Goal: Information Seeking & Learning: Learn about a topic

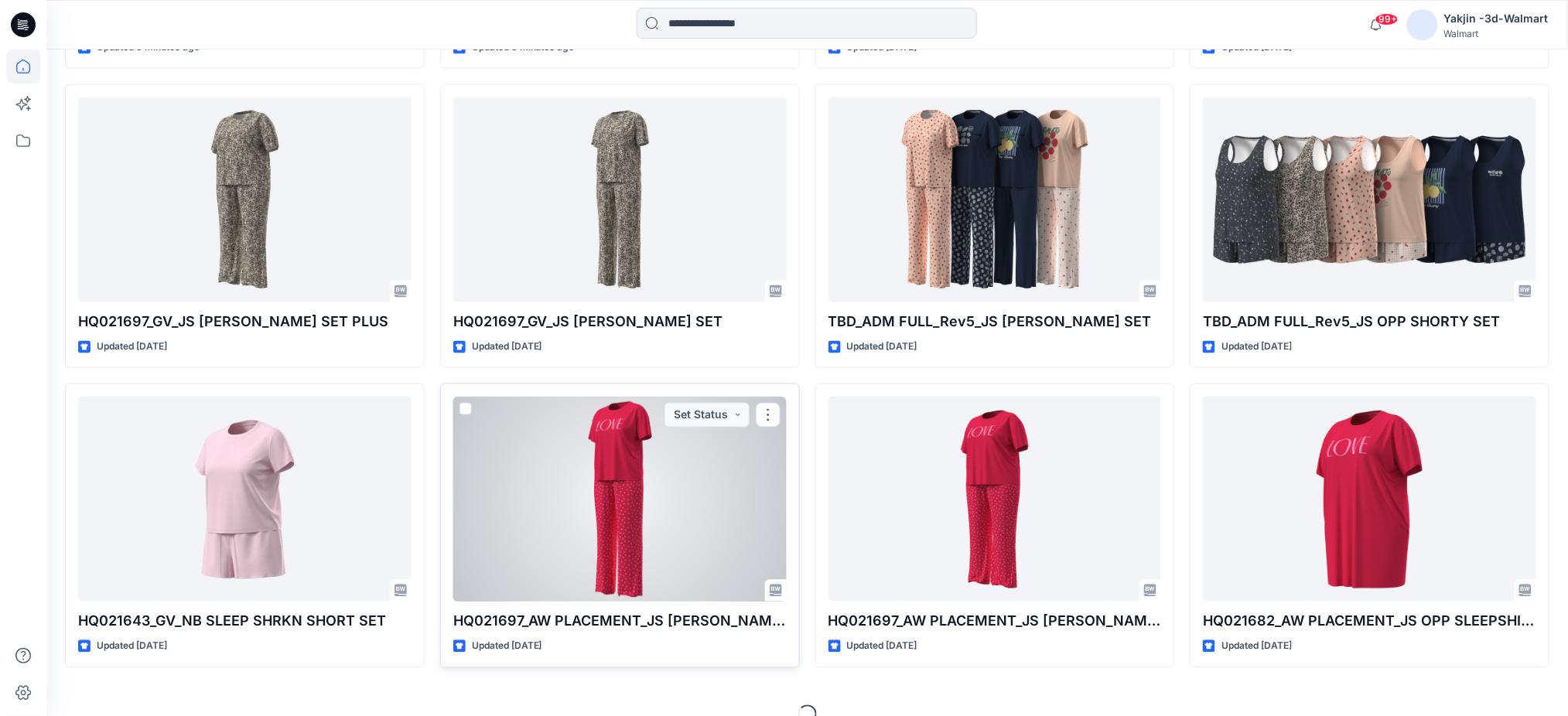
scroll to position [795, 0]
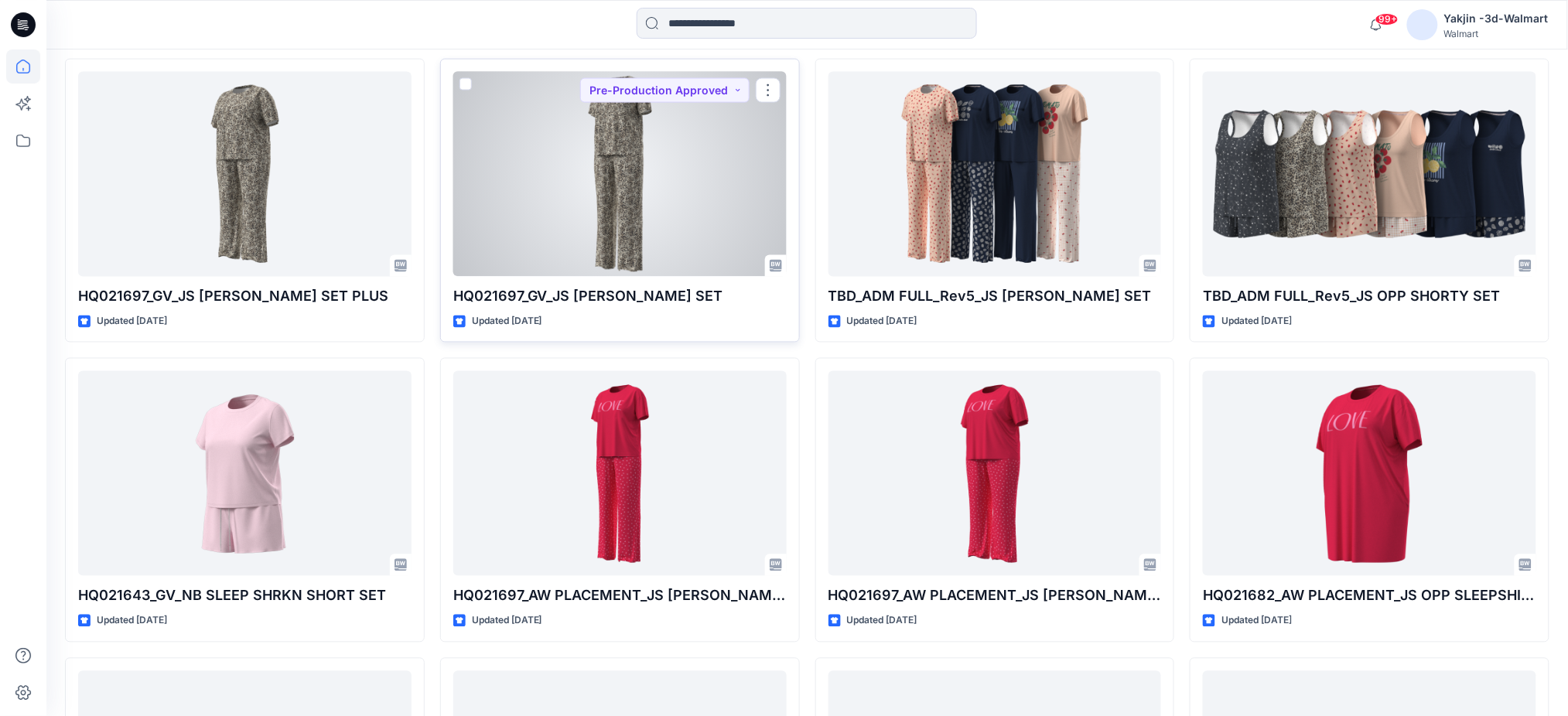
click at [622, 203] on div at bounding box center [620, 174] width 334 height 205
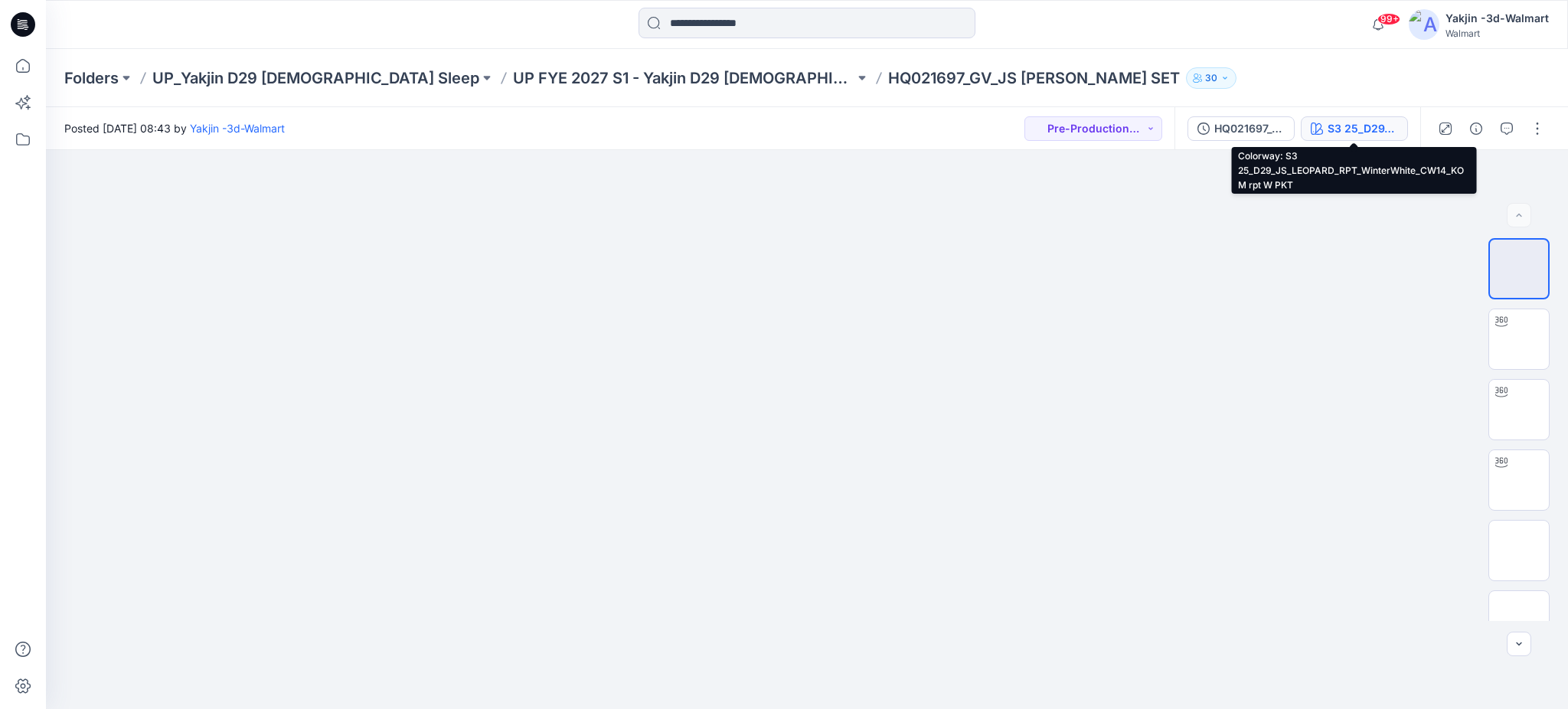
click at [1345, 127] on div "S3 25_D29_JS_LEOPARD_RPT_WinterWhite_CW14_KOM rpt W PKT" at bounding box center [1362, 128] width 71 height 17
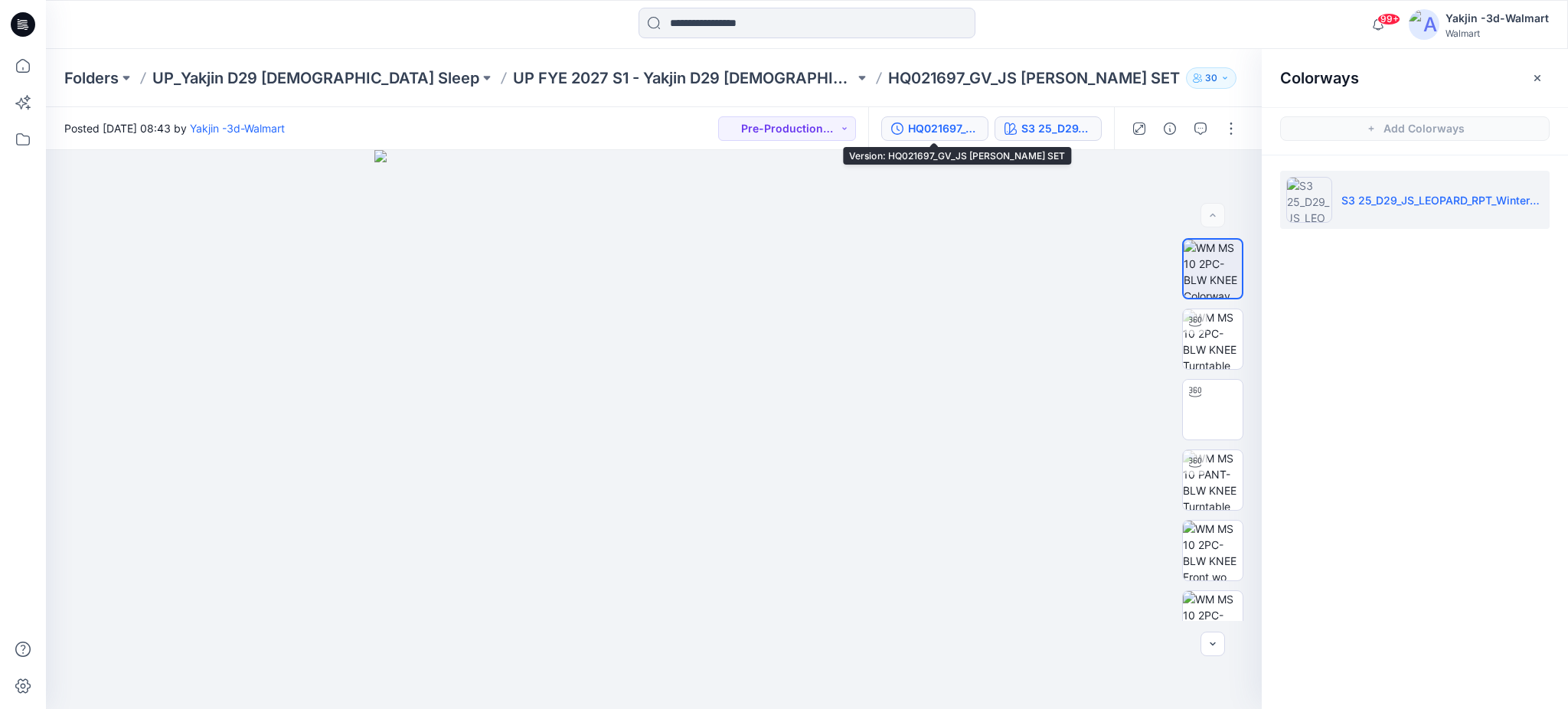
click at [947, 134] on div "HQ021697_GV_JS [PERSON_NAME] SET" at bounding box center [943, 128] width 71 height 17
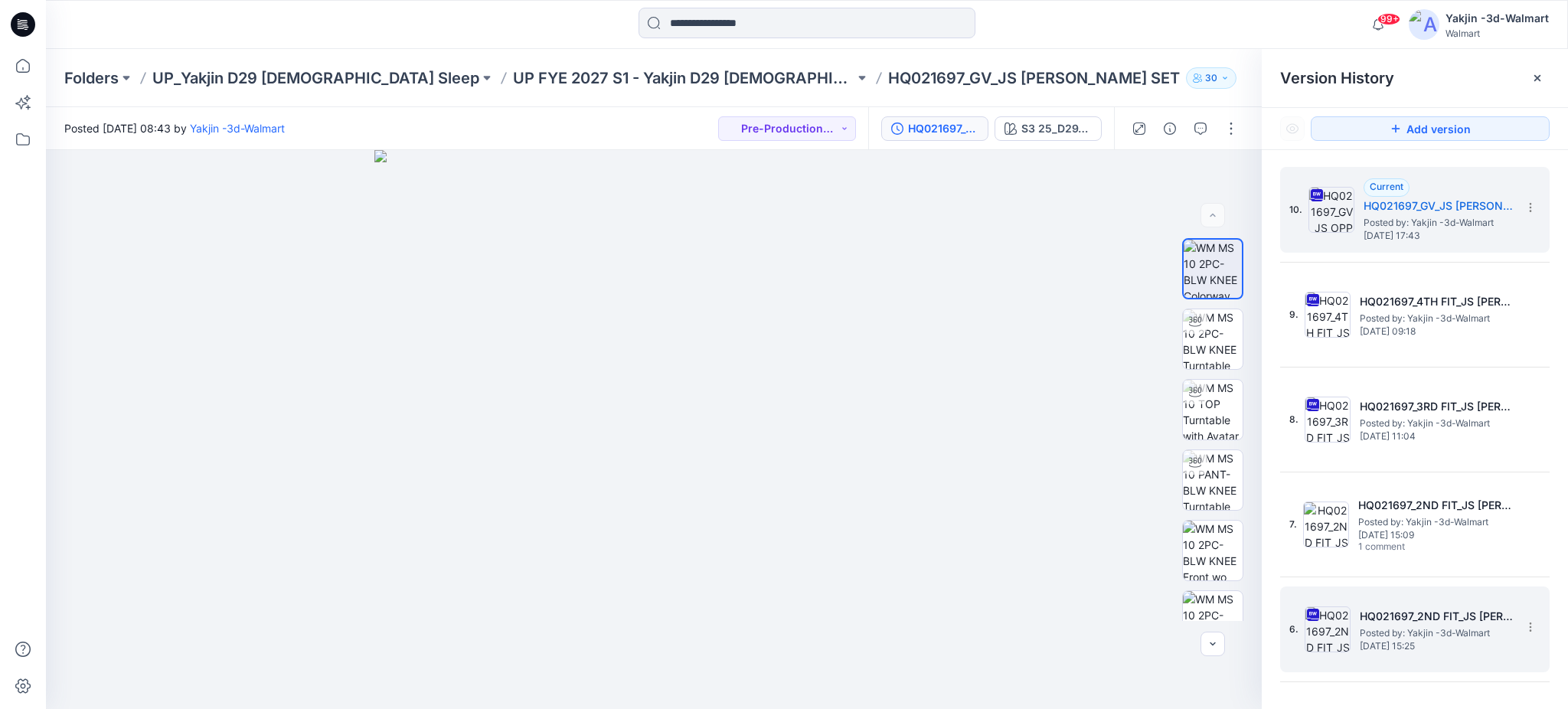
click at [1316, 629] on img at bounding box center [1327, 630] width 46 height 46
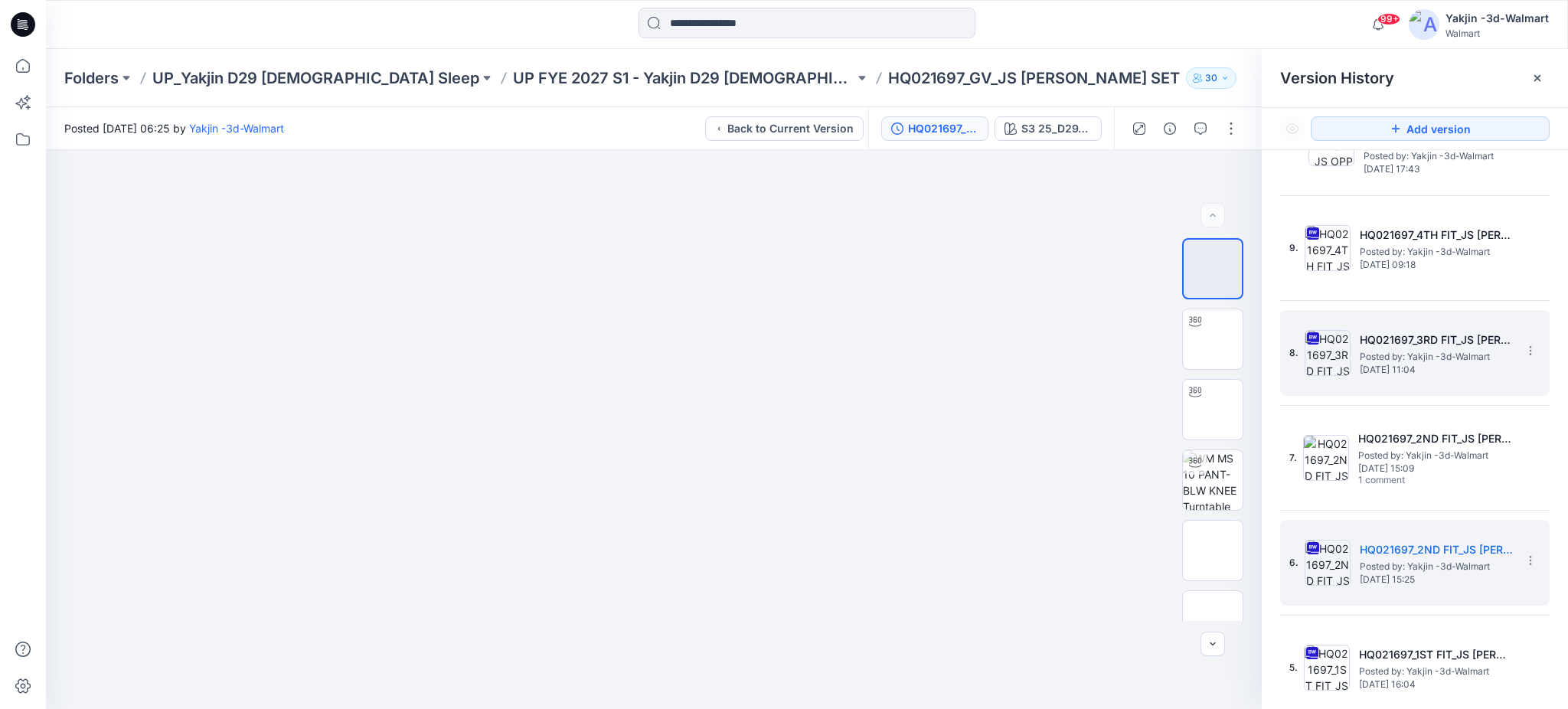
scroll to position [377, 0]
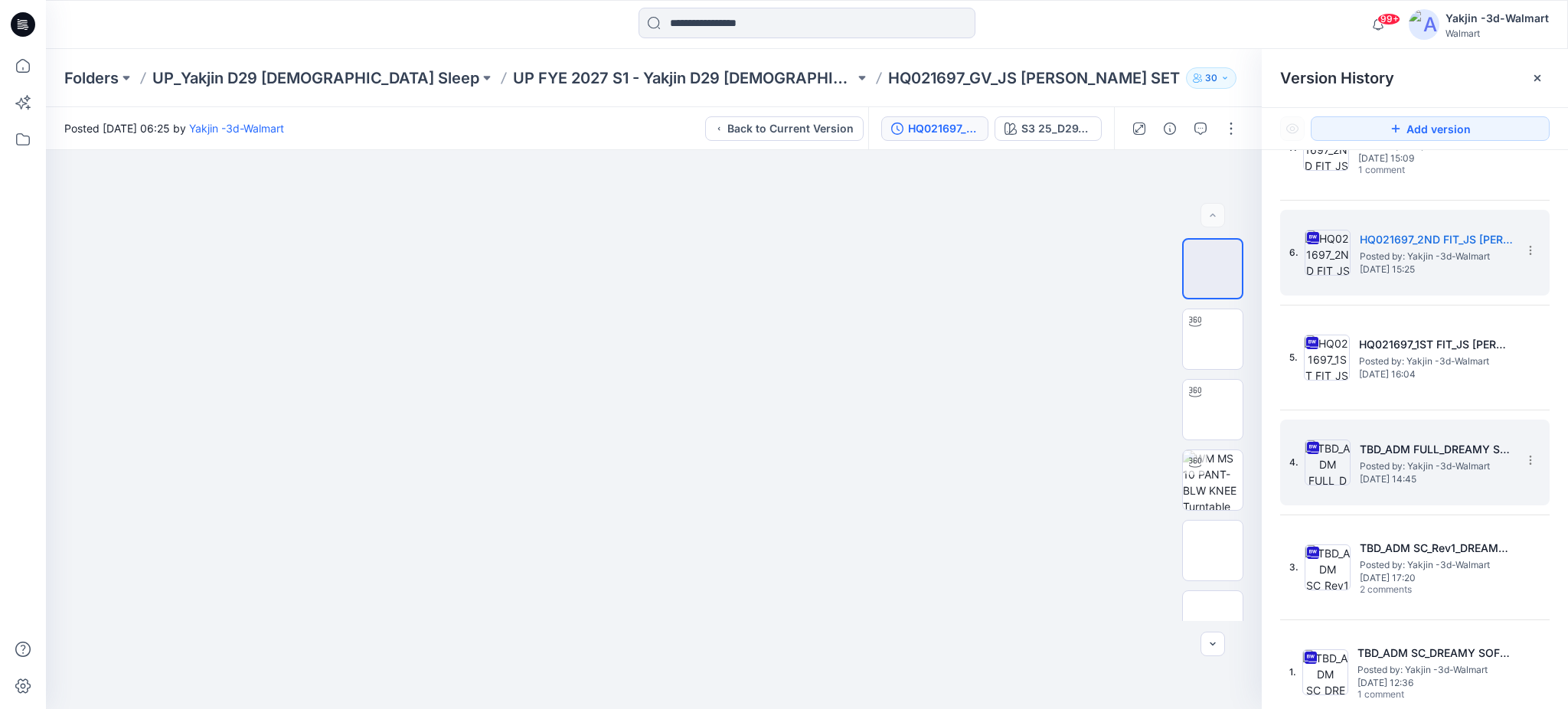
click at [1332, 461] on img at bounding box center [1327, 462] width 46 height 46
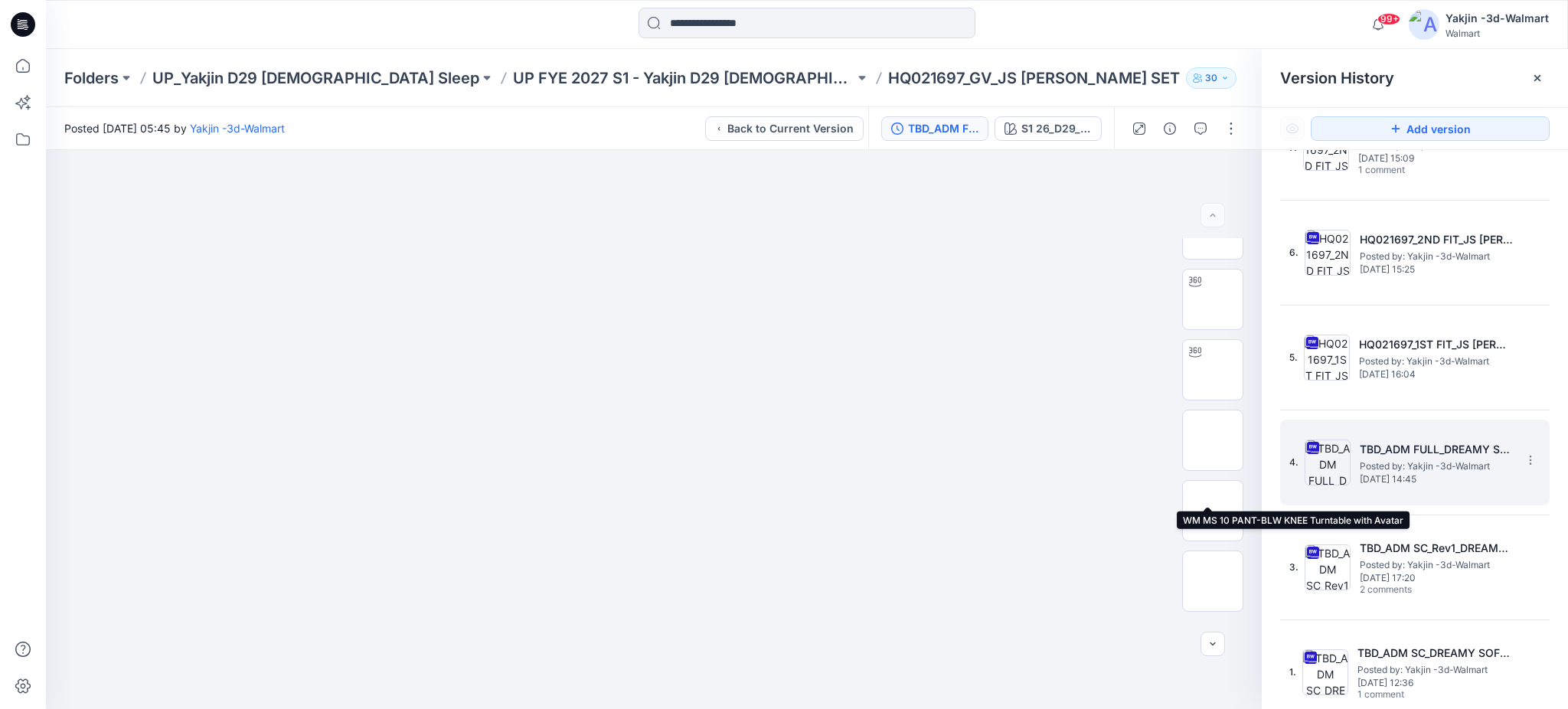
scroll to position [172, 0]
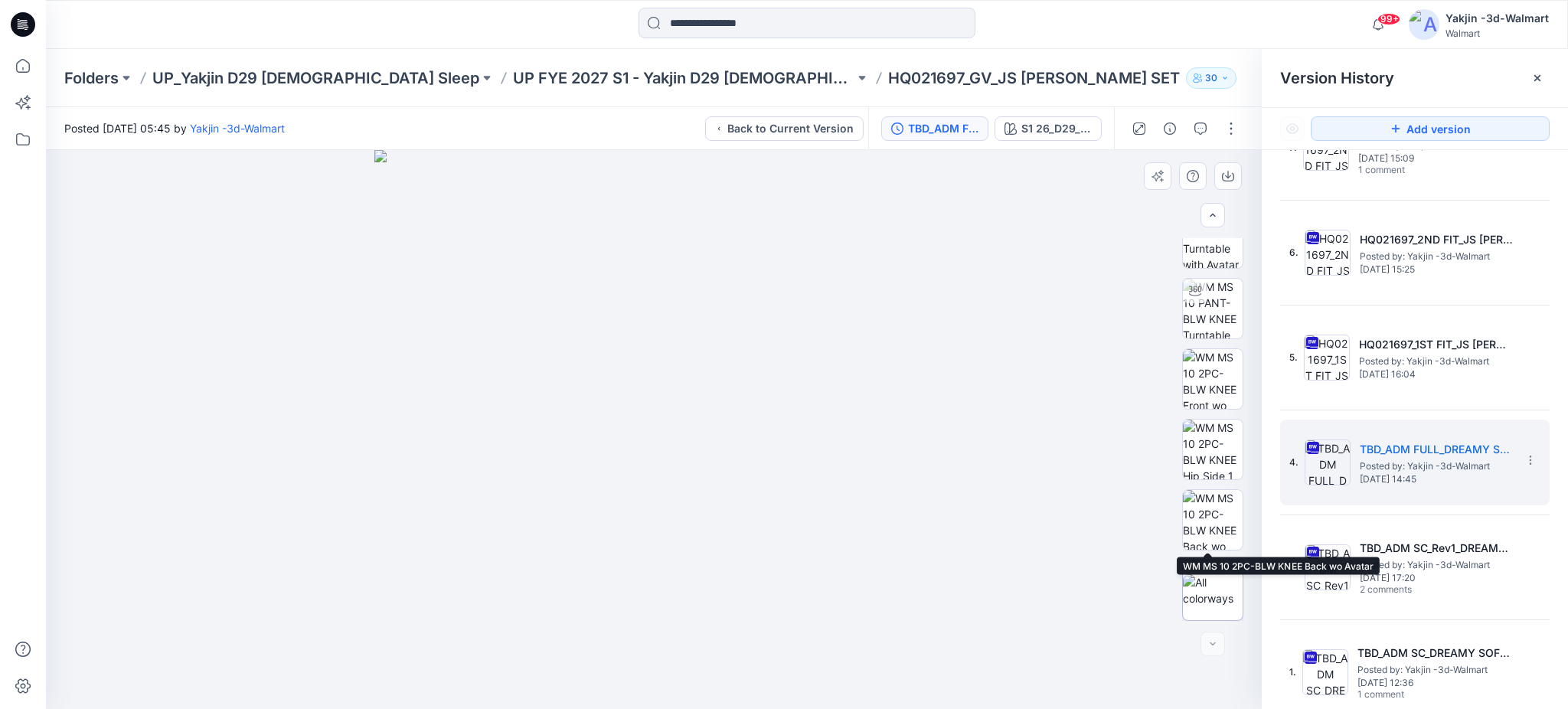
click at [1209, 575] on img at bounding box center [1212, 590] width 60 height 32
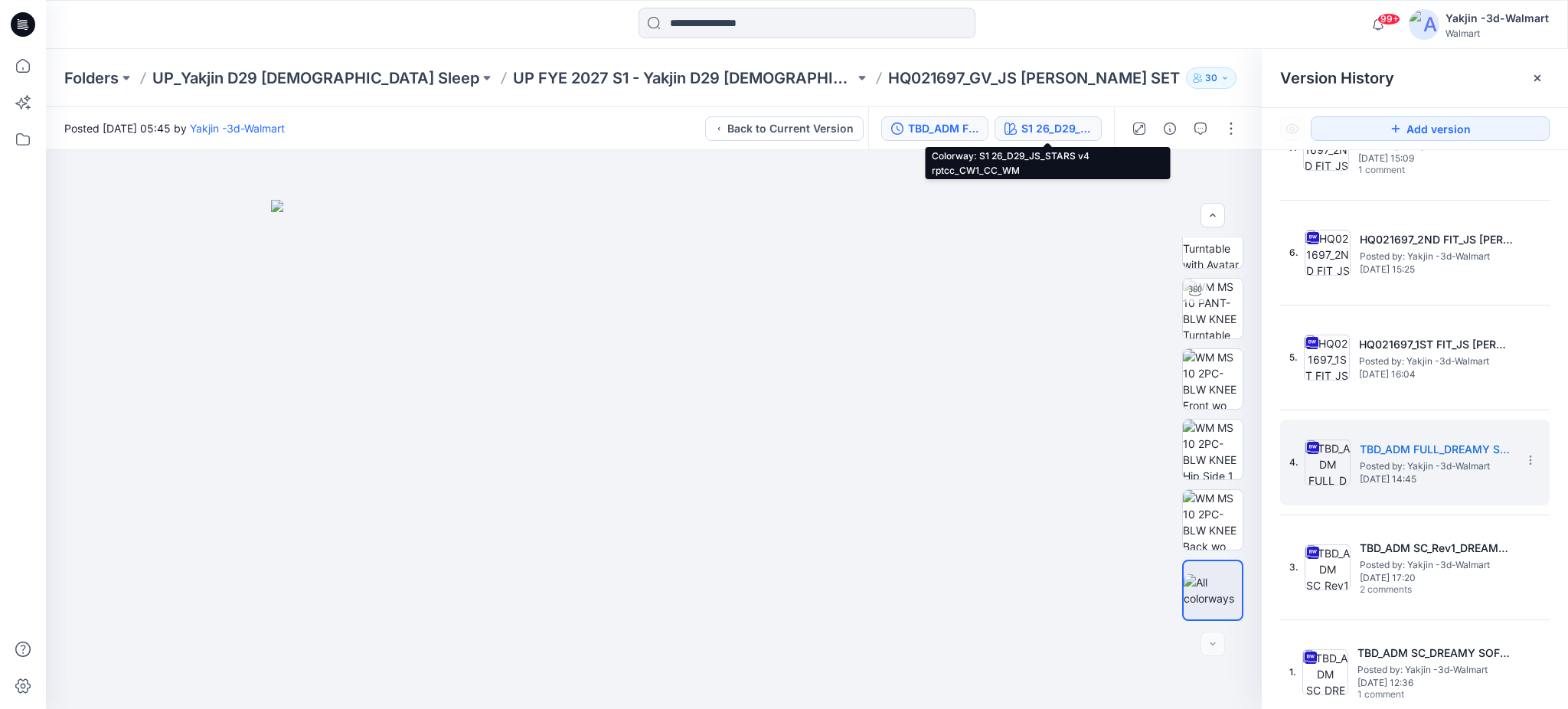
click at [1055, 126] on div "S1 26_D29_JS_STARS v4 rptcc_CW1_CC_WM" at bounding box center [1056, 128] width 71 height 17
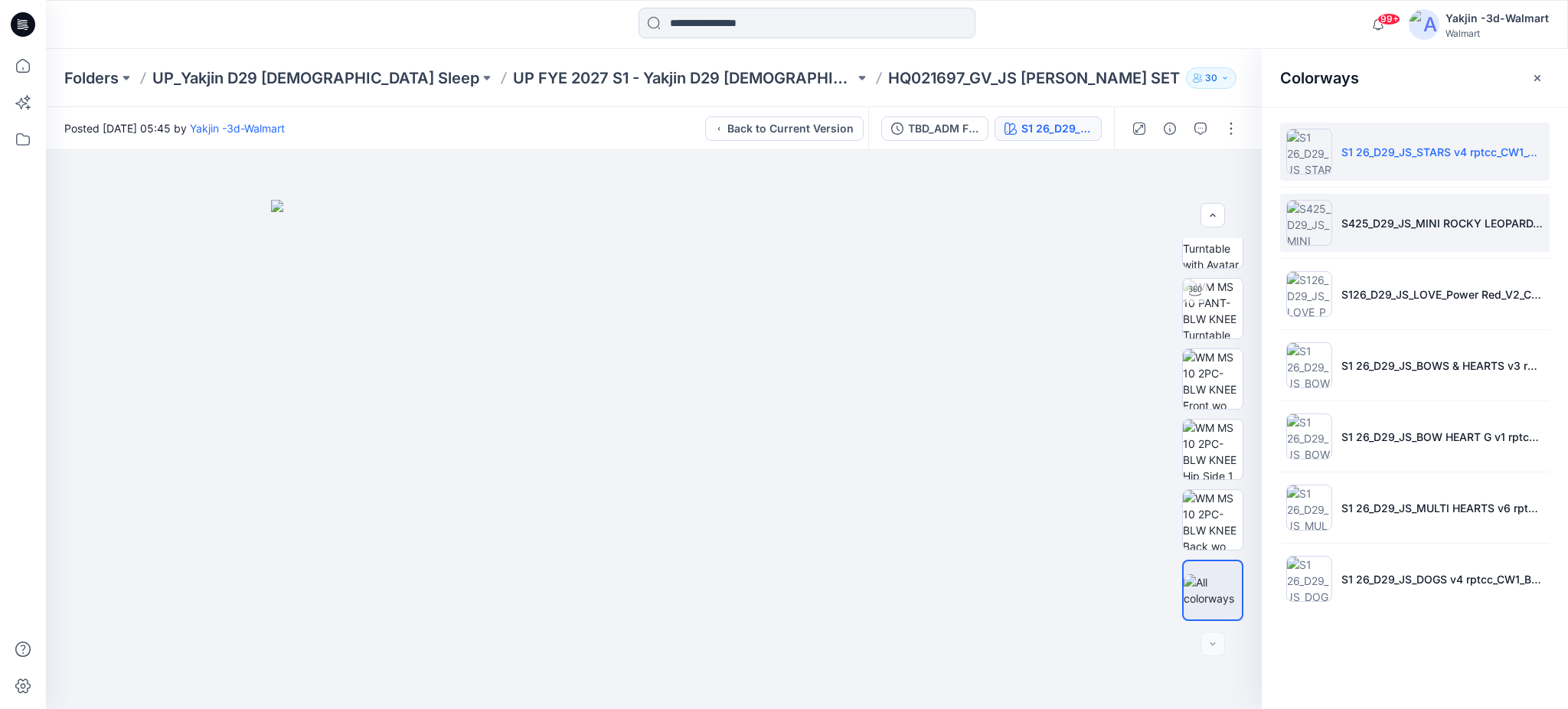
click at [1305, 231] on img at bounding box center [1308, 223] width 46 height 46
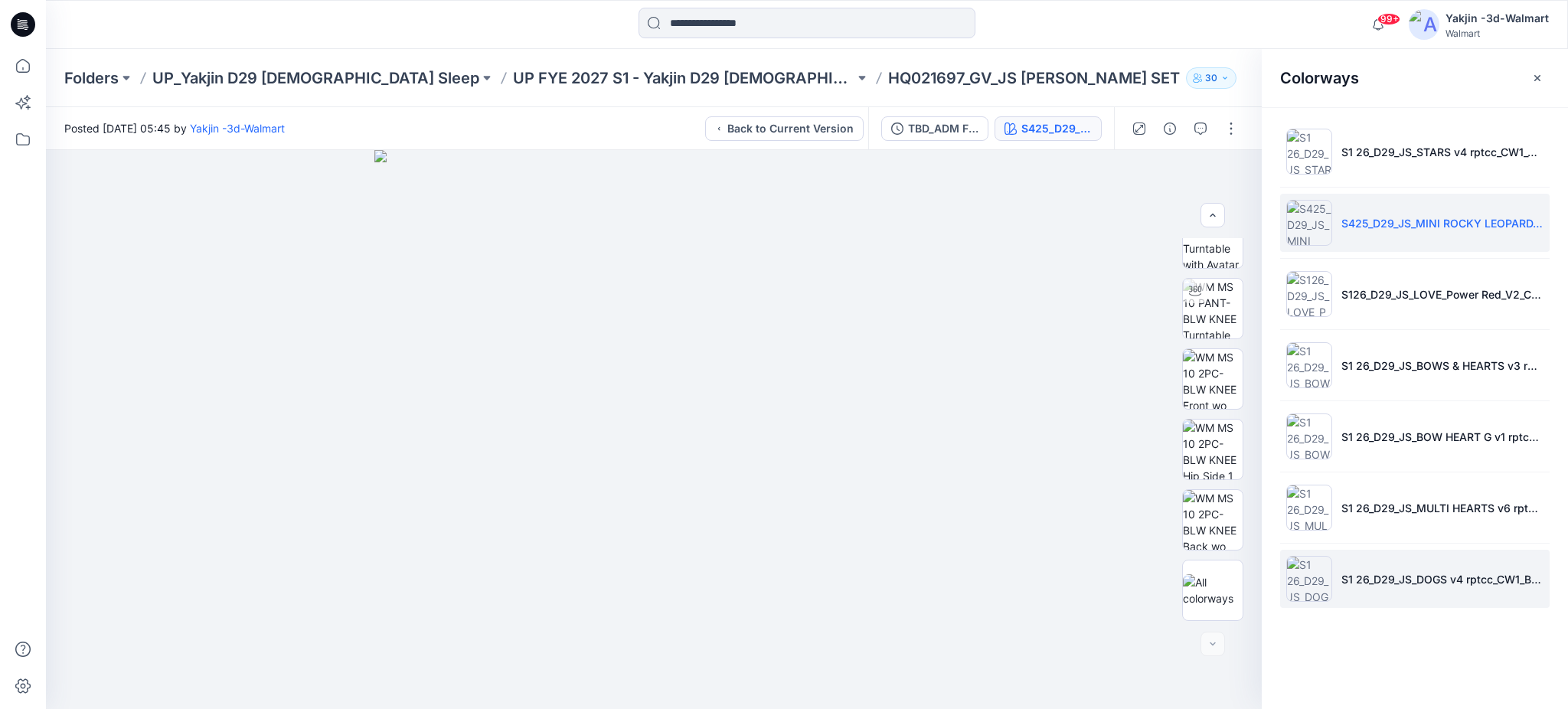
click at [1300, 563] on img at bounding box center [1308, 579] width 46 height 46
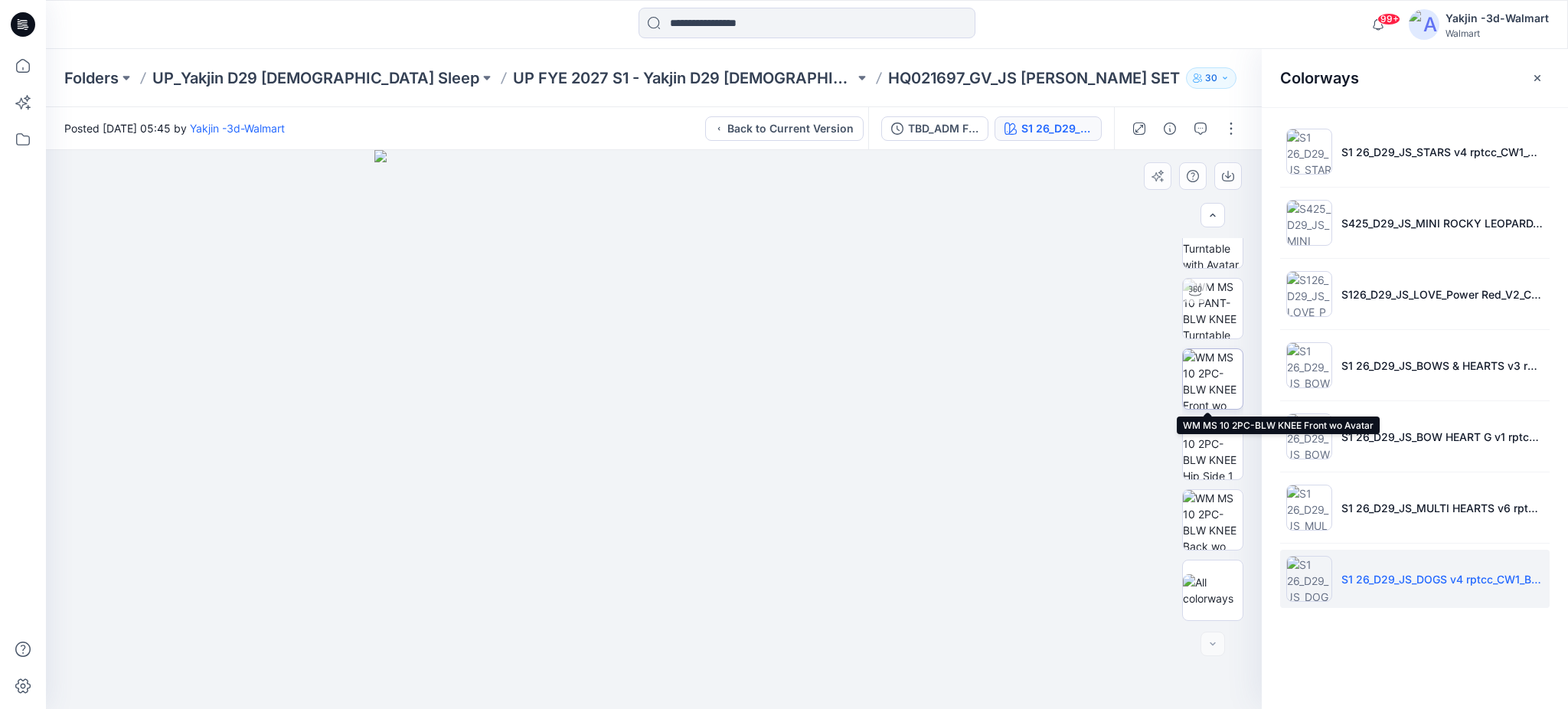
click at [1209, 388] on img at bounding box center [1212, 379] width 60 height 60
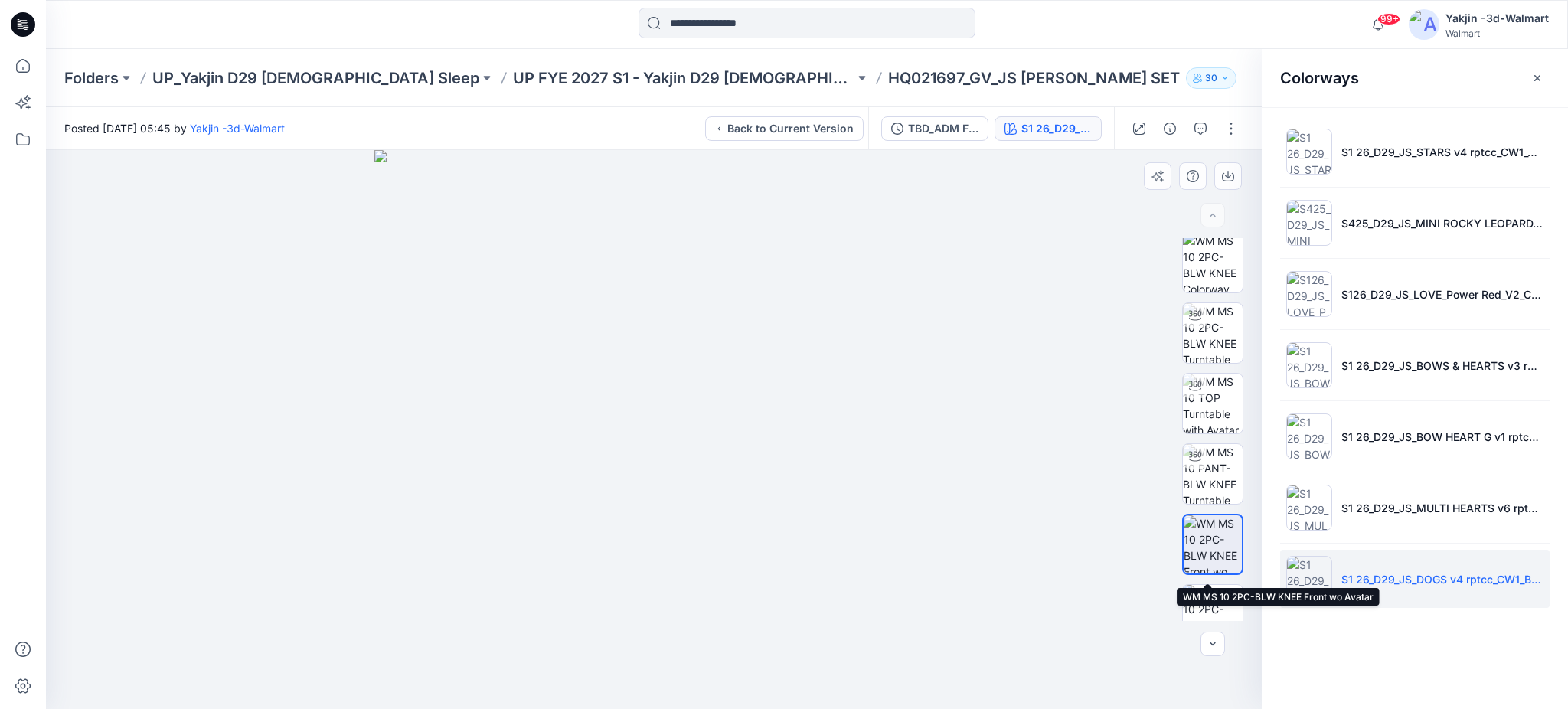
scroll to position [0, 0]
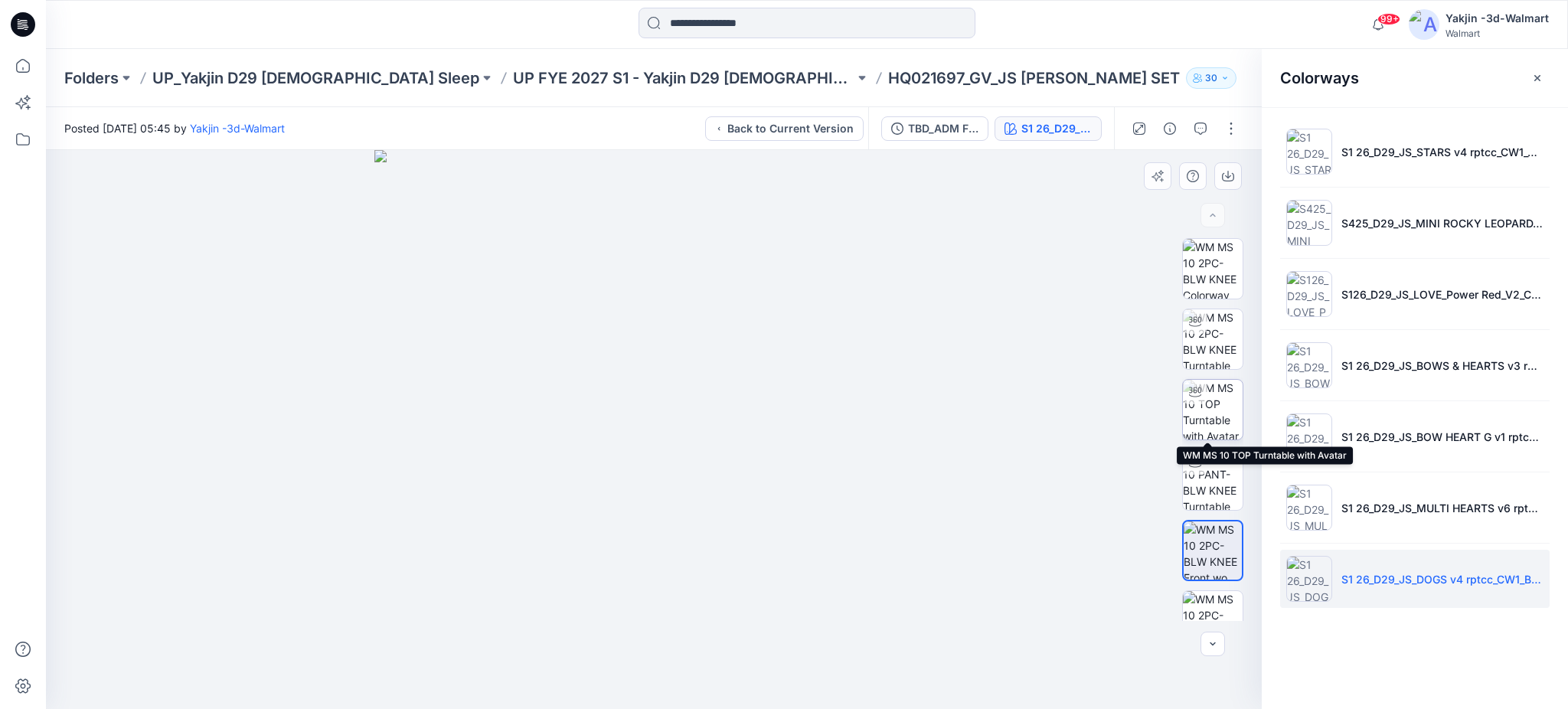
click at [1209, 404] on img at bounding box center [1212, 409] width 60 height 60
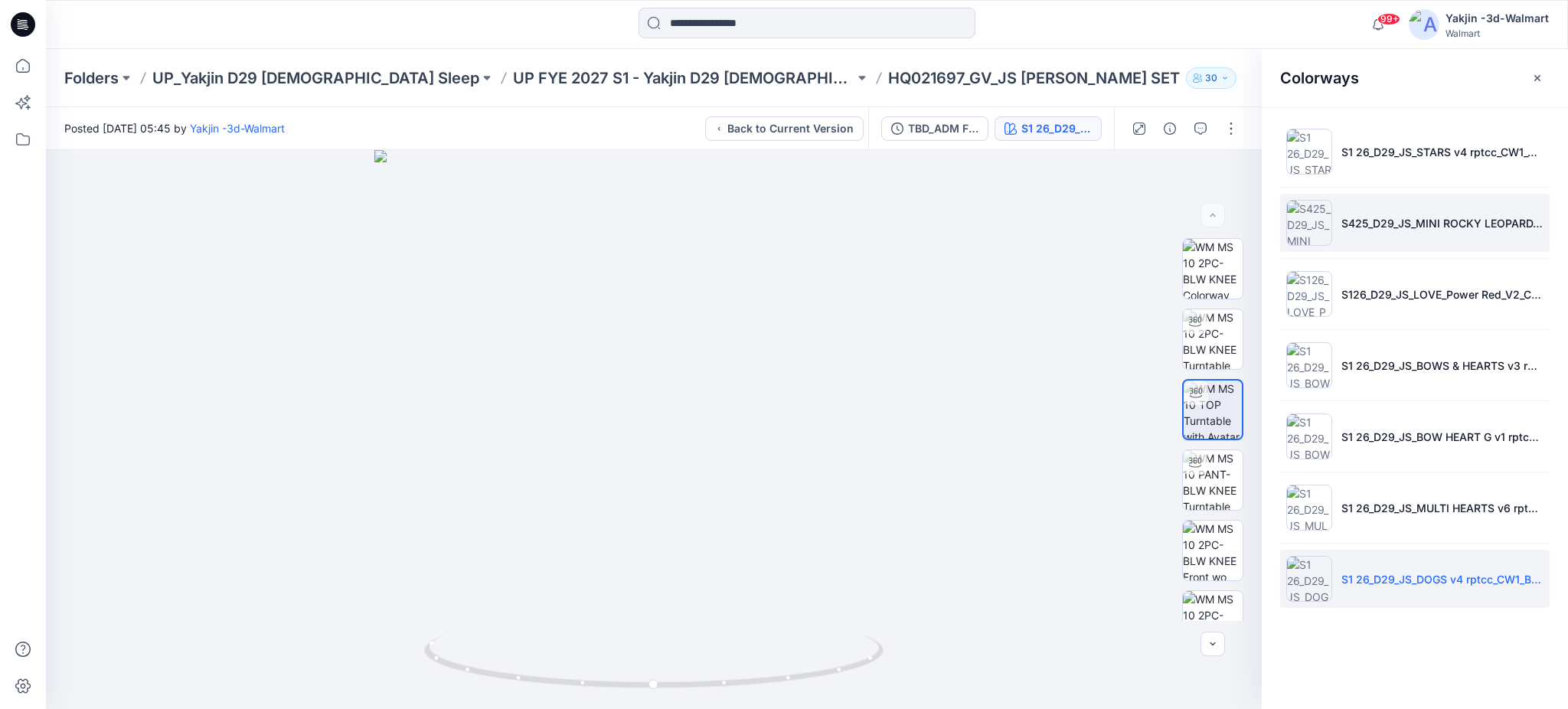
click at [1292, 227] on img at bounding box center [1308, 223] width 46 height 46
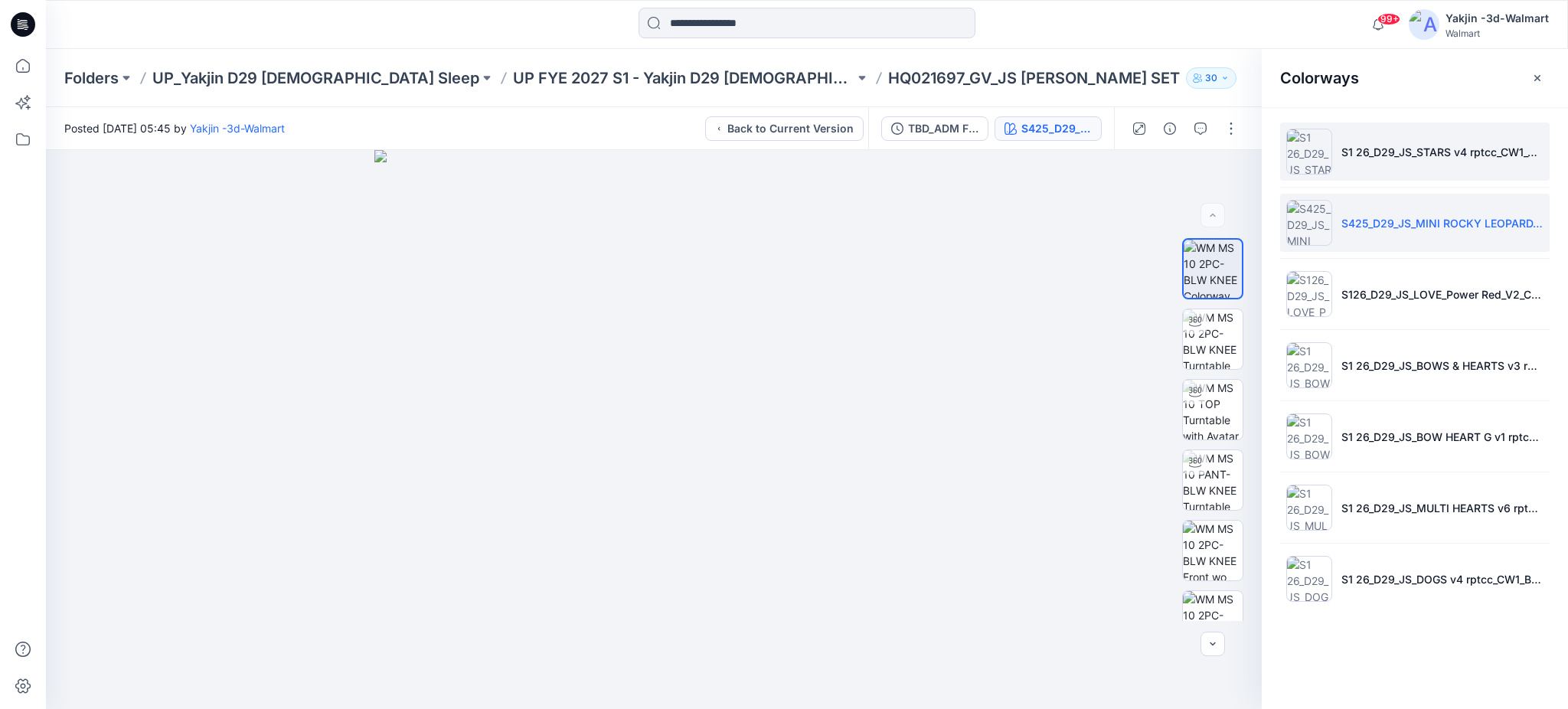
click at [1303, 154] on img at bounding box center [1308, 151] width 46 height 46
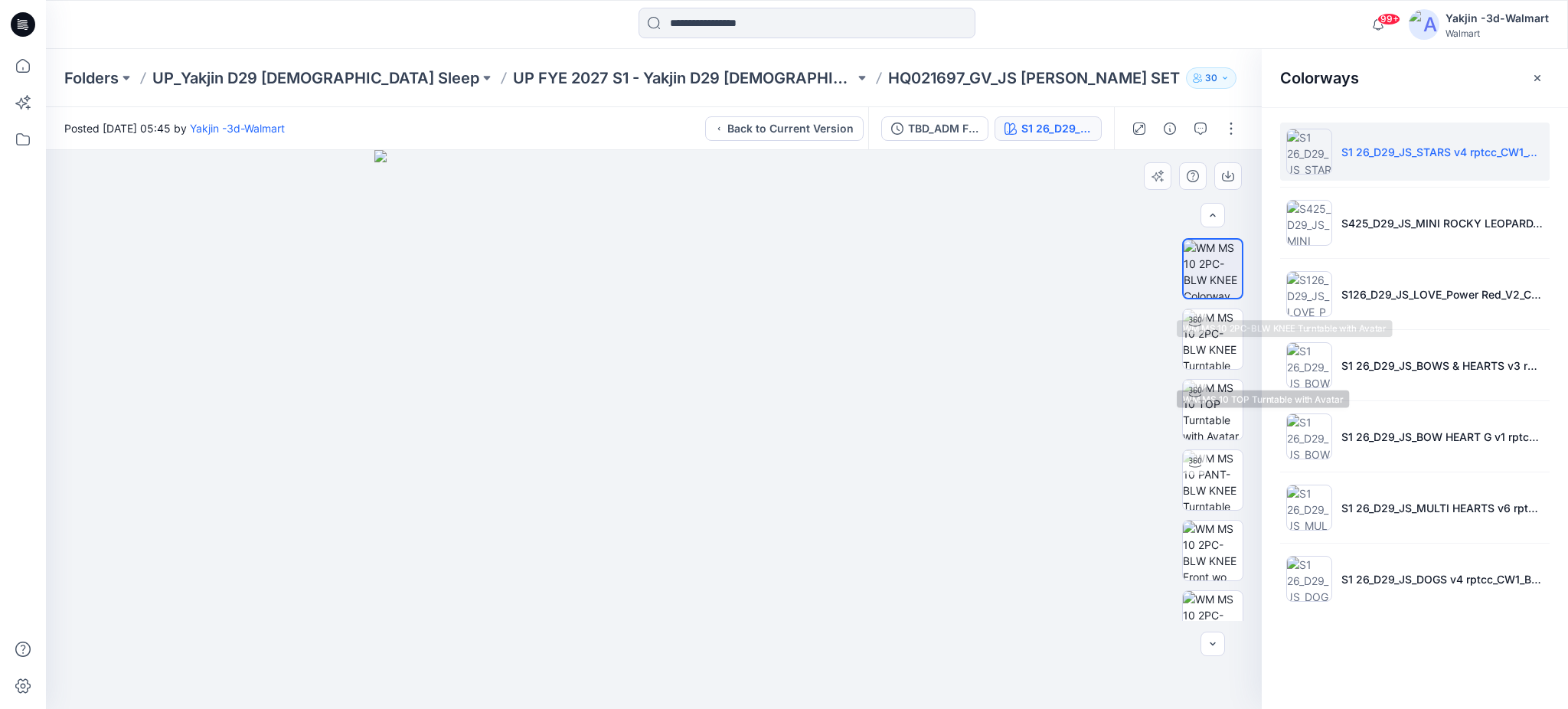
scroll to position [172, 0]
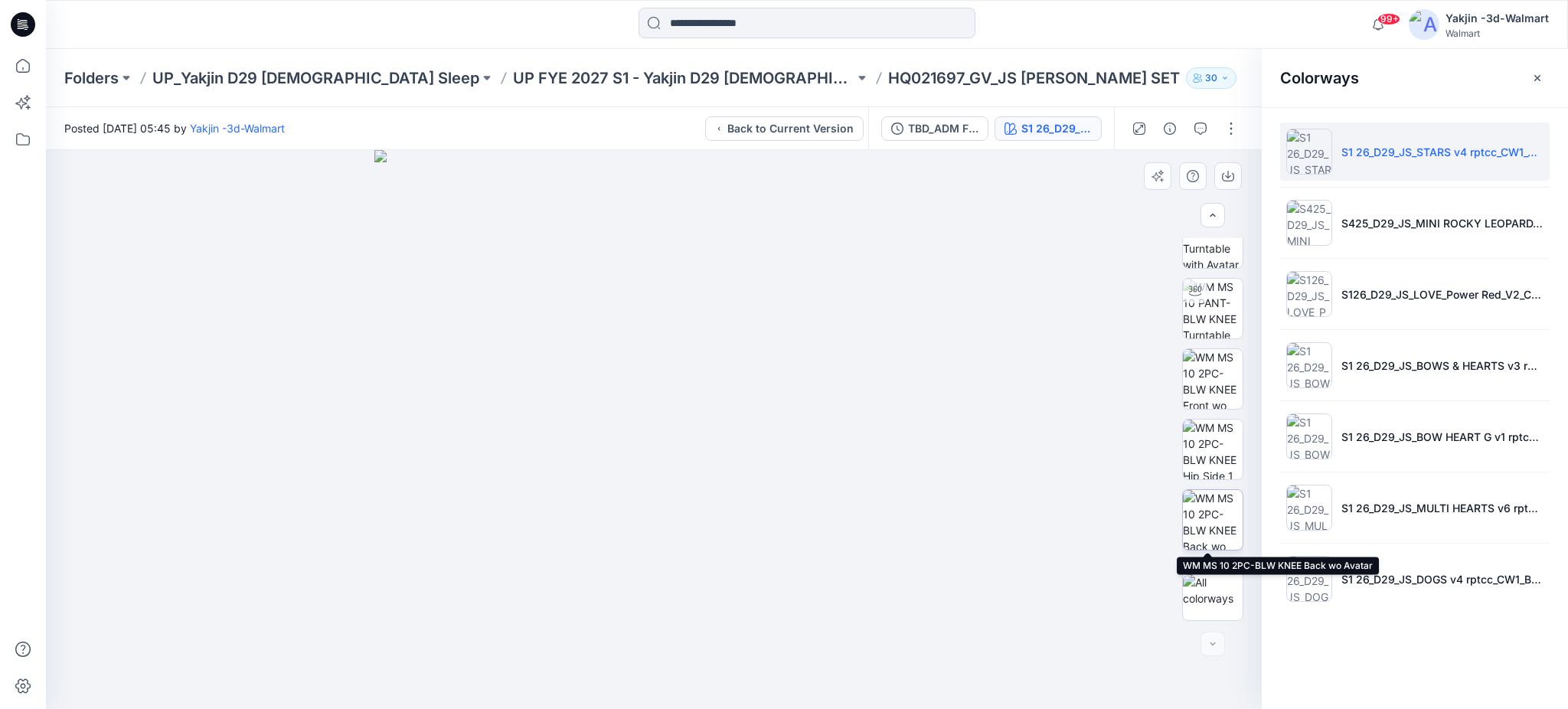
click at [1212, 513] on img at bounding box center [1212, 520] width 60 height 60
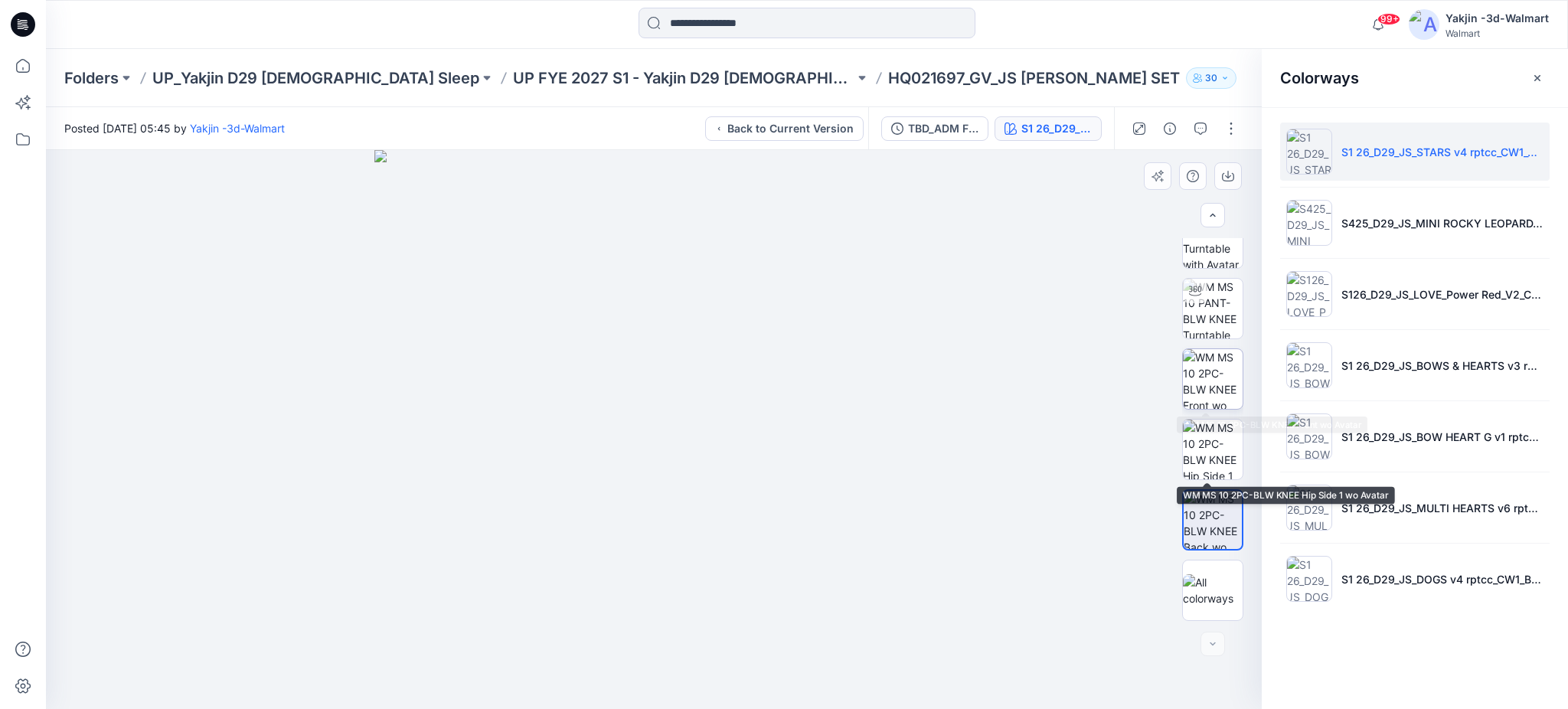
click at [1222, 386] on img at bounding box center [1212, 379] width 60 height 60
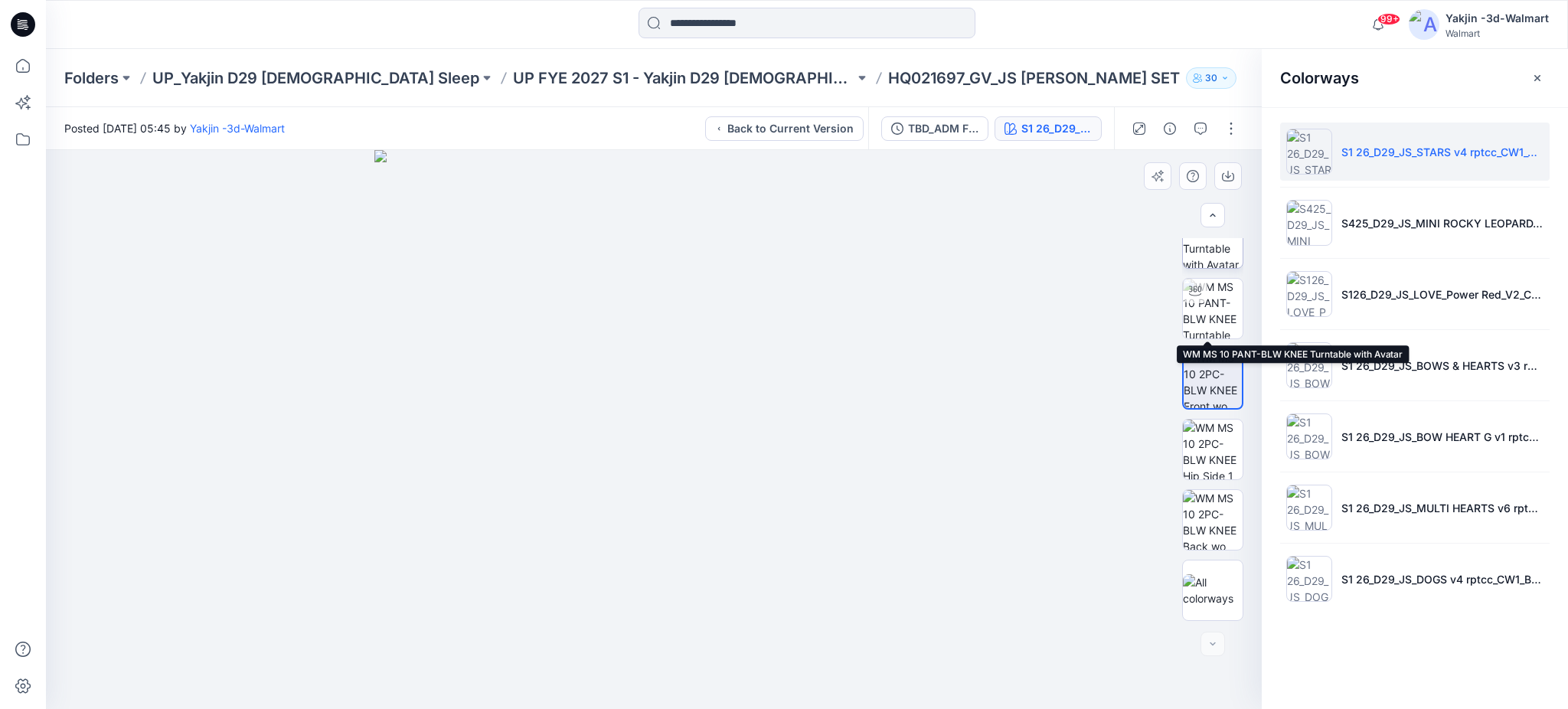
scroll to position [69, 0]
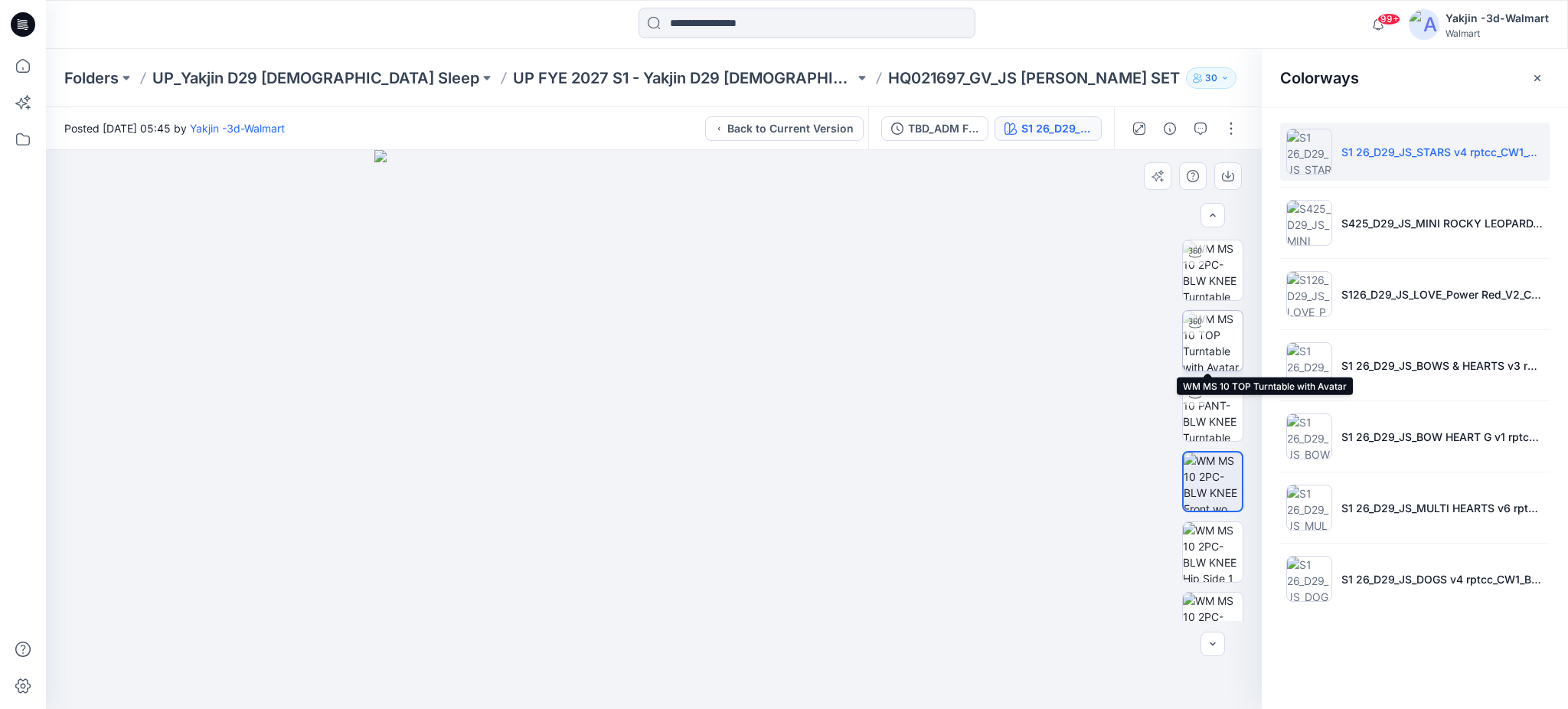
click at [1208, 343] on img at bounding box center [1212, 340] width 60 height 60
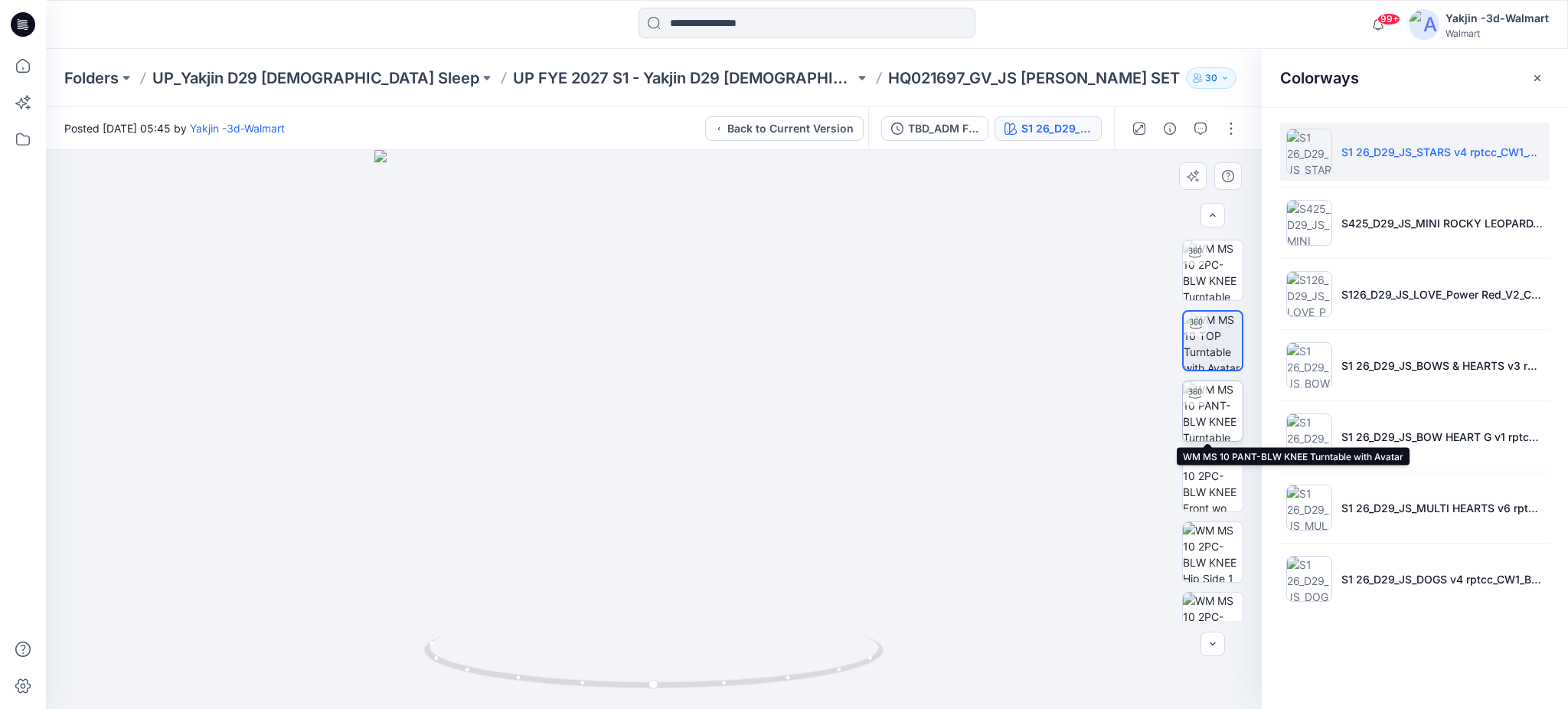
click at [1218, 420] on img at bounding box center [1212, 411] width 60 height 60
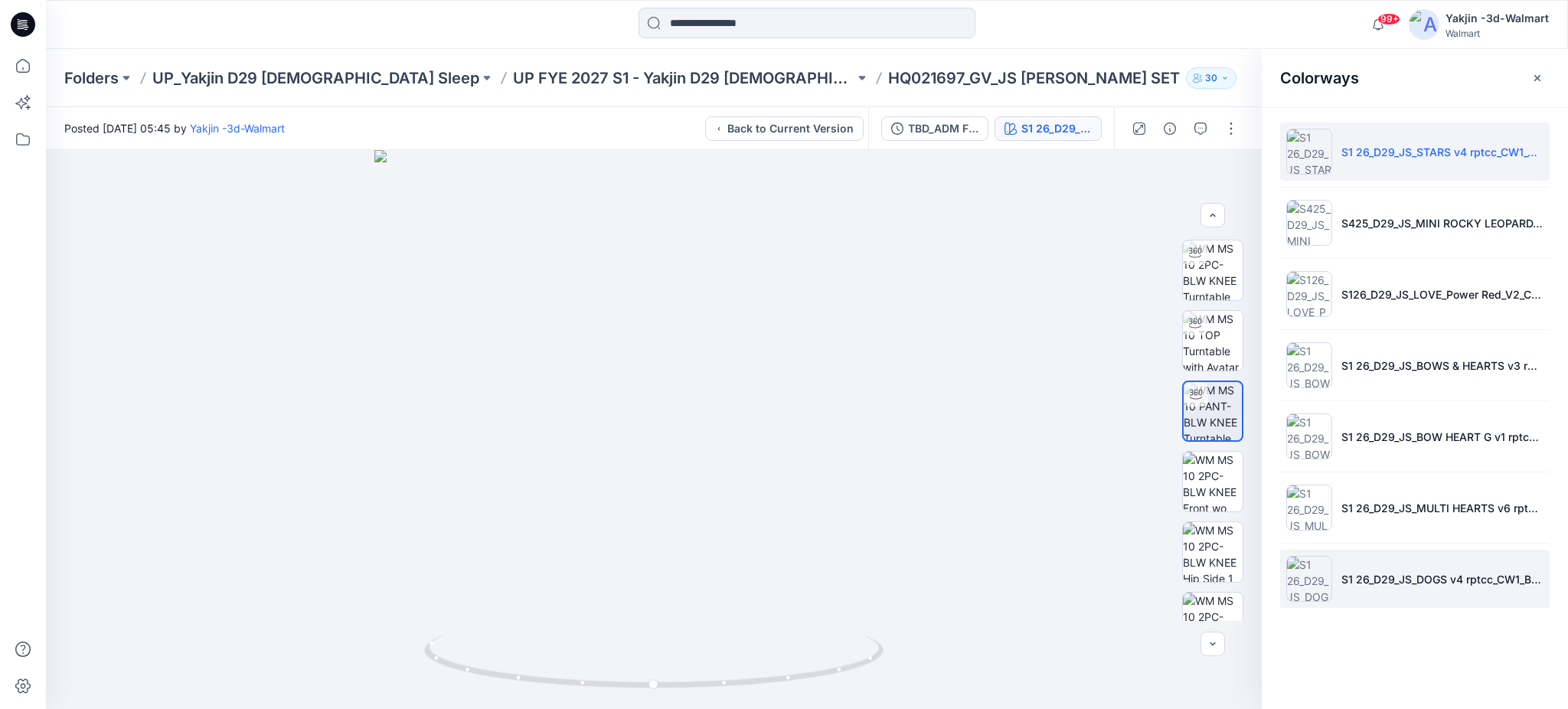
click at [1307, 589] on img at bounding box center [1308, 579] width 46 height 46
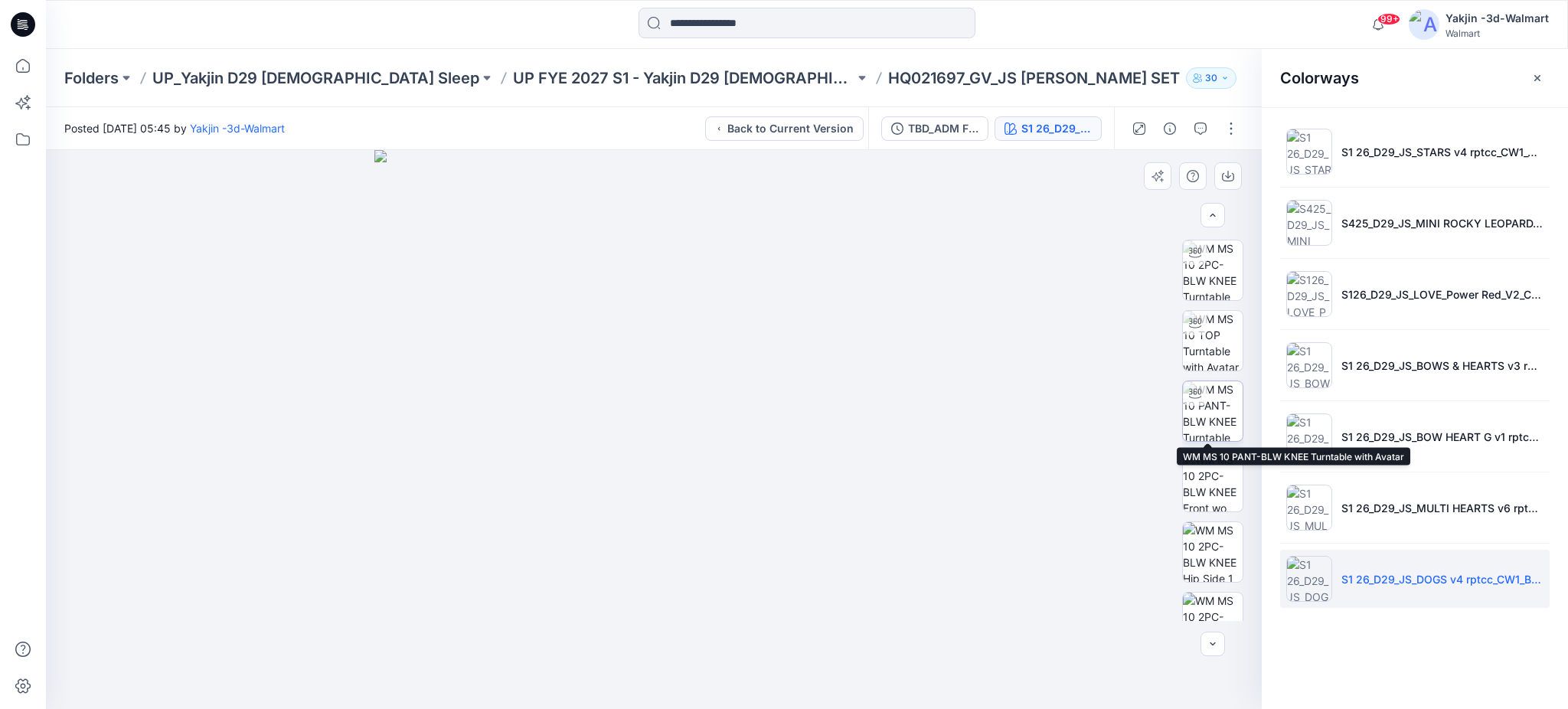
click at [1217, 422] on img at bounding box center [1212, 411] width 60 height 60
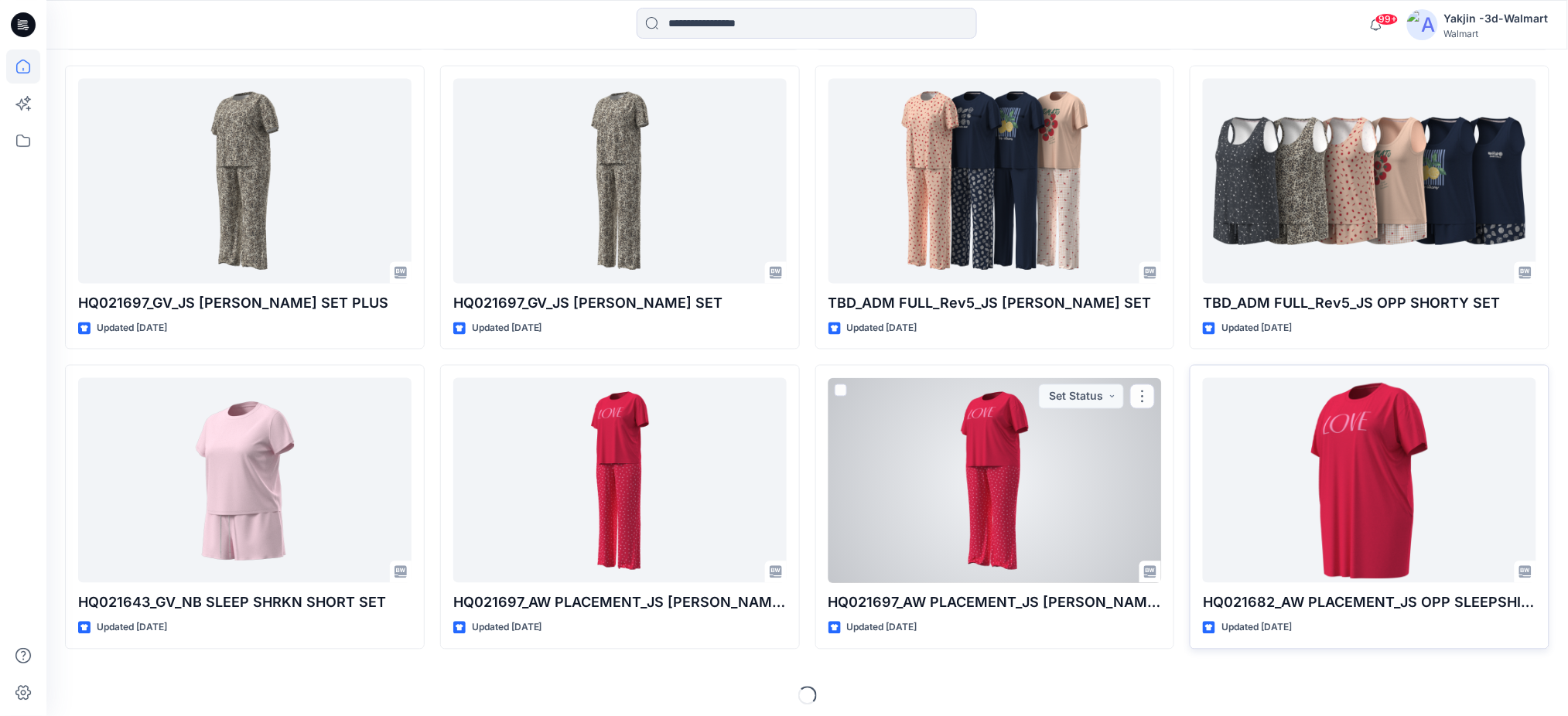
scroll to position [795, 0]
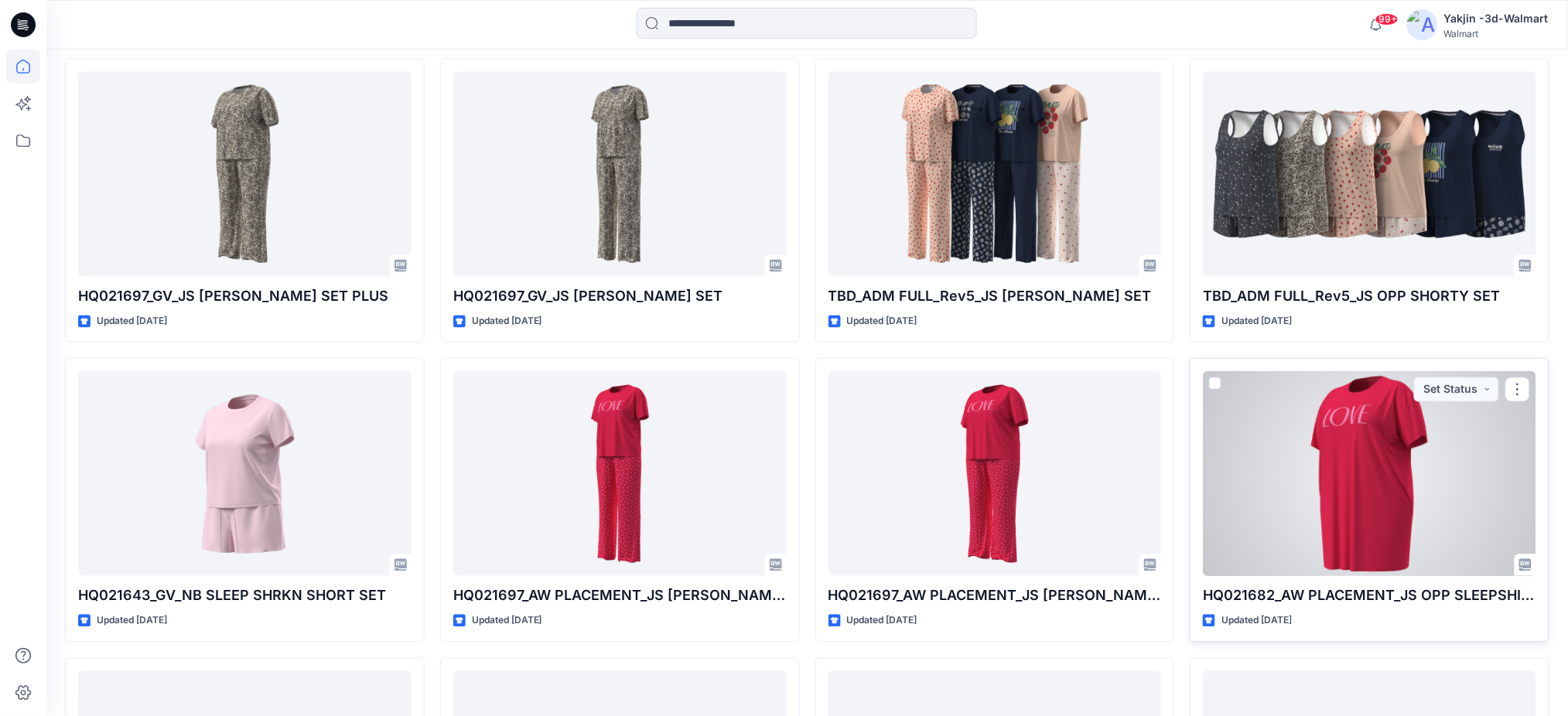
click at [1314, 471] on div at bounding box center [1370, 473] width 334 height 205
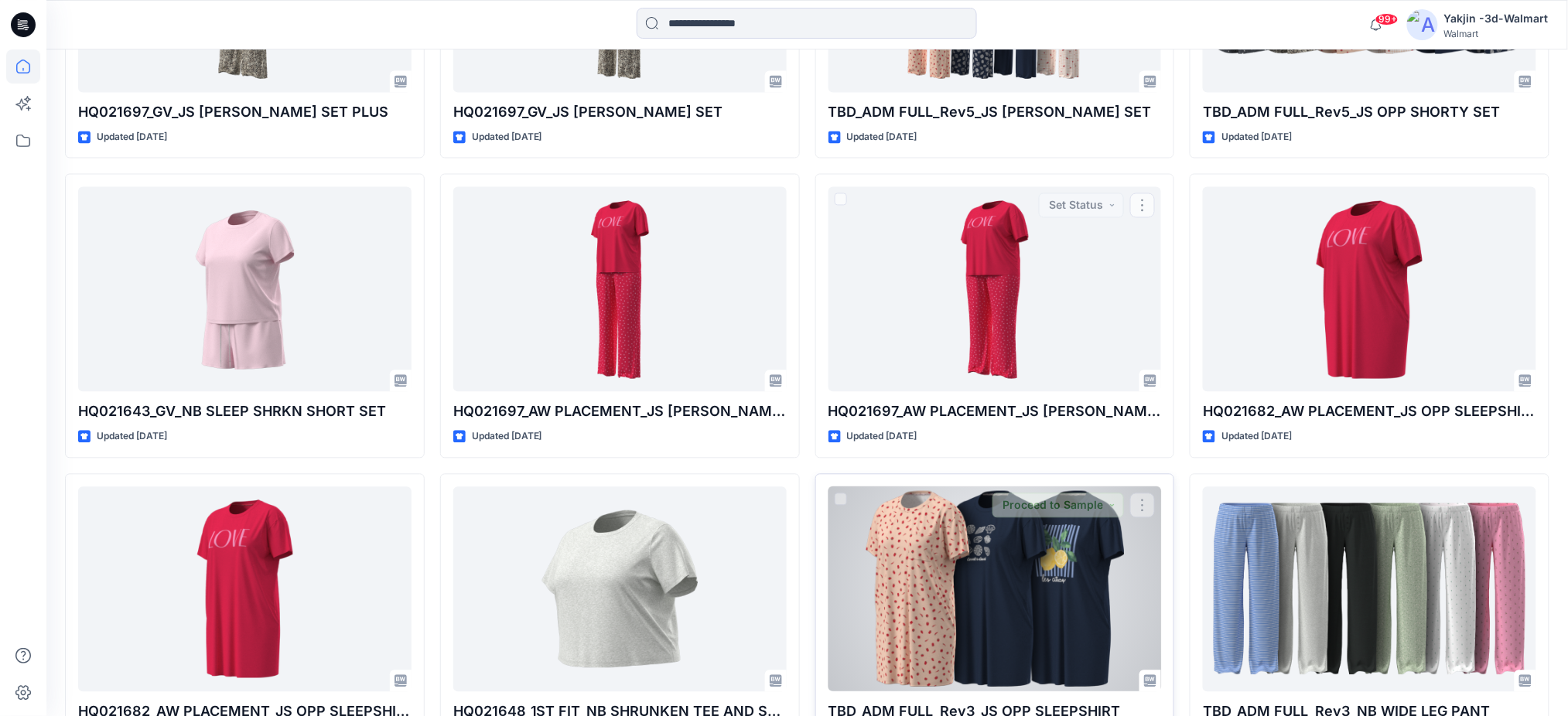
scroll to position [1104, 0]
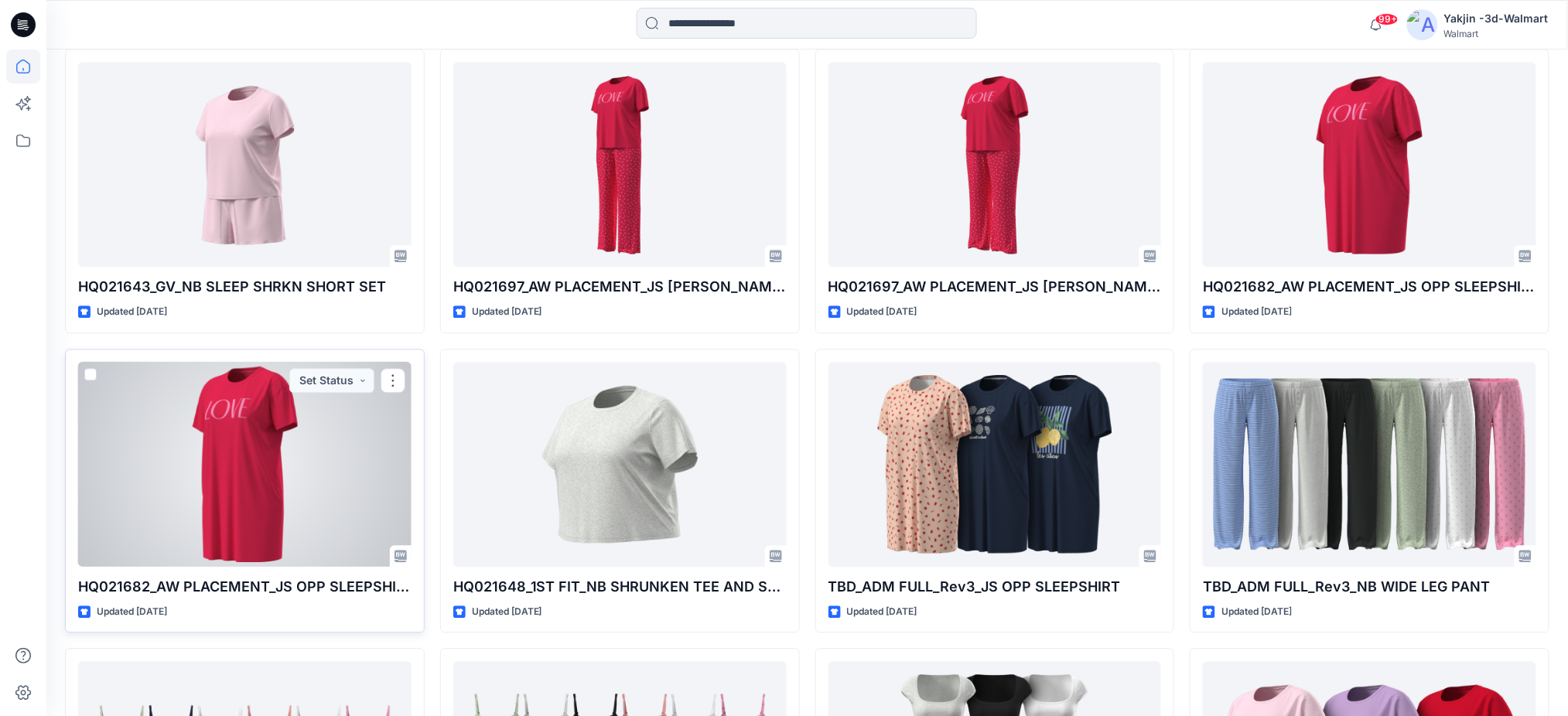
click at [206, 483] on div at bounding box center [245, 464] width 334 height 205
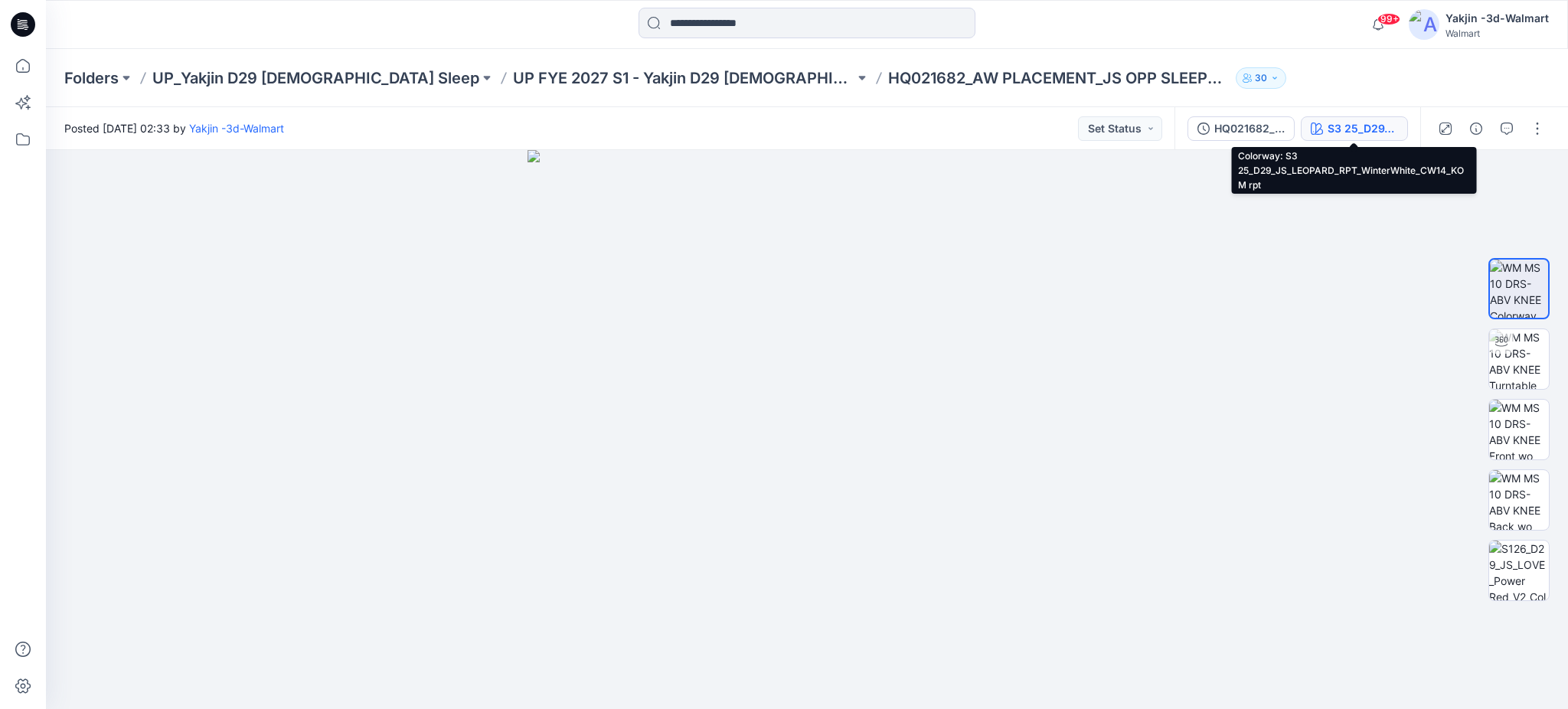
click at [1330, 125] on div "S3 25_D29_JS_LEOPARD_RPT_WinterWhite_CW14_KOM rpt" at bounding box center [1362, 128] width 71 height 17
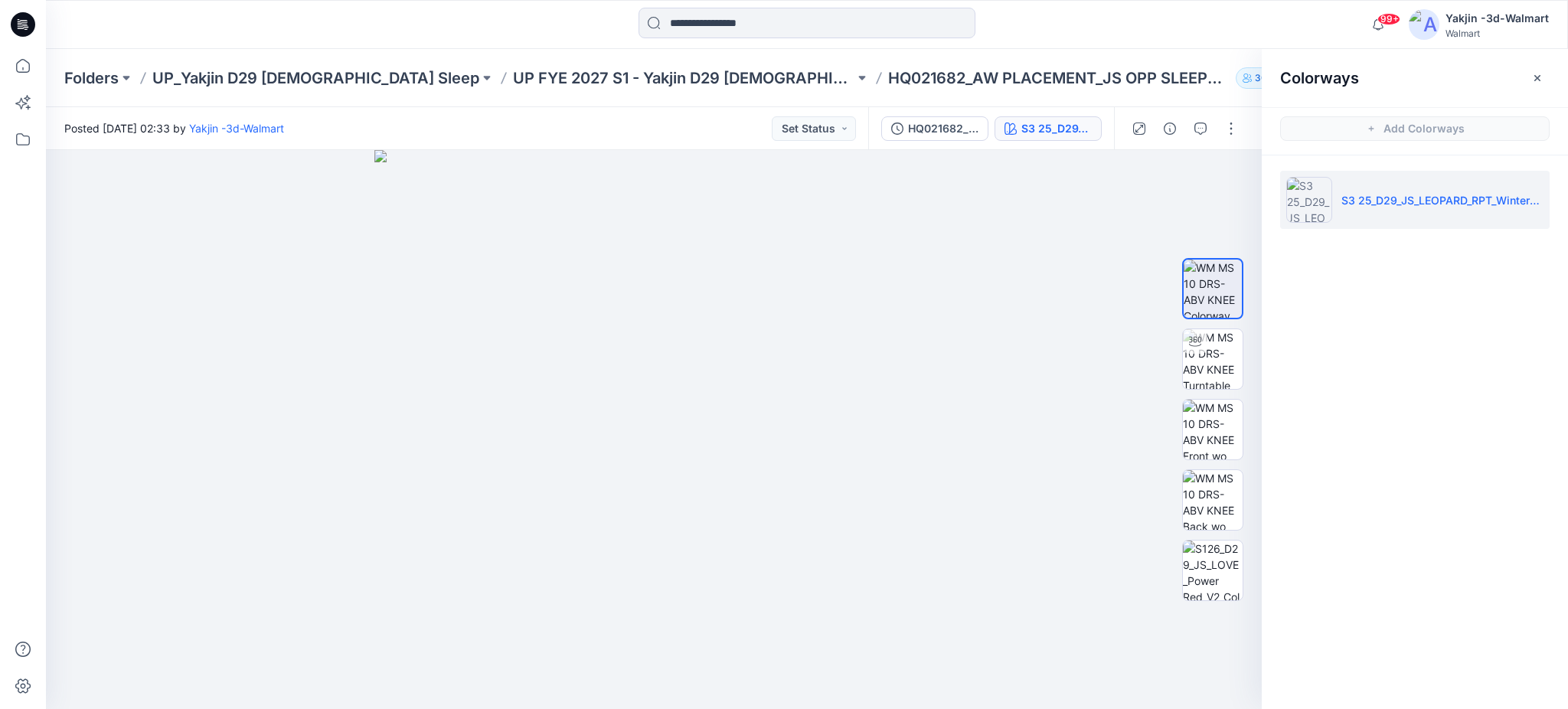
click at [929, 141] on div "HQ021682_AW PLACEMENT_JS OPP SLEEPSHIRT S3 25_D29_JS_LEOPARD_RPT_WinterWhite_CW…" at bounding box center [991, 128] width 246 height 43
click at [935, 121] on div "HQ021682_AW PLACEMENT_JS OPP SLEEPSHIRT" at bounding box center [943, 128] width 71 height 17
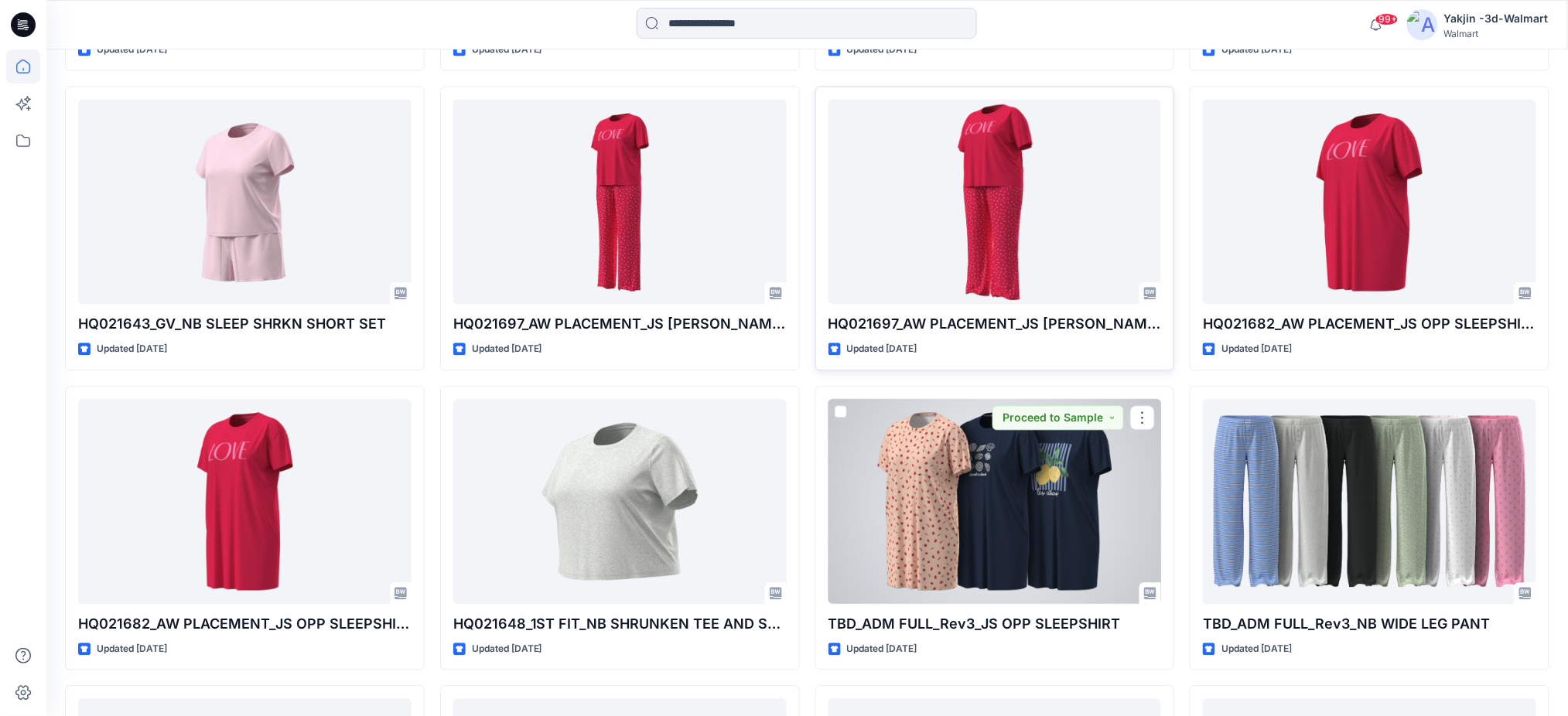
scroll to position [1048, 0]
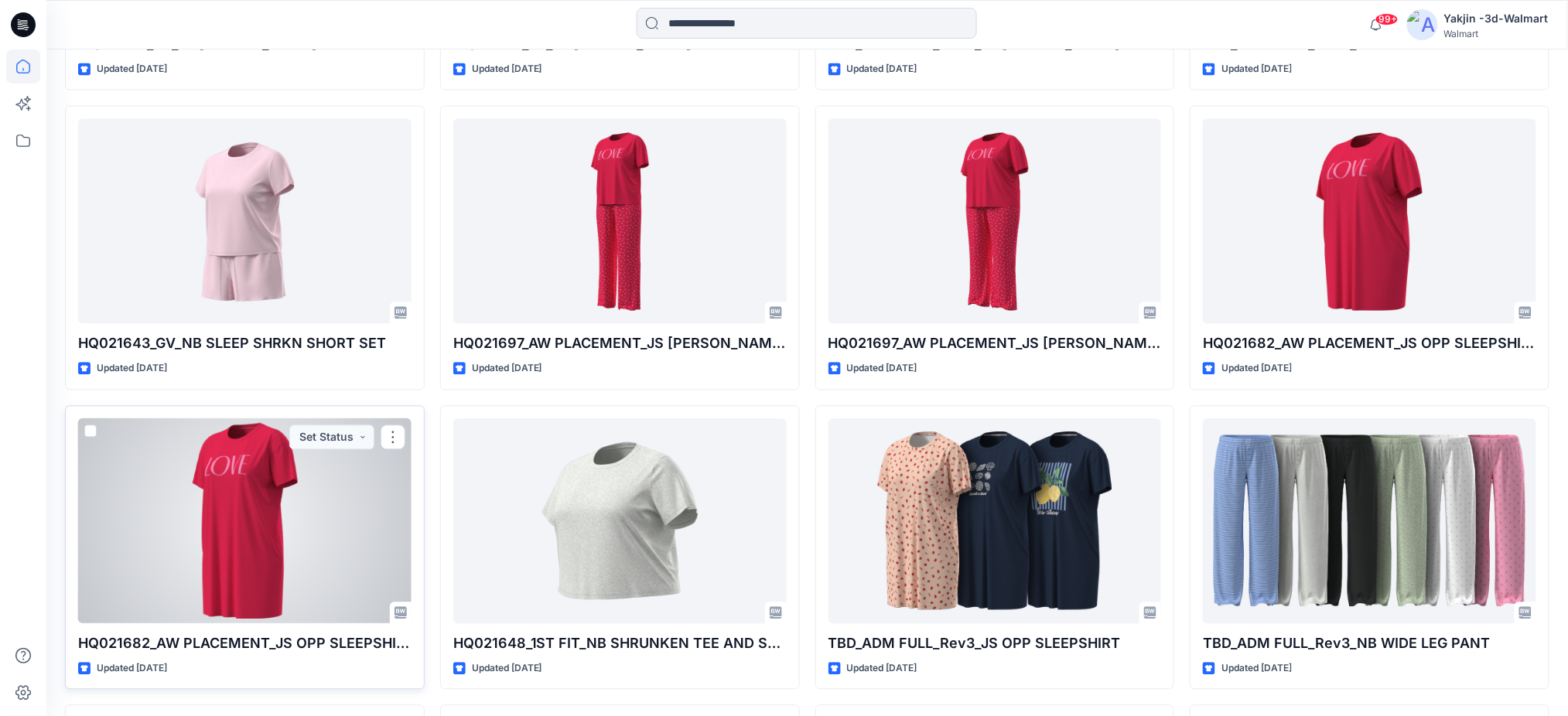
click at [275, 532] on div at bounding box center [245, 521] width 334 height 205
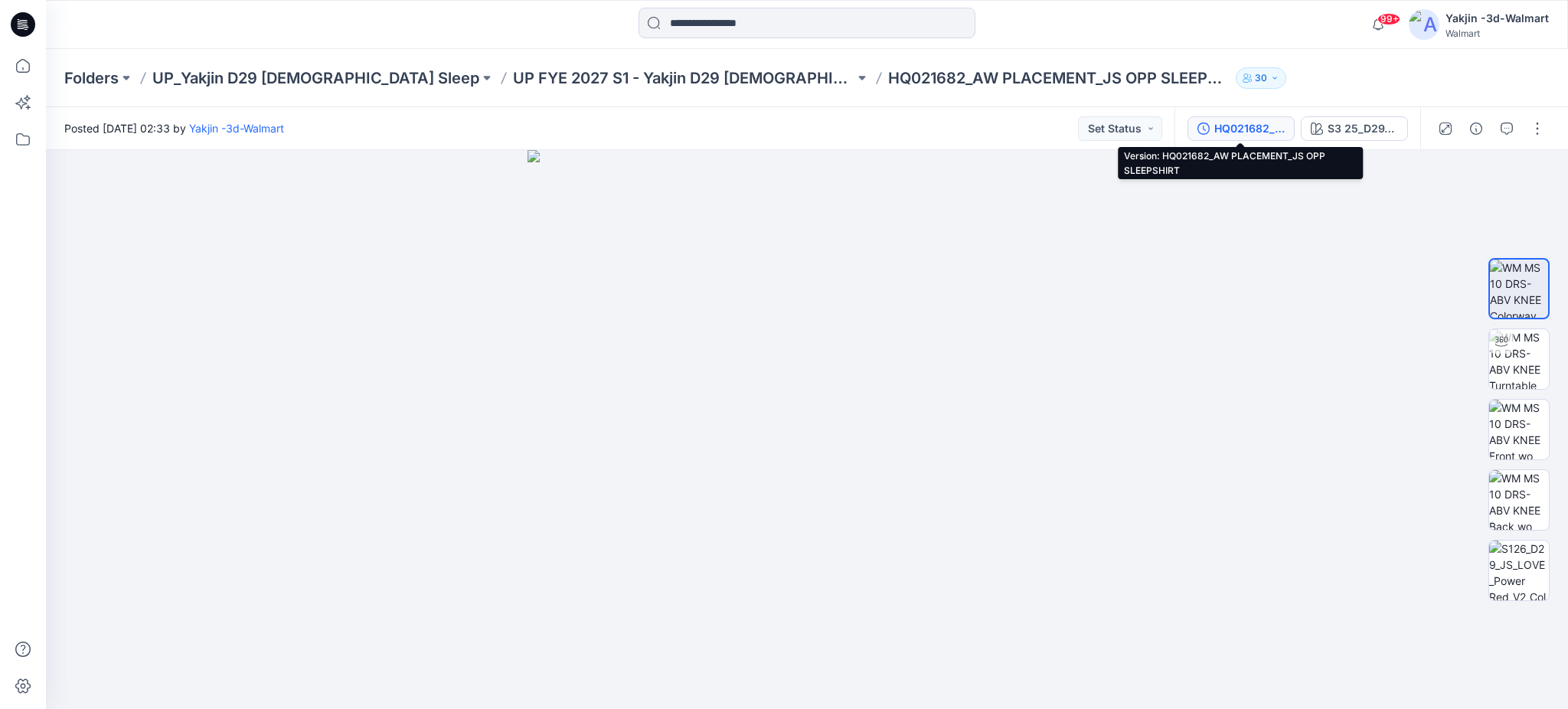
click at [1242, 129] on div "HQ021682_AW PLACEMENT_JS OPP SLEEPSHIRT" at bounding box center [1250, 128] width 71 height 17
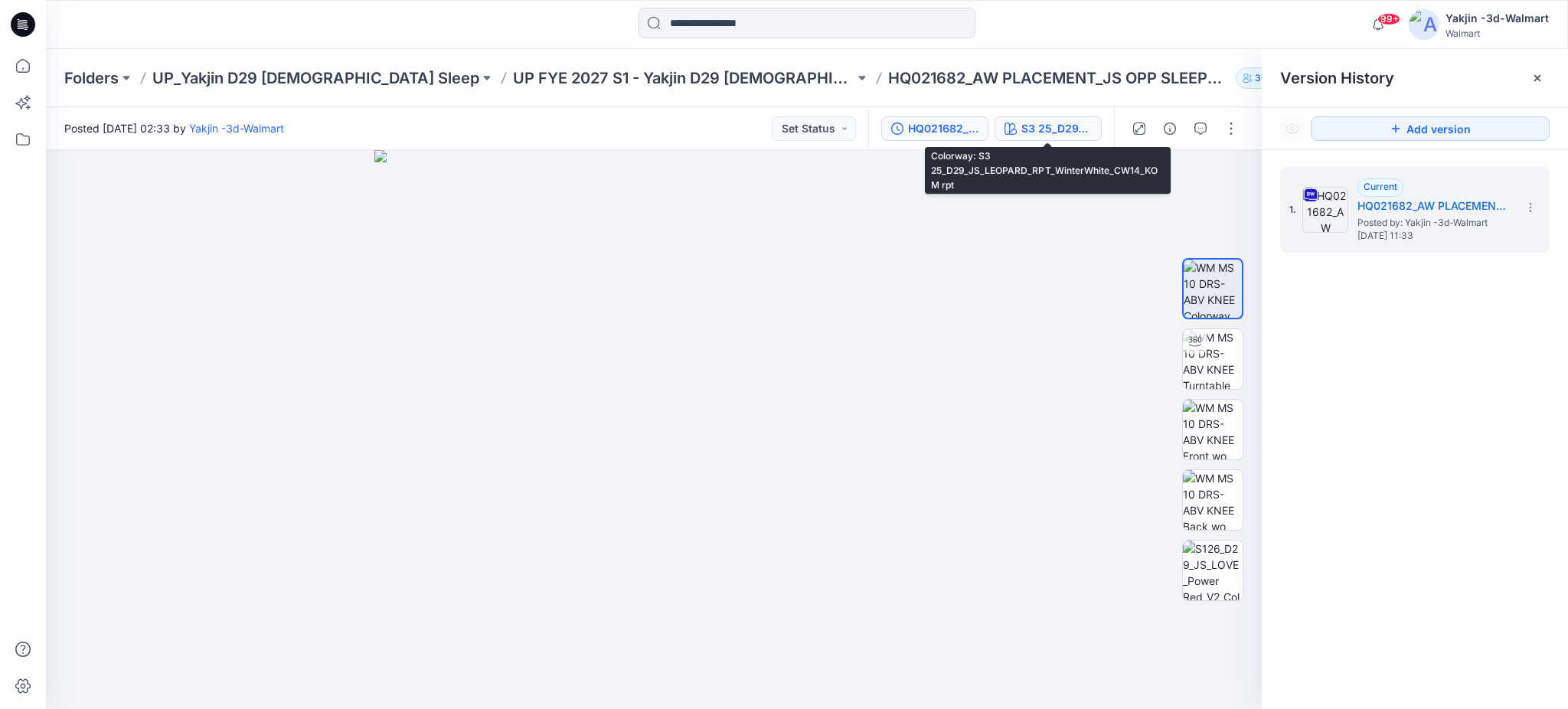
click at [1025, 131] on div "S3 25_D29_JS_LEOPARD_RPT_WinterWhite_CW14_KOM rpt" at bounding box center [1056, 128] width 71 height 17
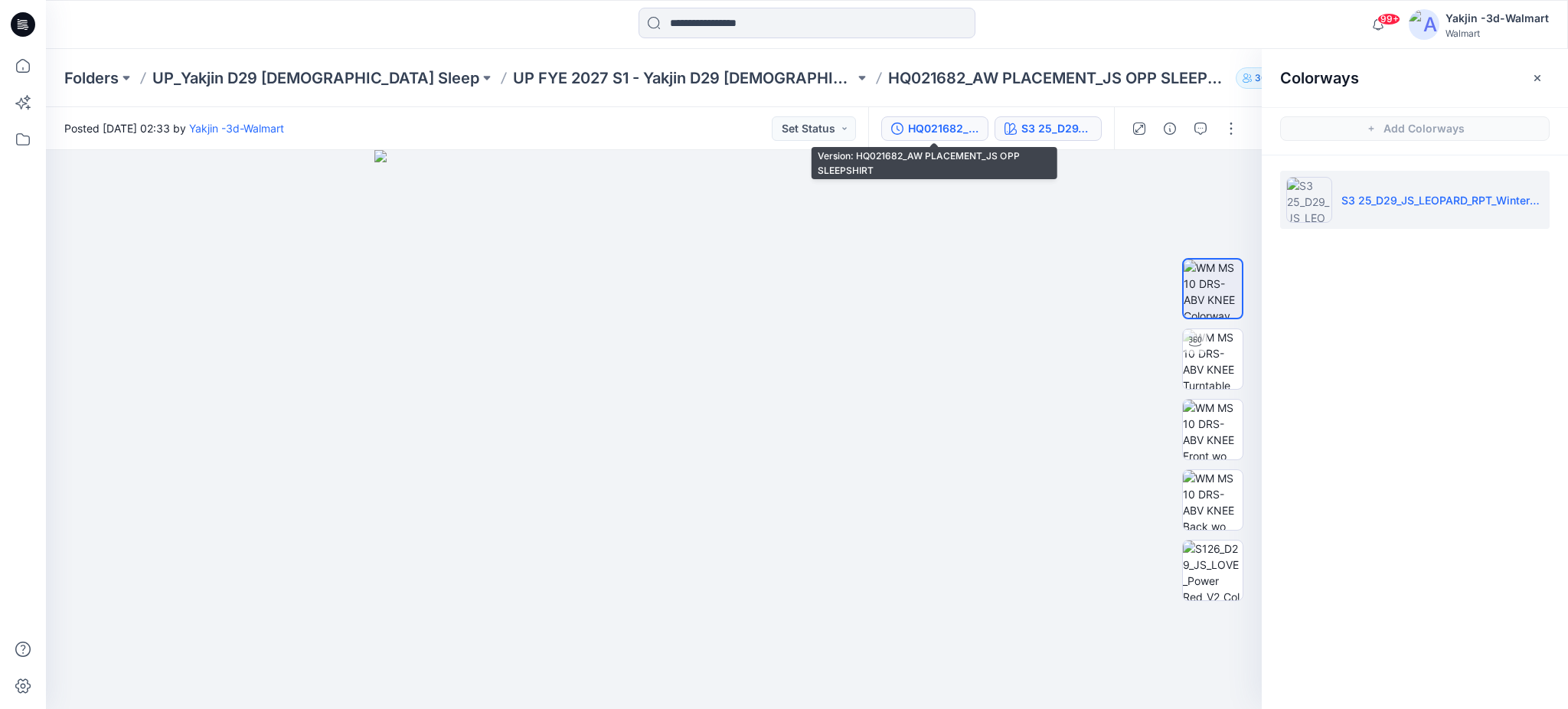
click at [914, 126] on div "HQ021682_AW PLACEMENT_JS OPP SLEEPSHIRT" at bounding box center [943, 128] width 71 height 17
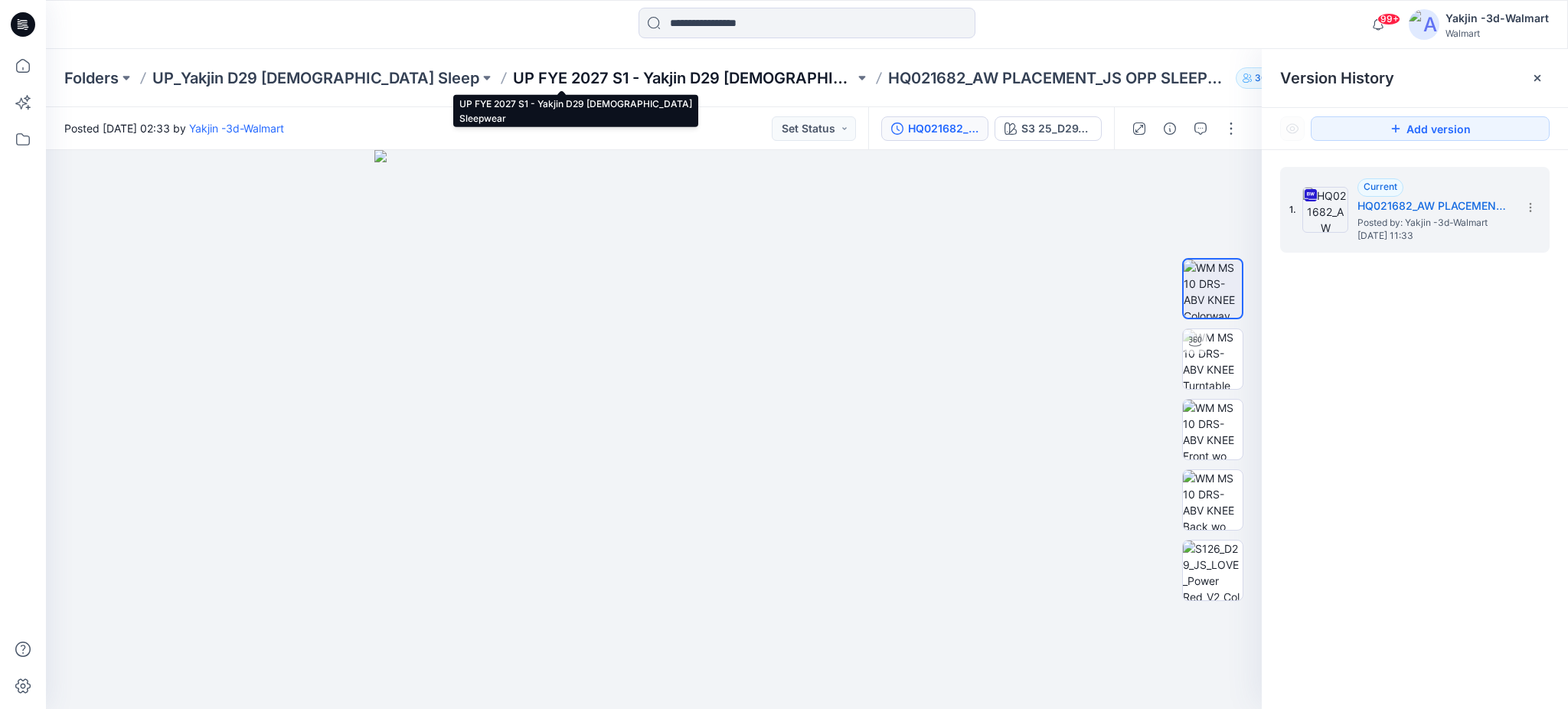
click at [638, 79] on p "UP FYE 2027 S1 - Yakjin D29 [DEMOGRAPHIC_DATA] Sleepwear" at bounding box center [683, 78] width 341 height 22
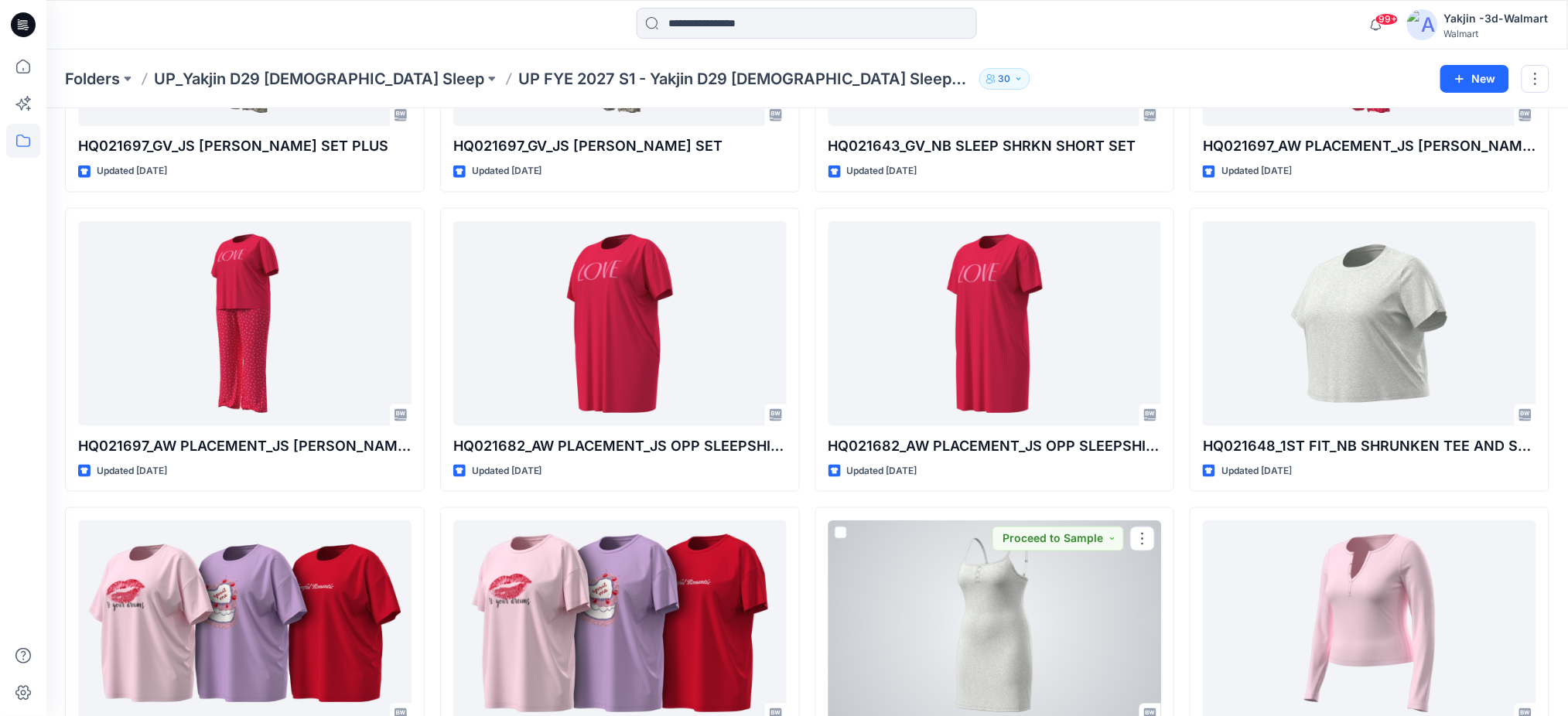
scroll to position [535, 0]
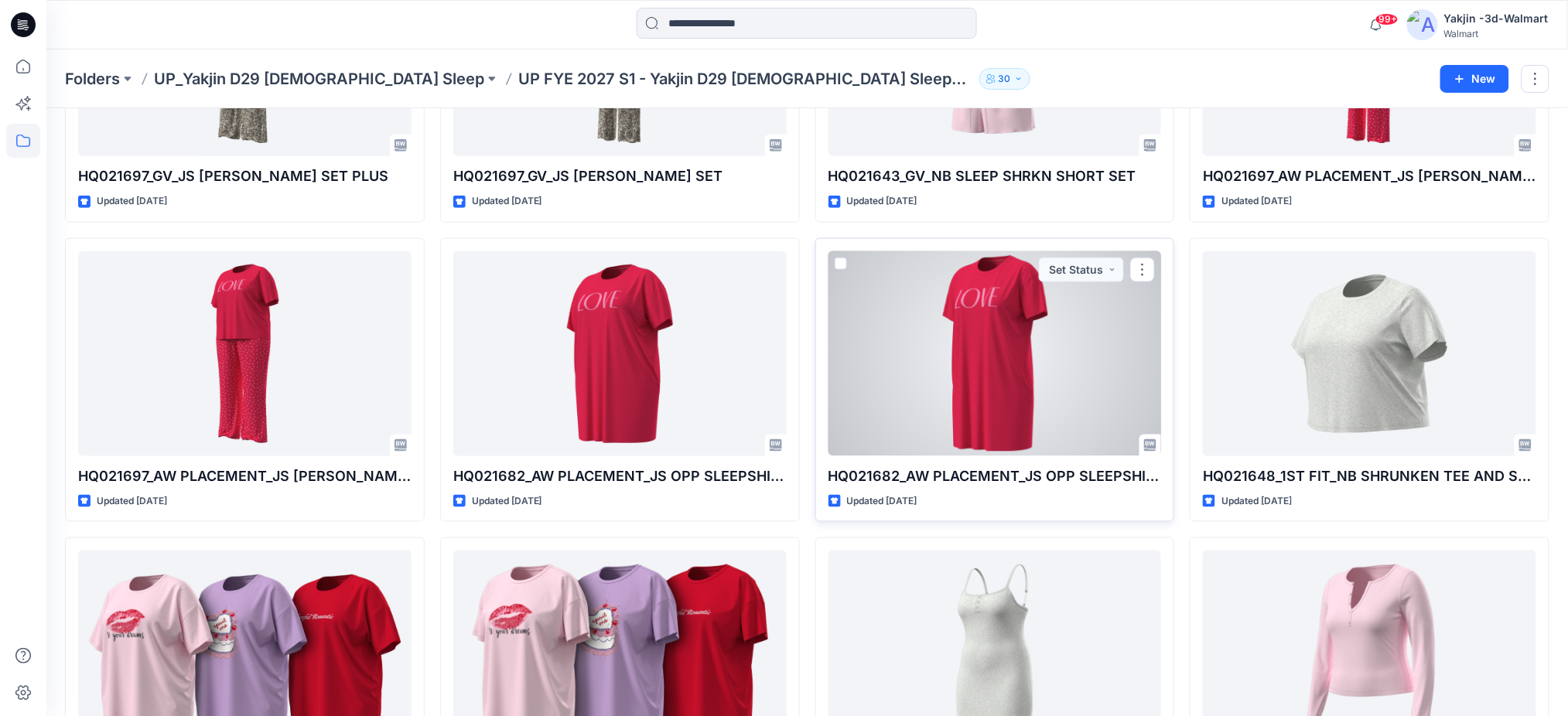
click at [992, 365] on div at bounding box center [995, 354] width 334 height 205
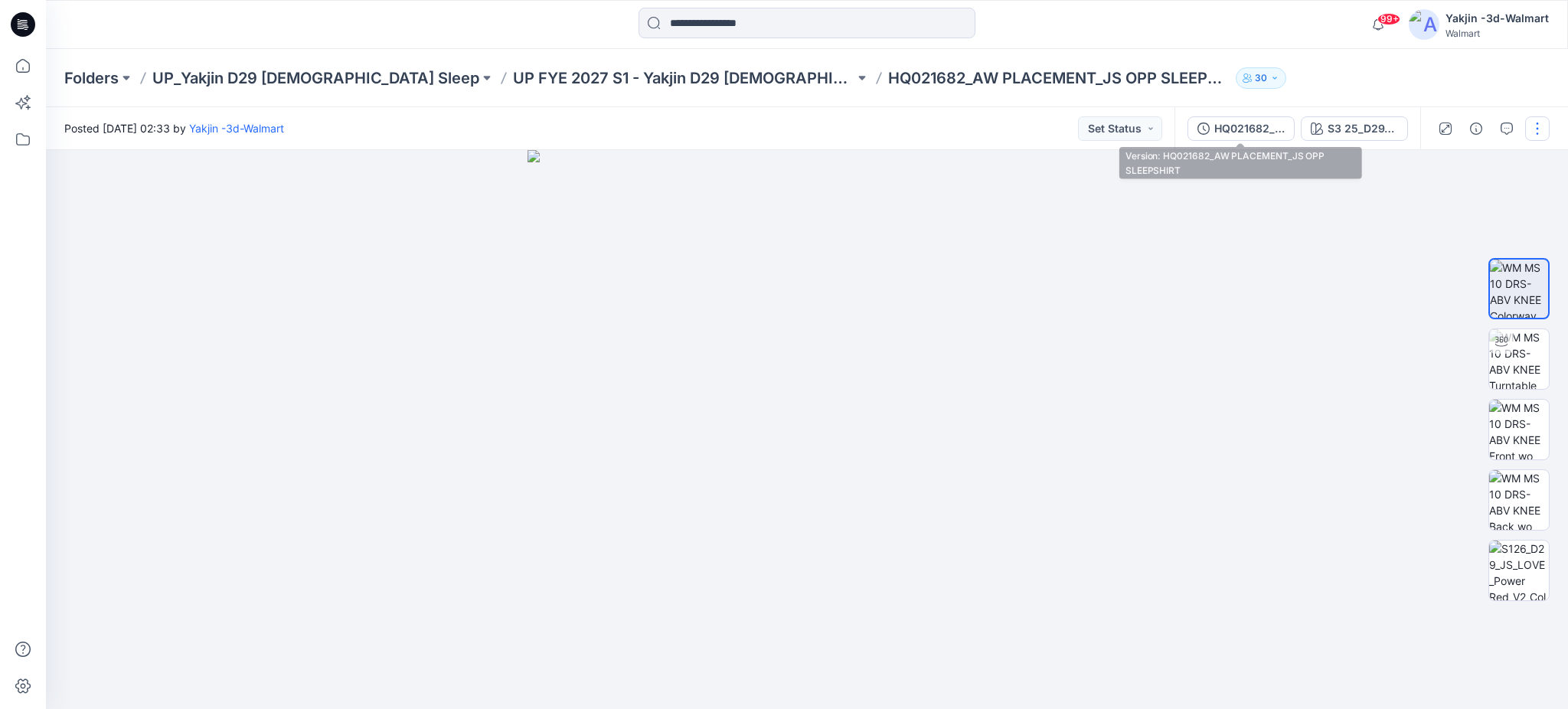
click at [1236, 127] on div "HQ021682_AW PLACEMENT_JS OPP SLEEPSHIRT" at bounding box center [1250, 128] width 71 height 17
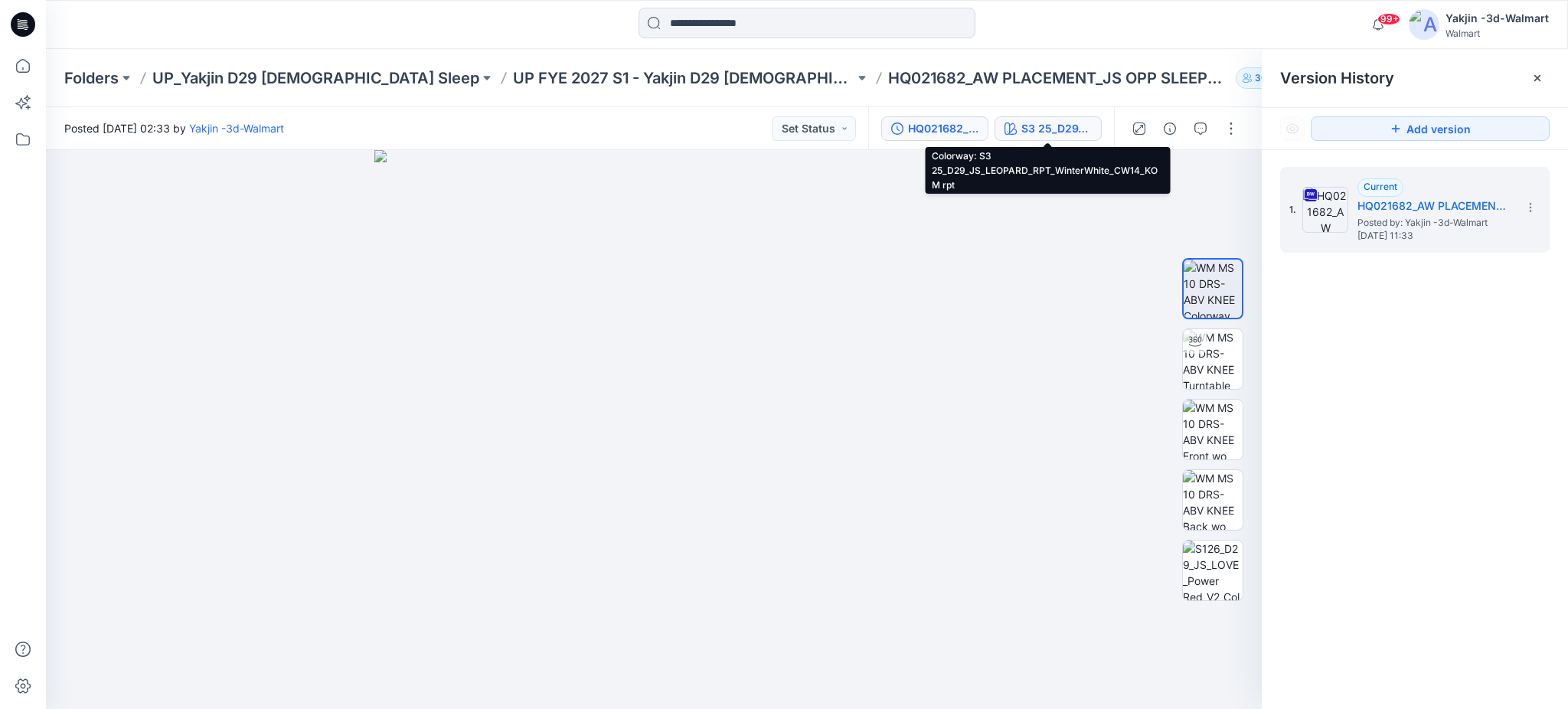
click at [1037, 123] on div "S3 25_D29_JS_LEOPARD_RPT_WinterWhite_CW14_KOM rpt" at bounding box center [1056, 128] width 71 height 17
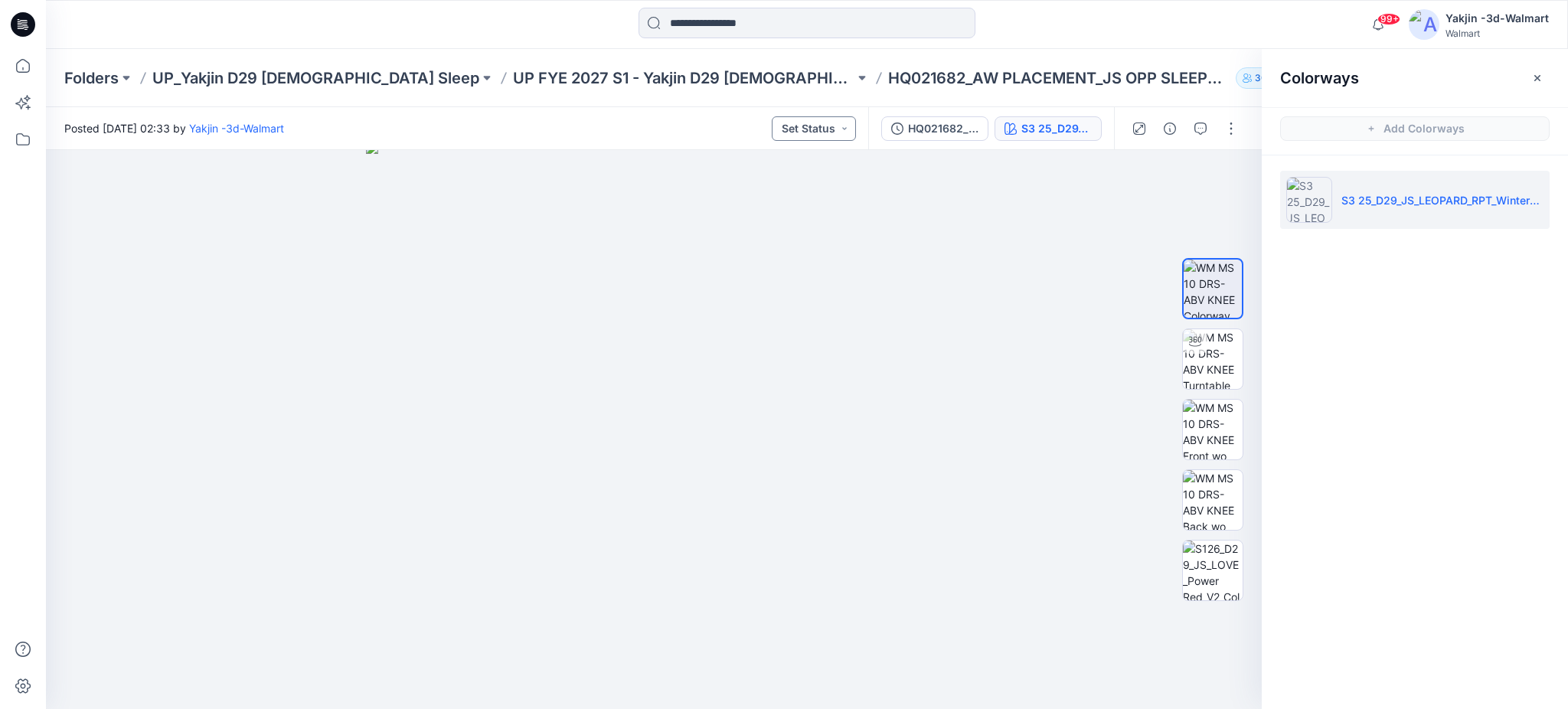
click at [806, 127] on button "Set Status" at bounding box center [813, 128] width 84 height 25
click at [974, 219] on div at bounding box center [654, 430] width 1215 height 560
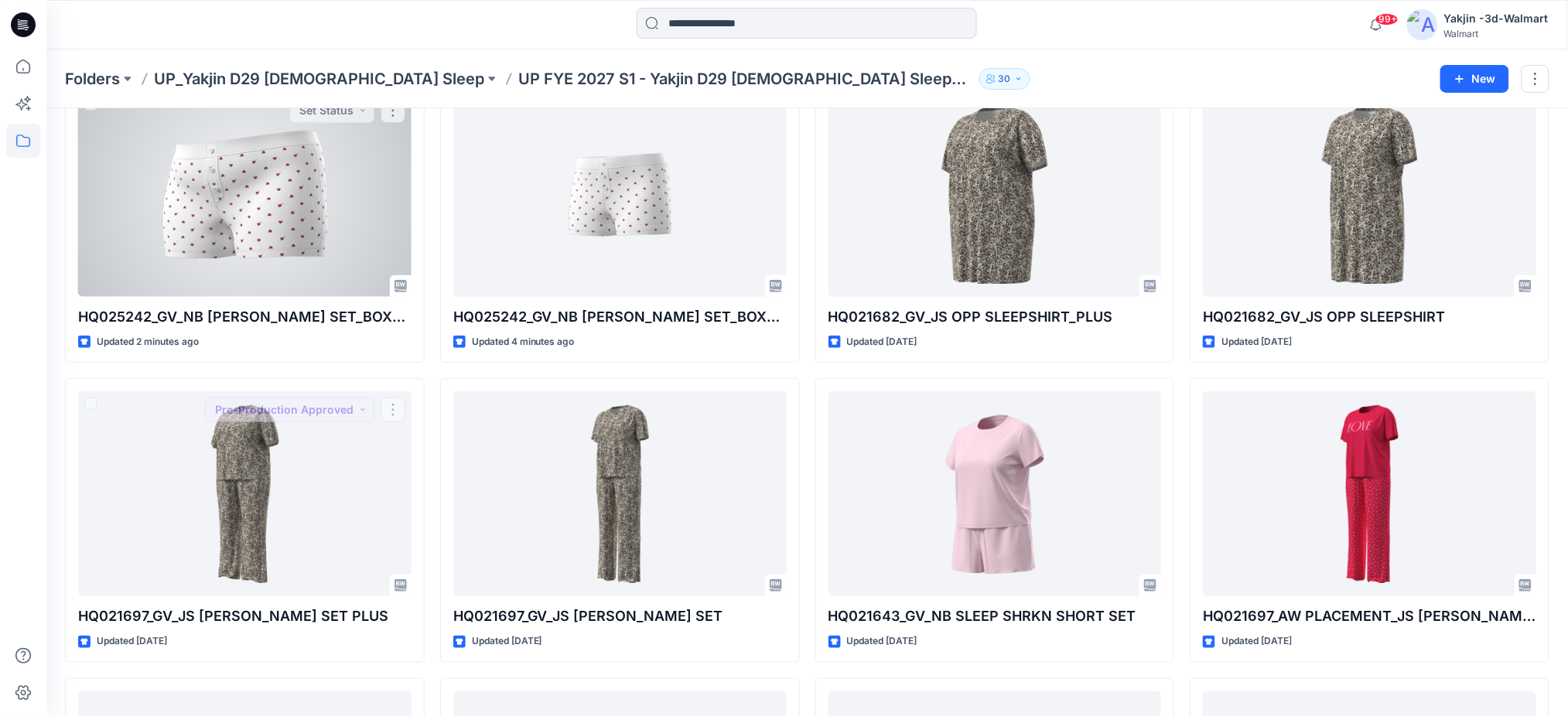
scroll to position [19, 0]
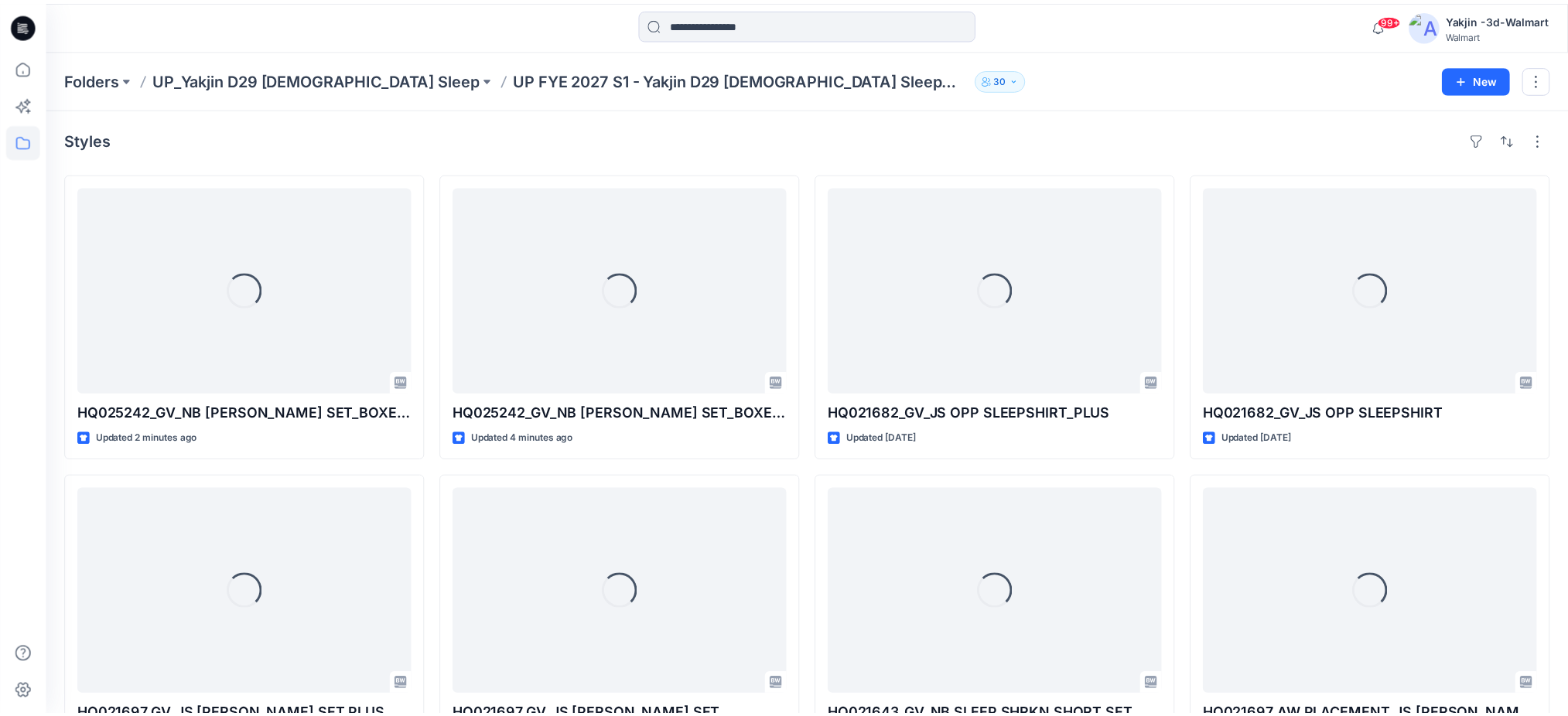
scroll to position [19, 0]
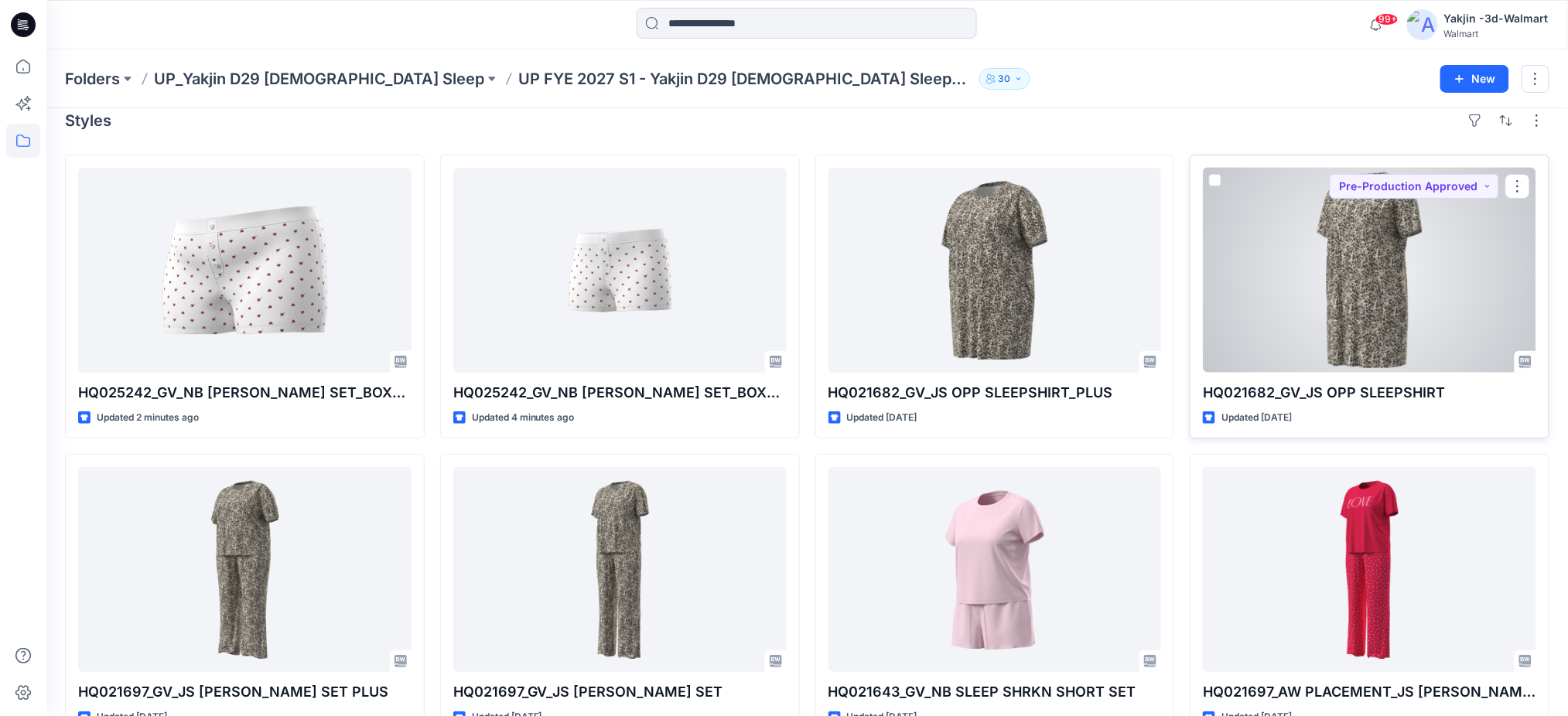
click at [1301, 293] on div at bounding box center [1370, 269] width 334 height 205
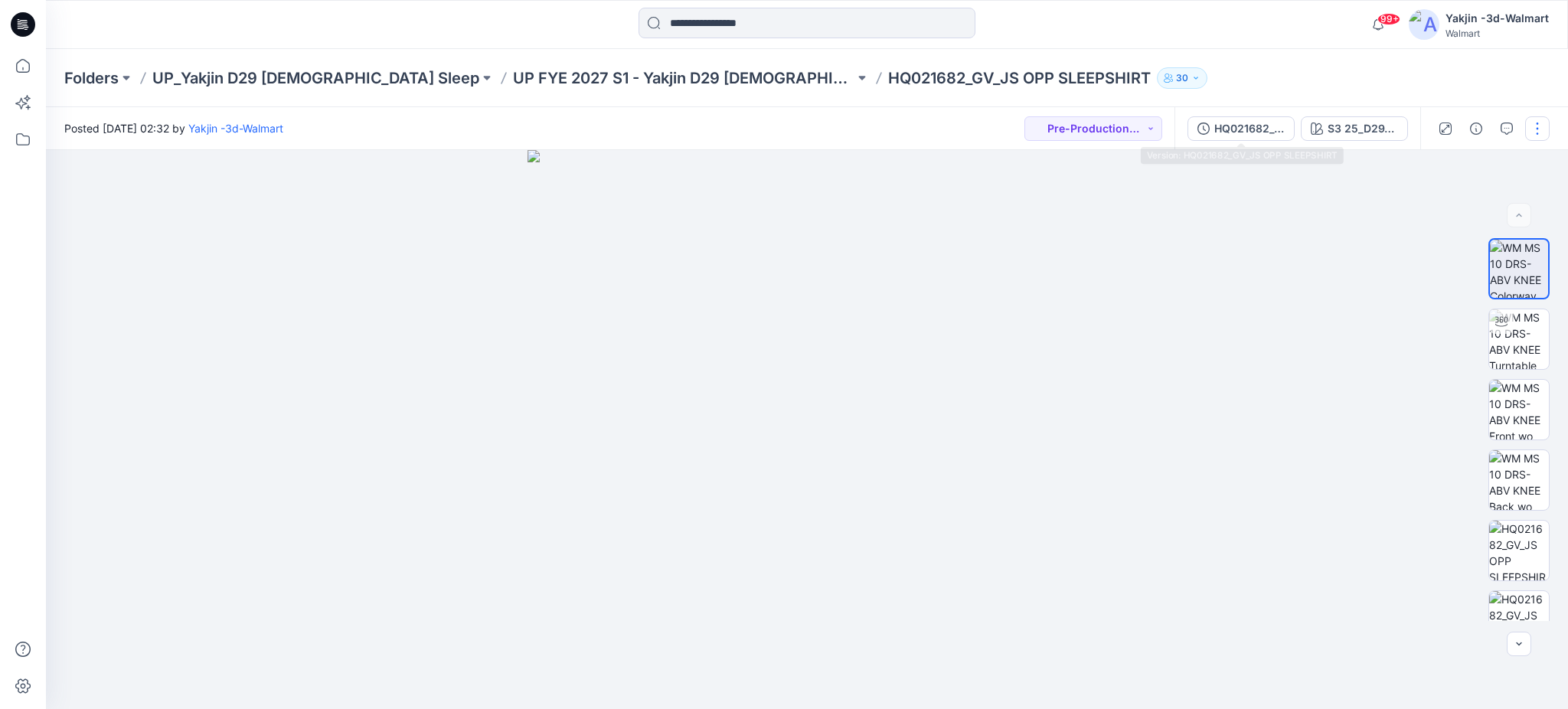
click at [1215, 123] on div "HQ021682_GV_JS OPP SLEEPSHIRT" at bounding box center [1250, 128] width 71 height 17
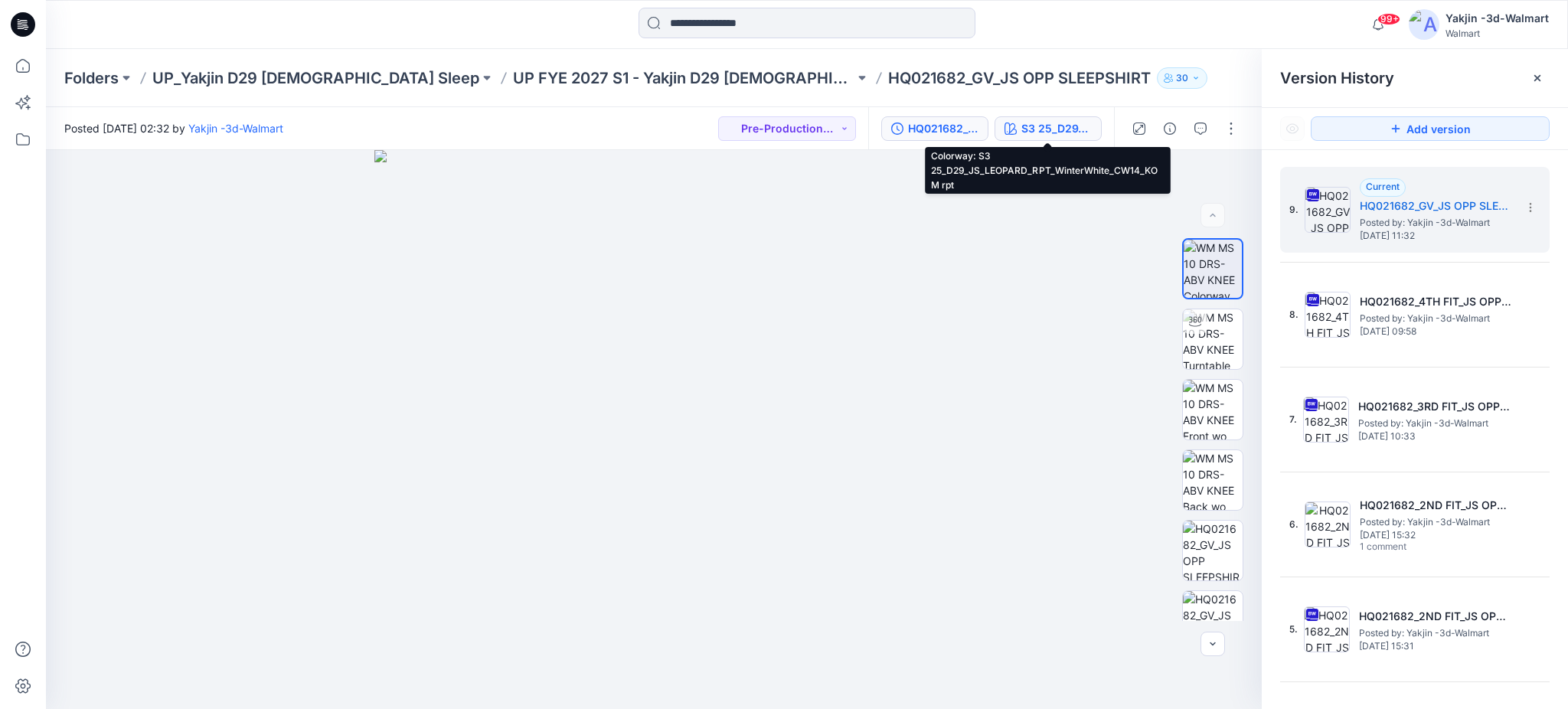
click at [1027, 134] on div "S3 25_D29_JS_LEOPARD_RPT_WinterWhite_CW14_KOM rpt" at bounding box center [1056, 128] width 71 height 17
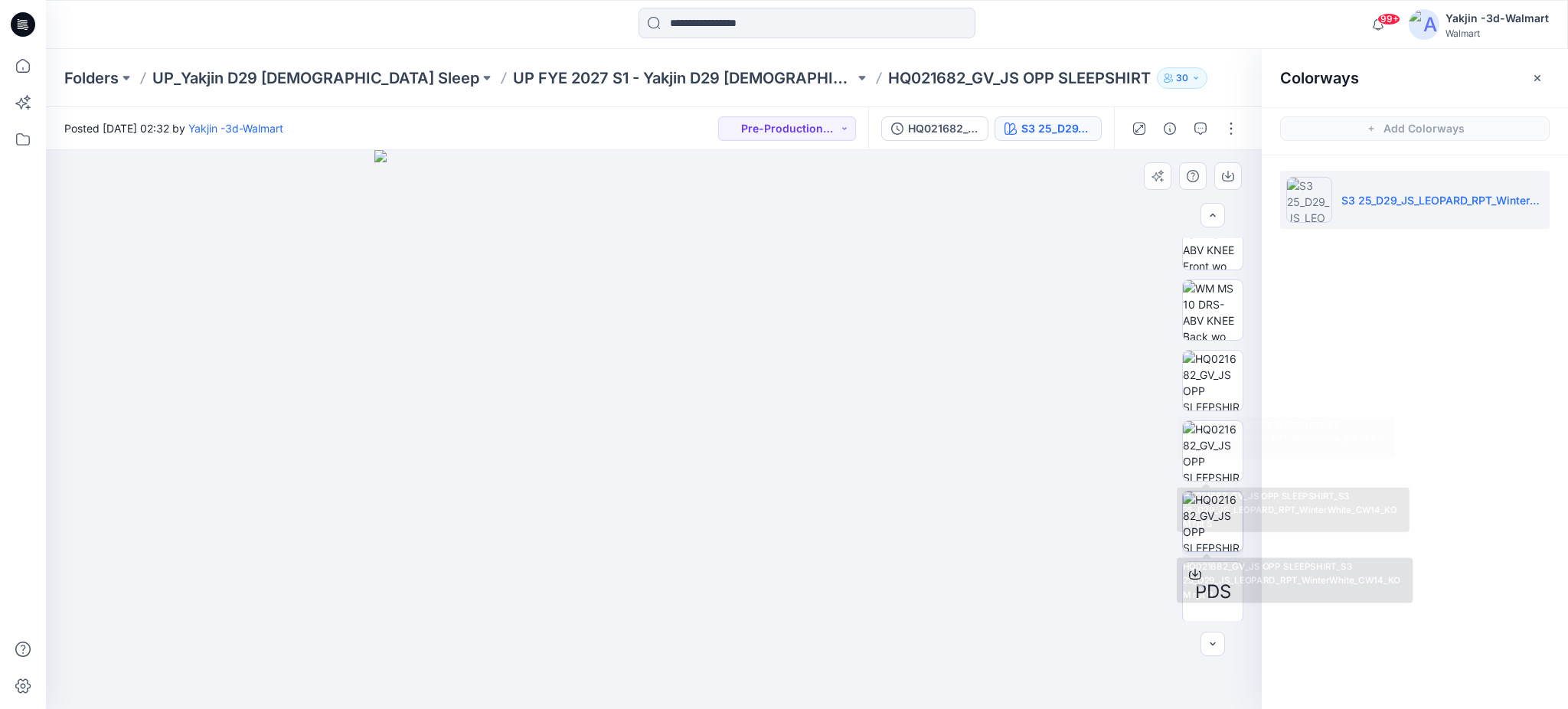
scroll to position [172, 0]
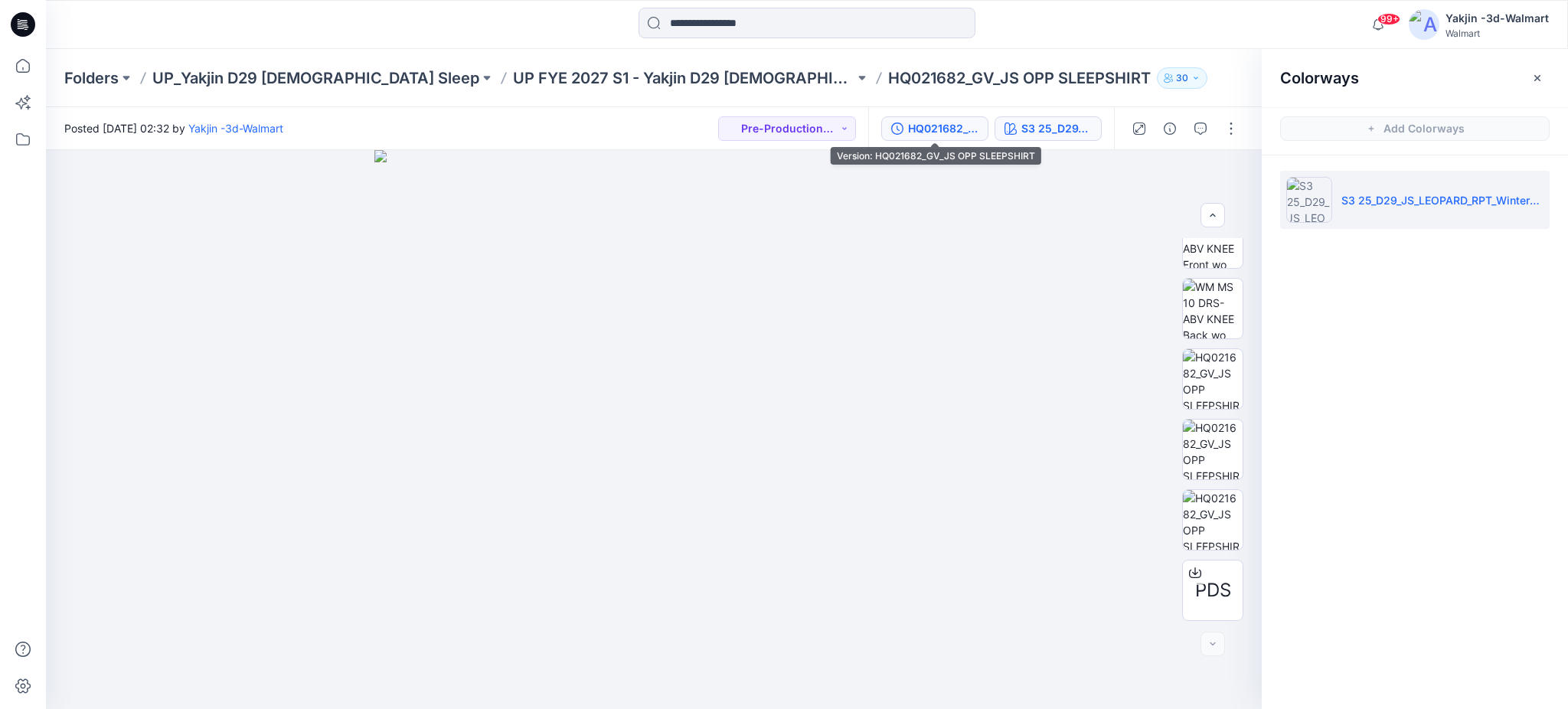
click at [928, 128] on div "HQ021682_GV_JS OPP SLEEPSHIRT" at bounding box center [943, 128] width 71 height 17
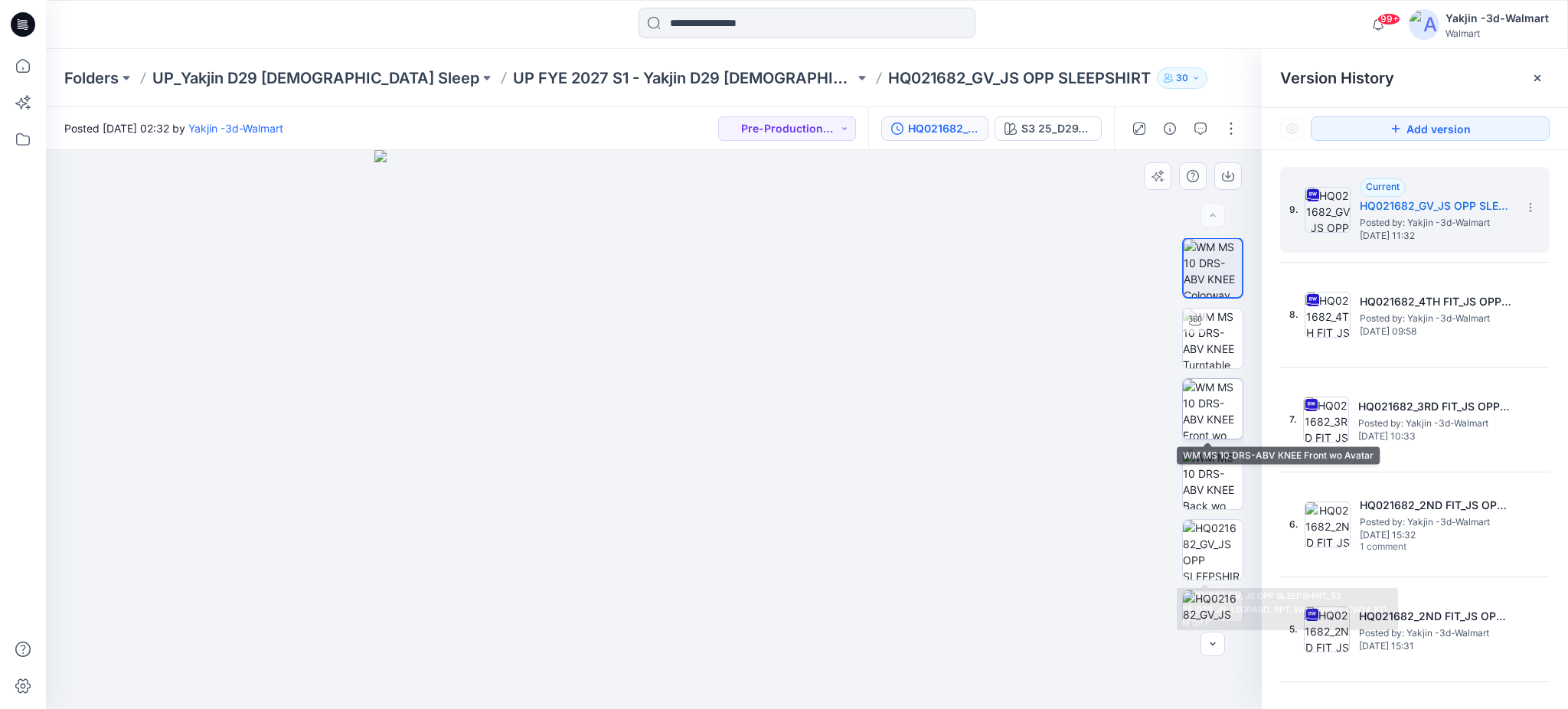
scroll to position [0, 0]
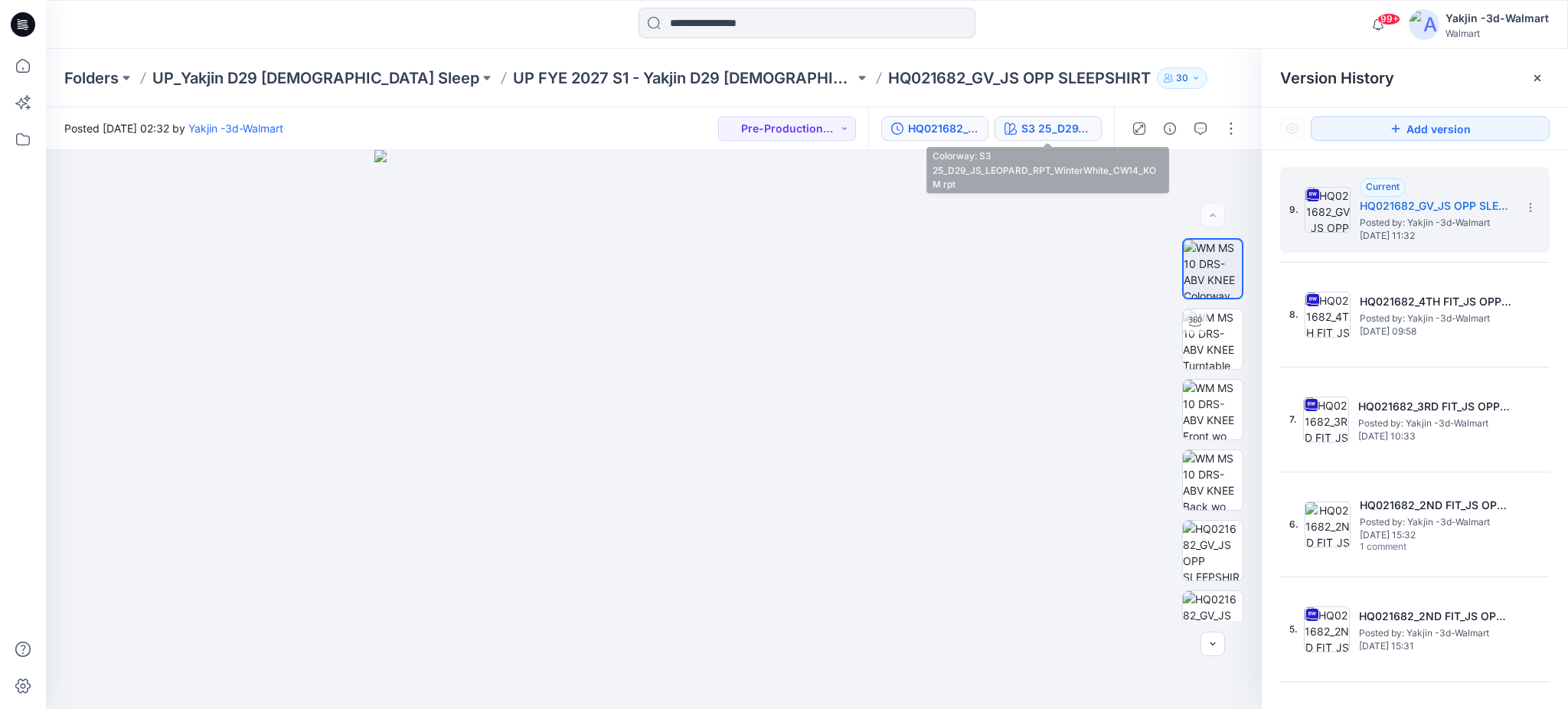
click at [1044, 127] on div "S3 25_D29_JS_LEOPARD_RPT_WinterWhite_CW14_KOM rpt" at bounding box center [1056, 128] width 71 height 17
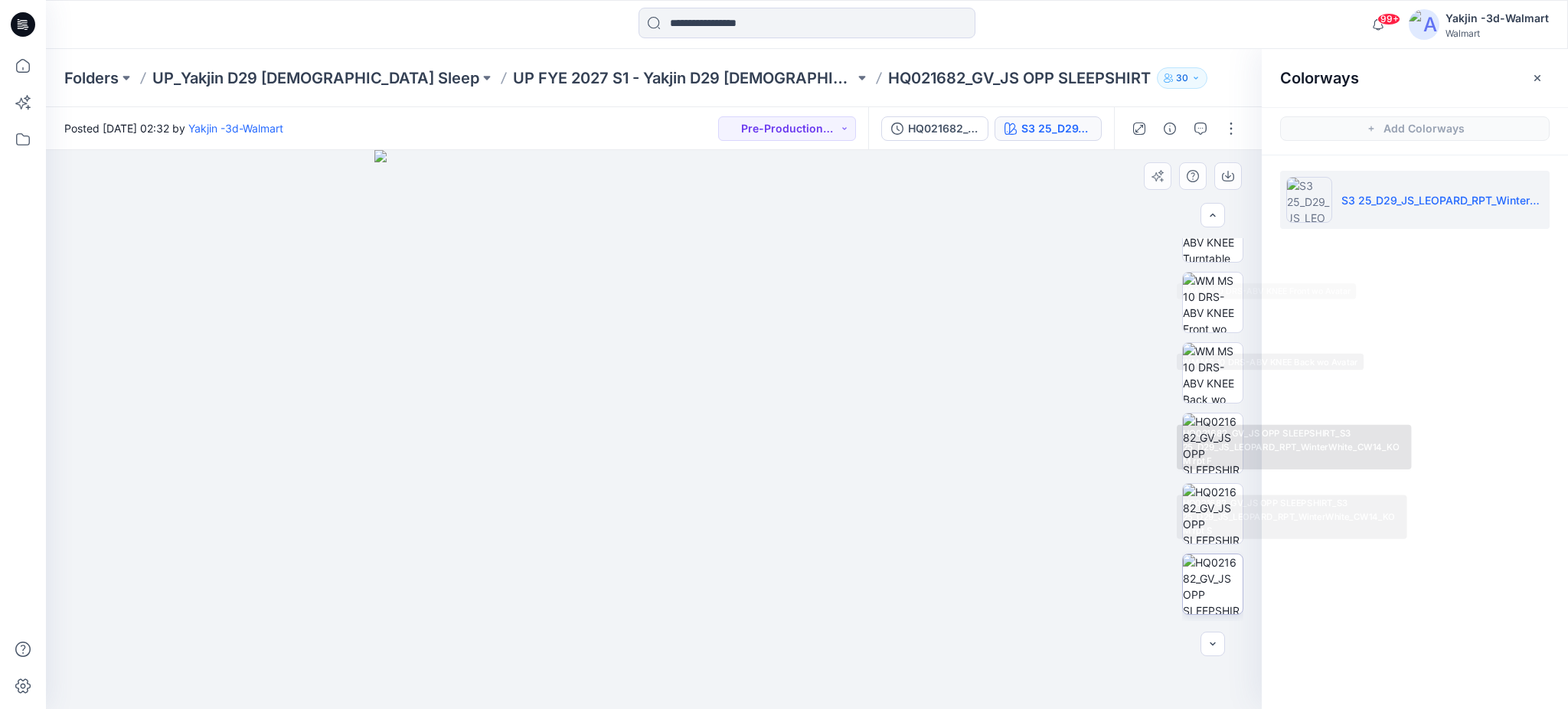
scroll to position [172, 0]
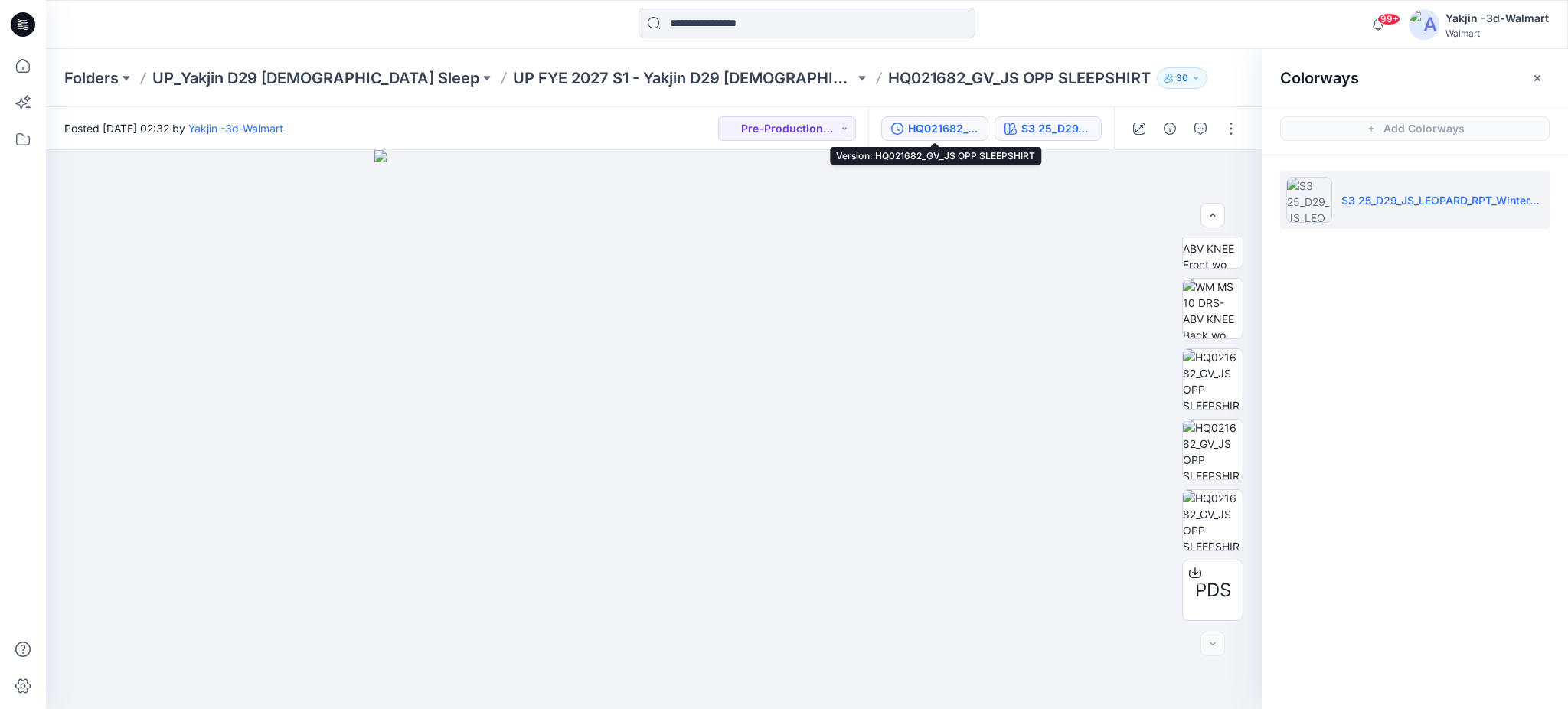
click at [924, 132] on div "HQ021682_GV_JS OPP SLEEPSHIRT" at bounding box center [943, 128] width 71 height 17
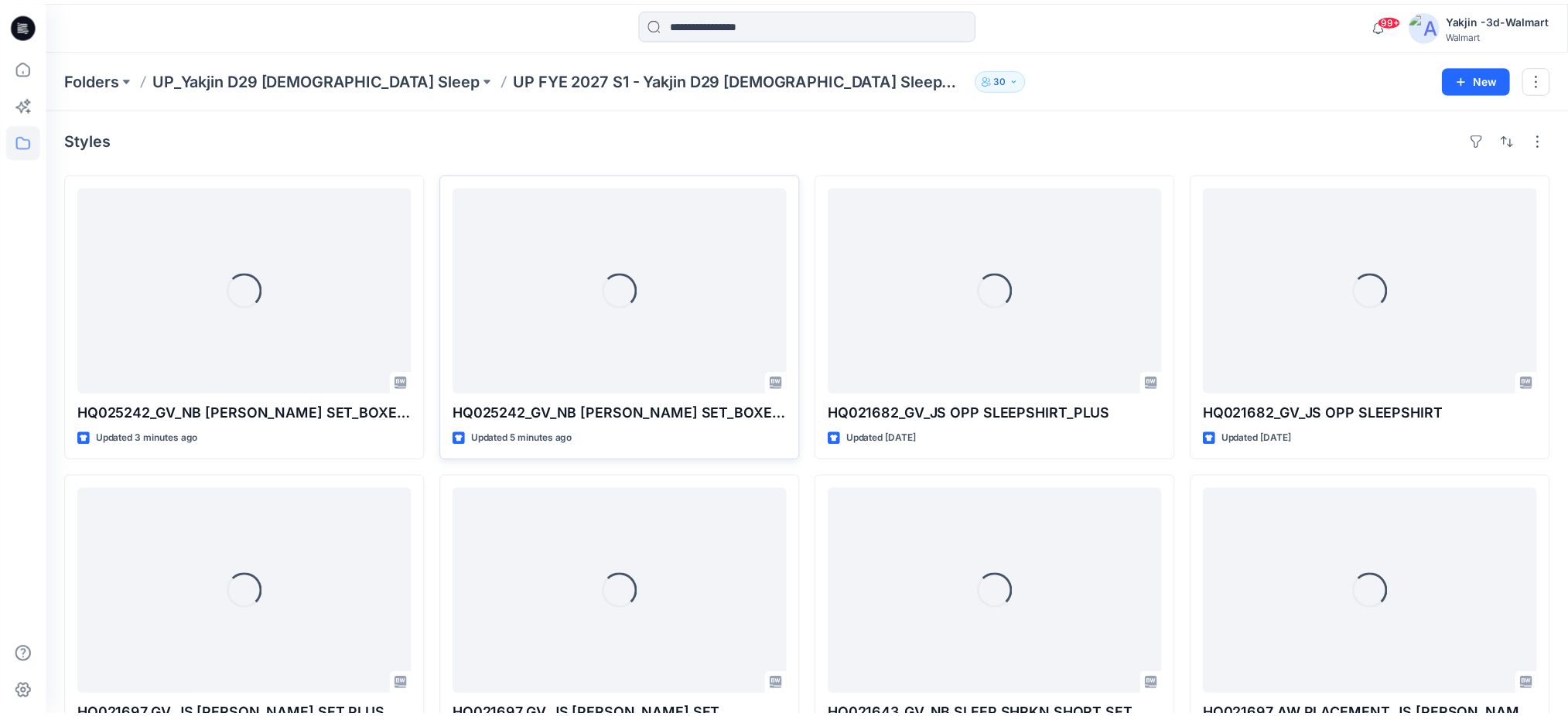
scroll to position [19, 0]
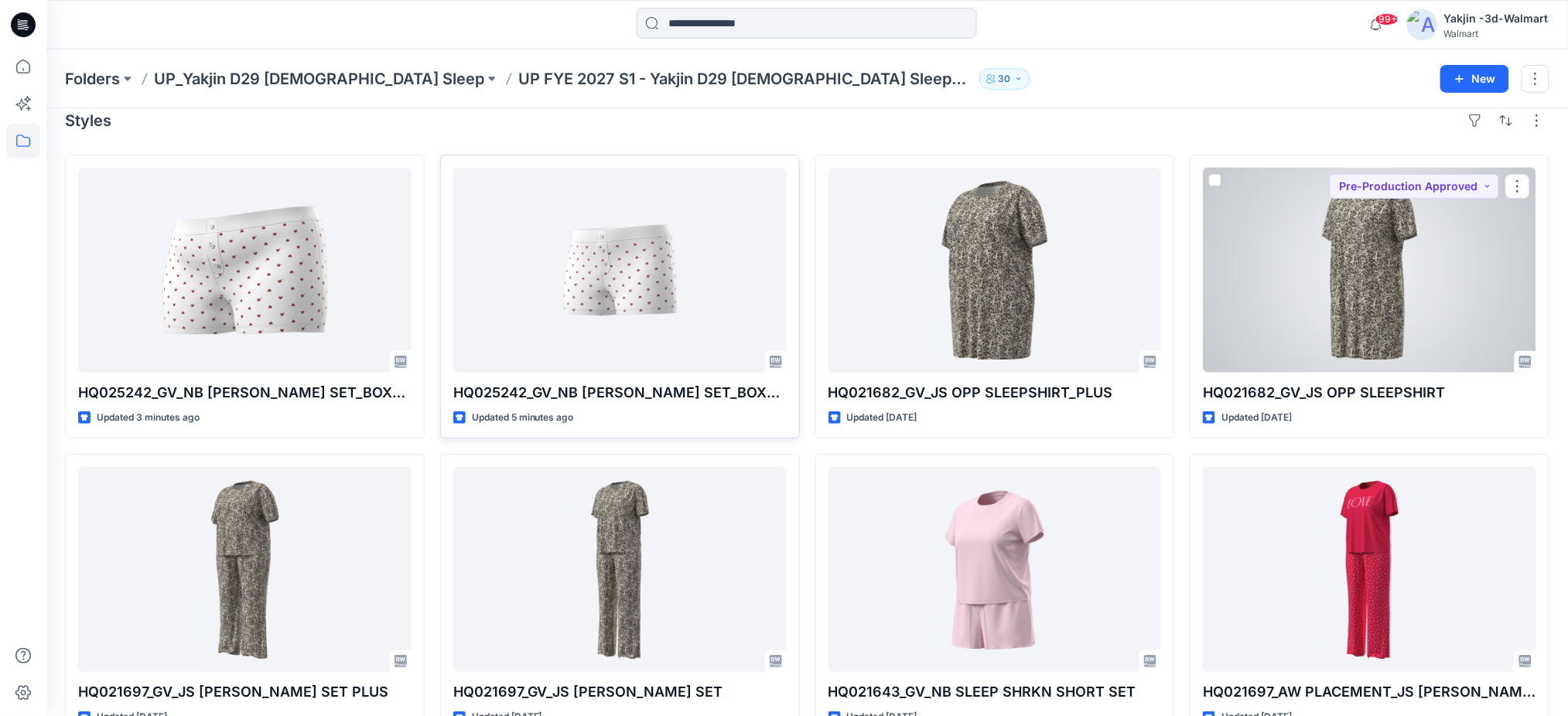
click at [1429, 273] on div at bounding box center [1370, 269] width 334 height 205
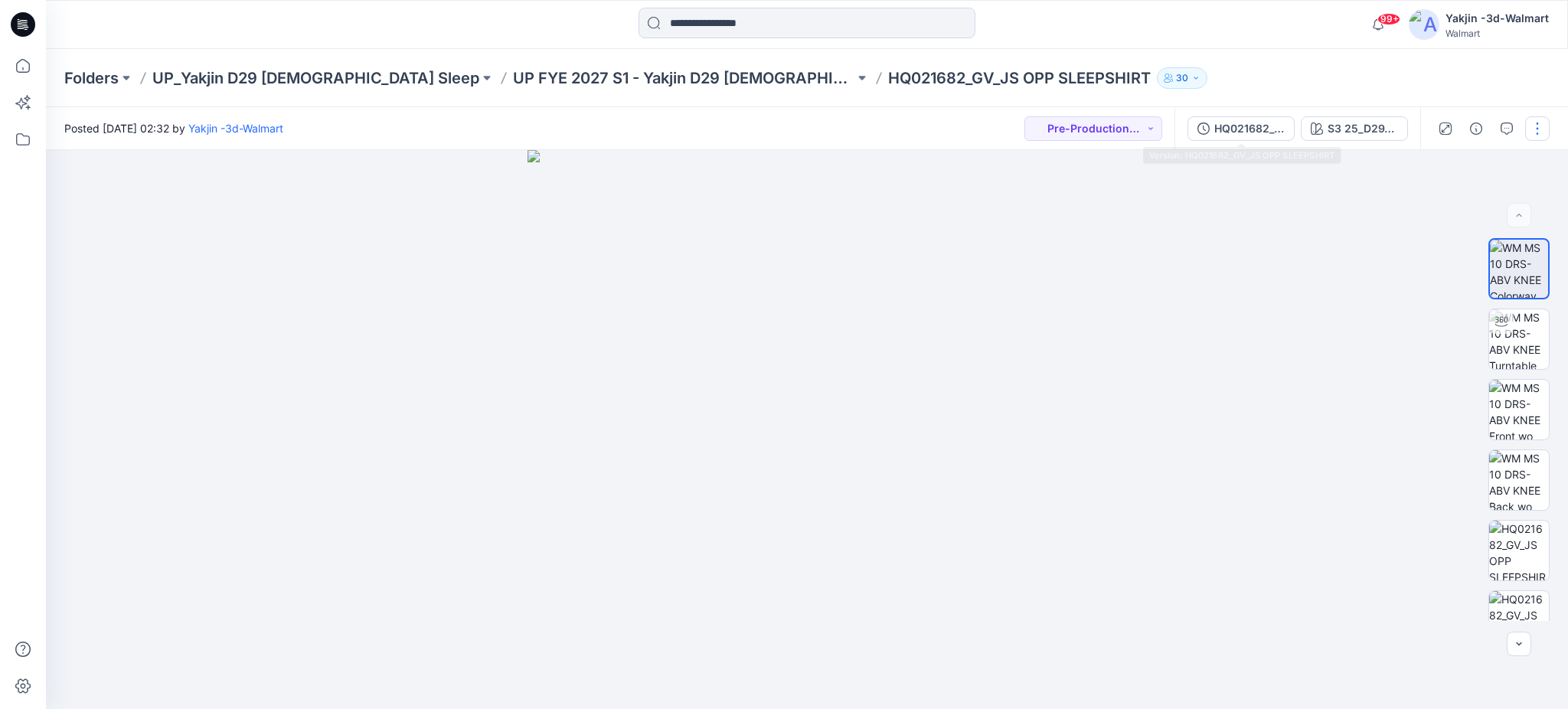
click at [1241, 133] on div "HQ021682_GV_JS OPP SLEEPSHIRT" at bounding box center [1250, 128] width 71 height 17
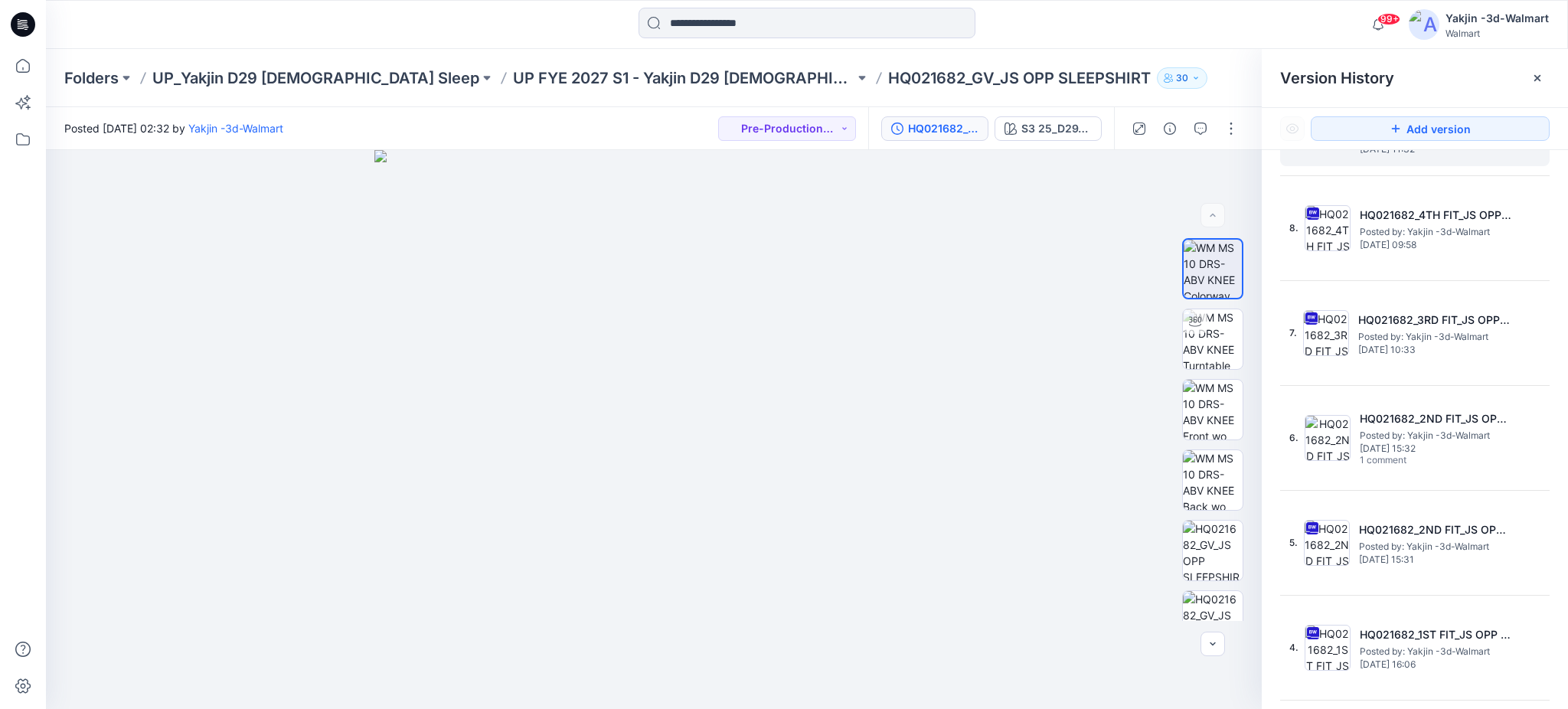
scroll to position [377, 0]
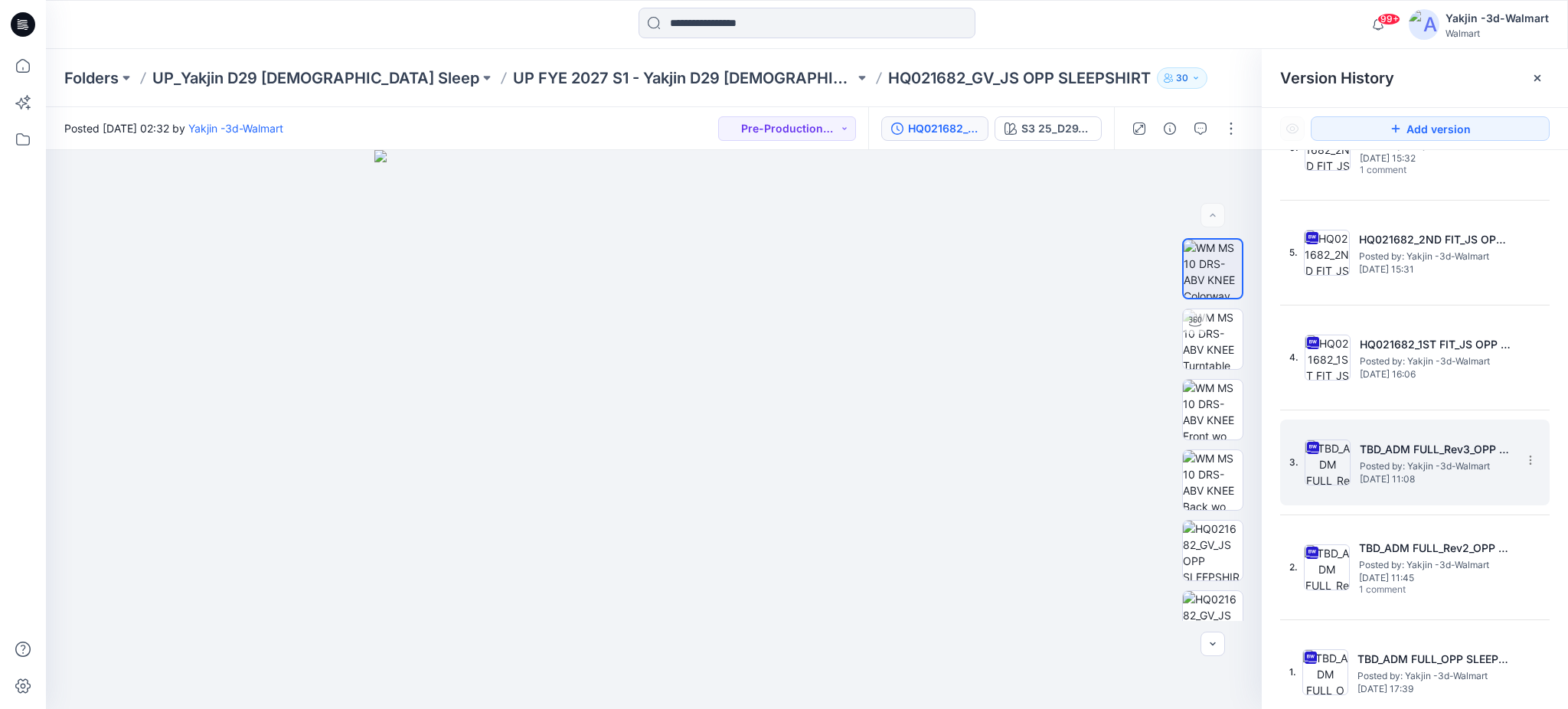
click at [1334, 442] on img at bounding box center [1327, 462] width 46 height 46
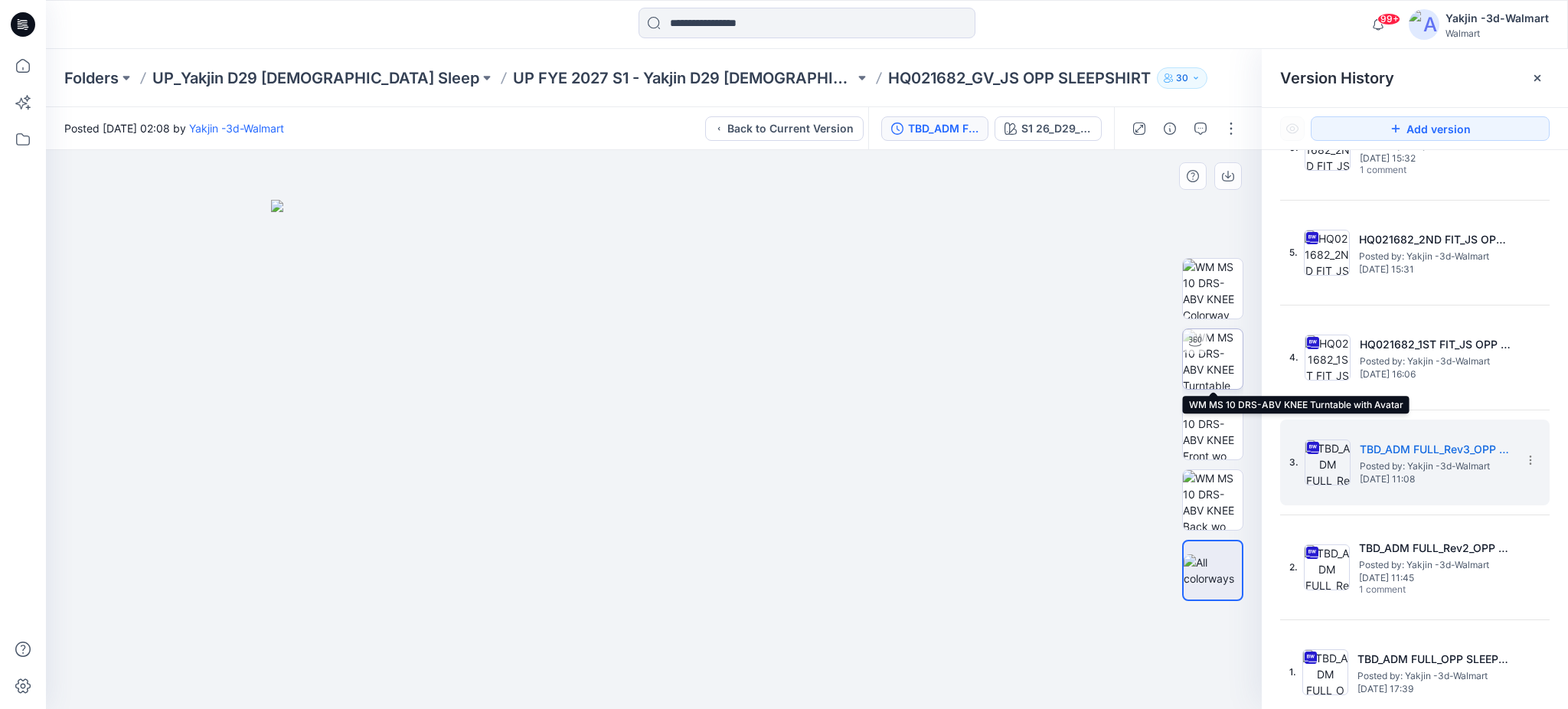
click at [1200, 356] on img at bounding box center [1212, 359] width 60 height 60
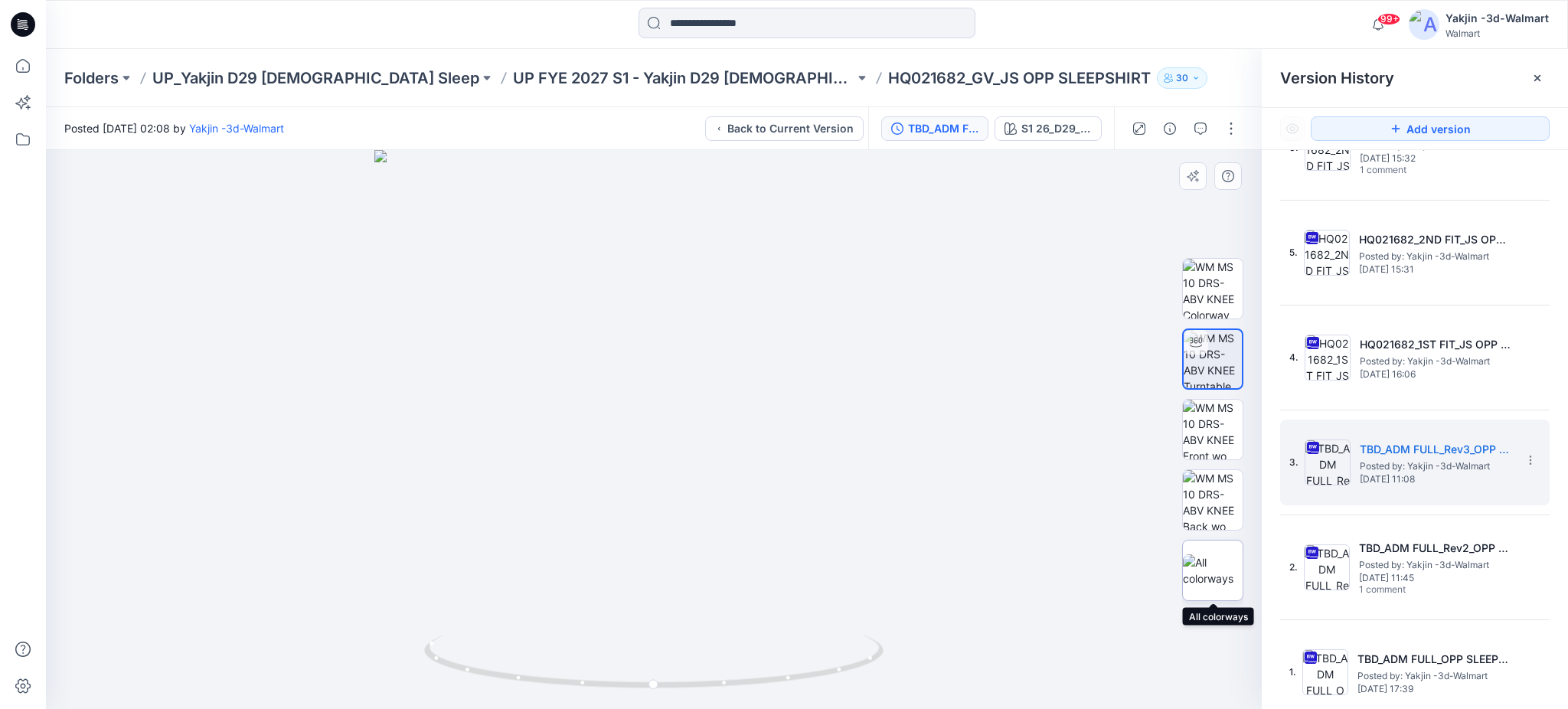
click at [1217, 560] on img at bounding box center [1212, 570] width 60 height 32
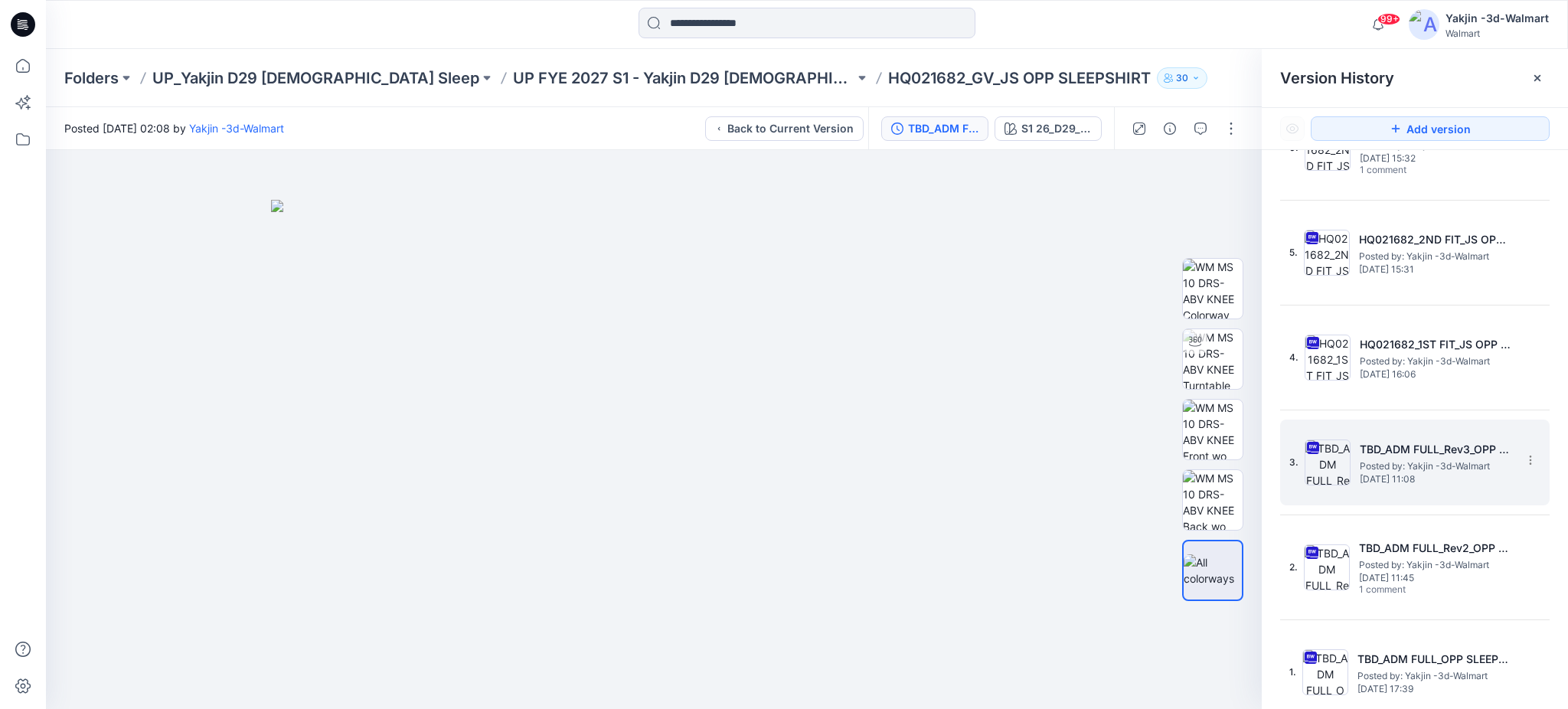
click at [1327, 471] on img at bounding box center [1327, 462] width 46 height 46
click at [1054, 133] on div "S1 26_D29_JS_STARS v4 rptcc_CW1_CC_WM" at bounding box center [1056, 128] width 71 height 17
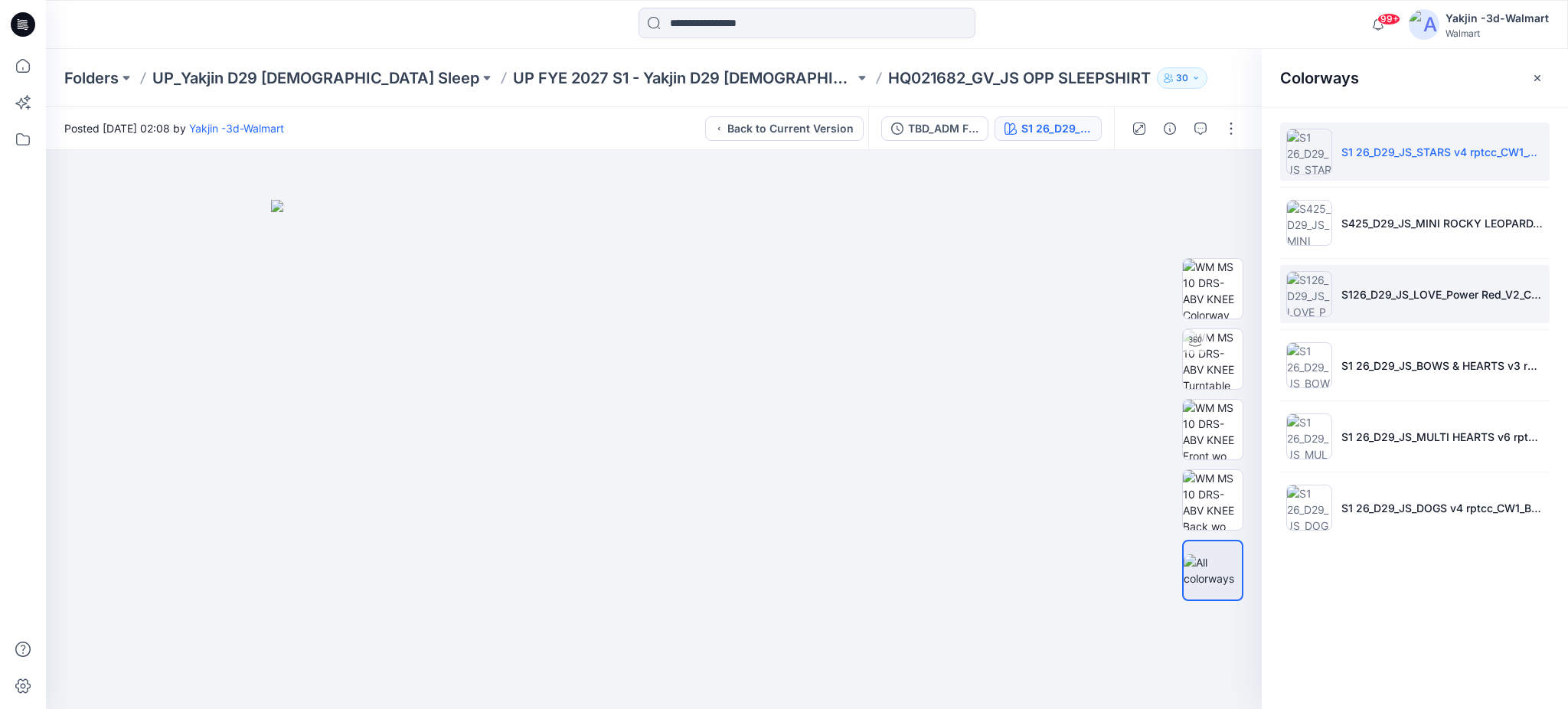
click at [1306, 292] on img at bounding box center [1308, 293] width 46 height 46
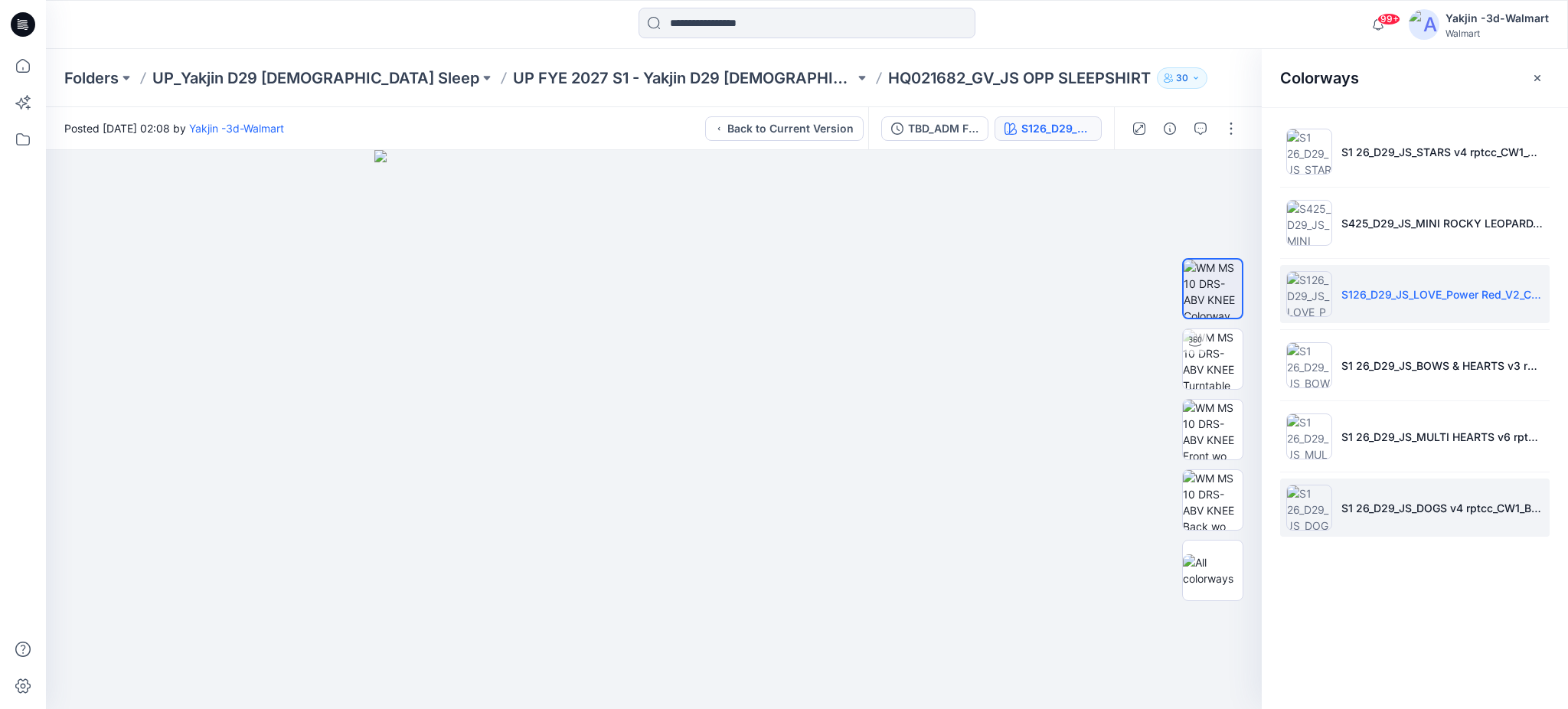
click at [1301, 508] on img at bounding box center [1308, 507] width 46 height 46
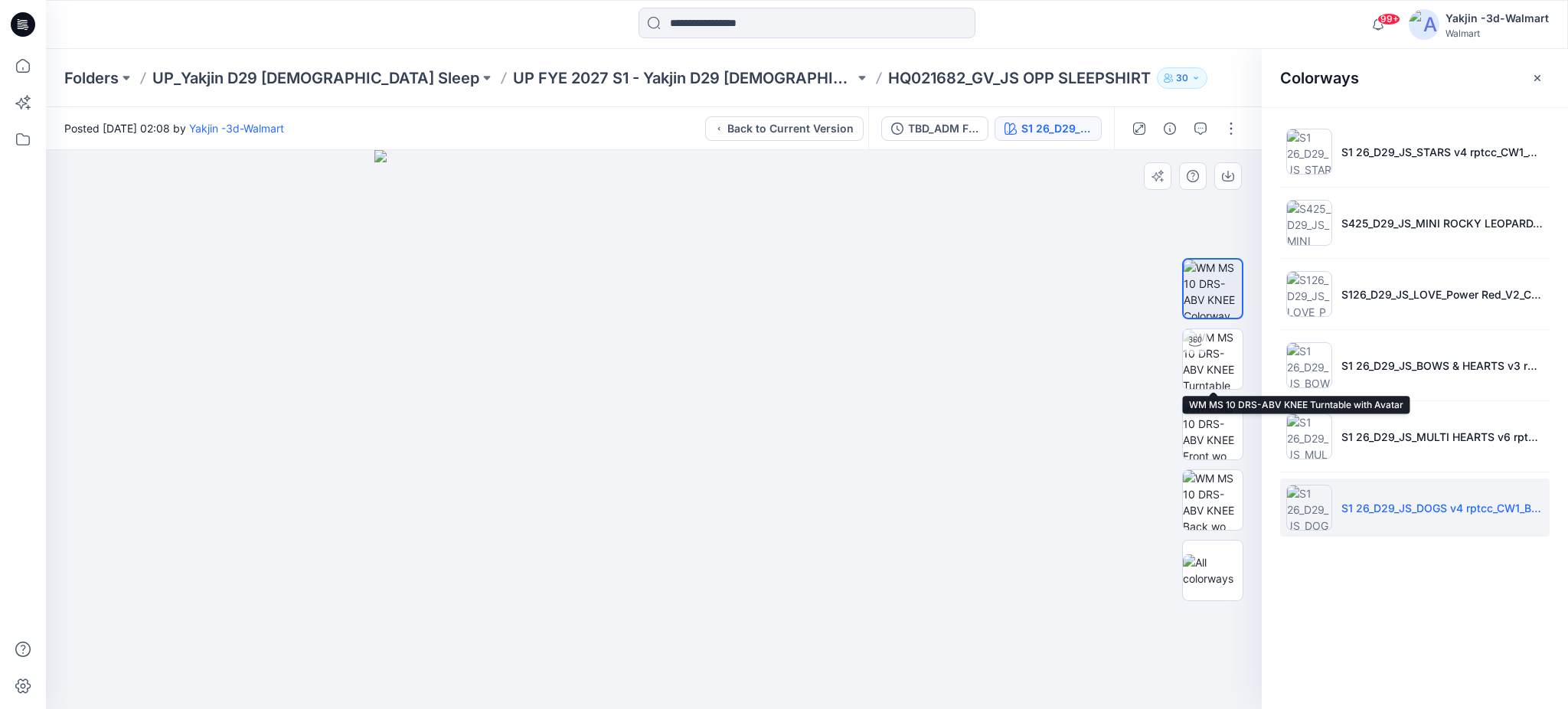
drag, startPoint x: 1215, startPoint y: 355, endPoint x: 1203, endPoint y: 397, distance: 43.7
click at [1215, 354] on img at bounding box center [1212, 359] width 60 height 60
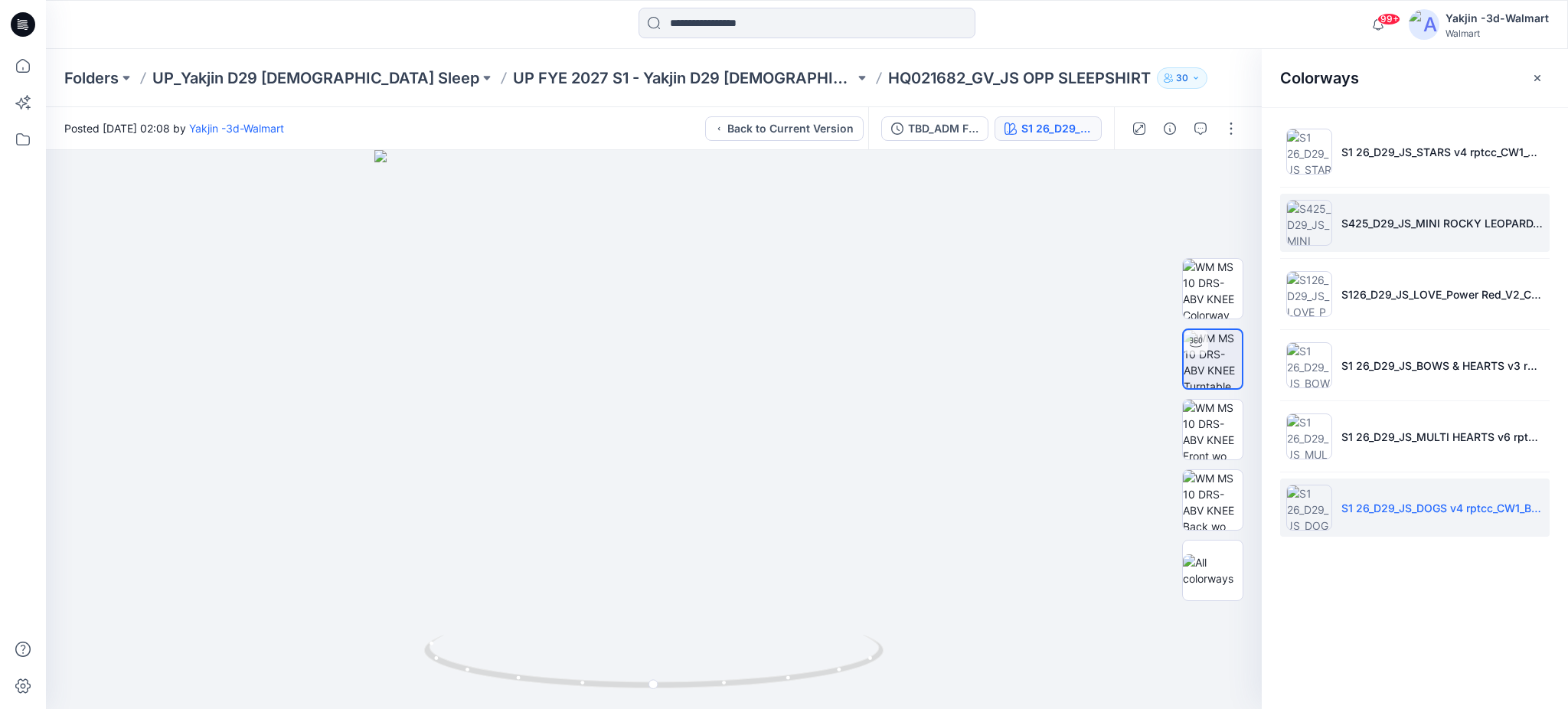
click at [1302, 215] on img at bounding box center [1308, 223] width 46 height 46
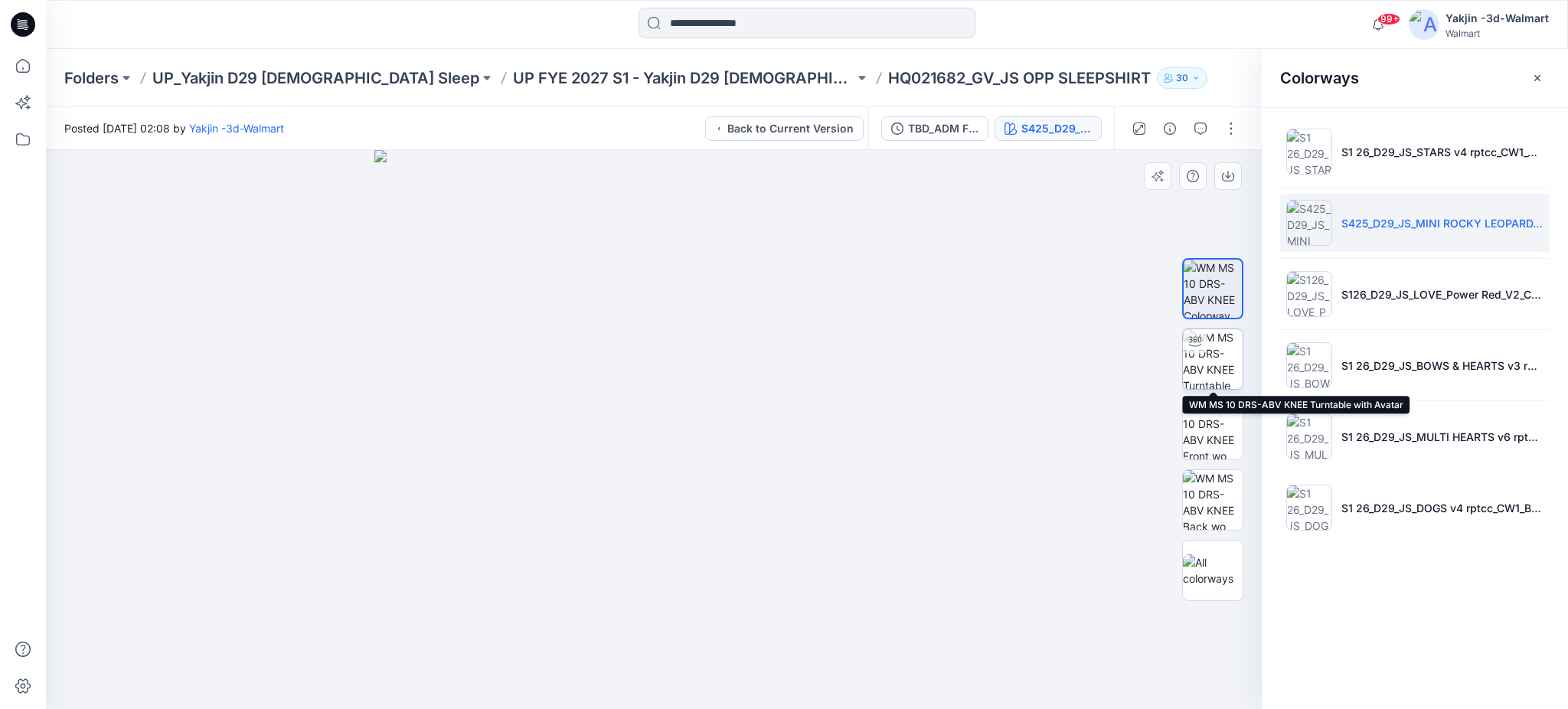
click at [1225, 373] on img at bounding box center [1212, 359] width 60 height 60
